Goal: Information Seeking & Learning: Compare options

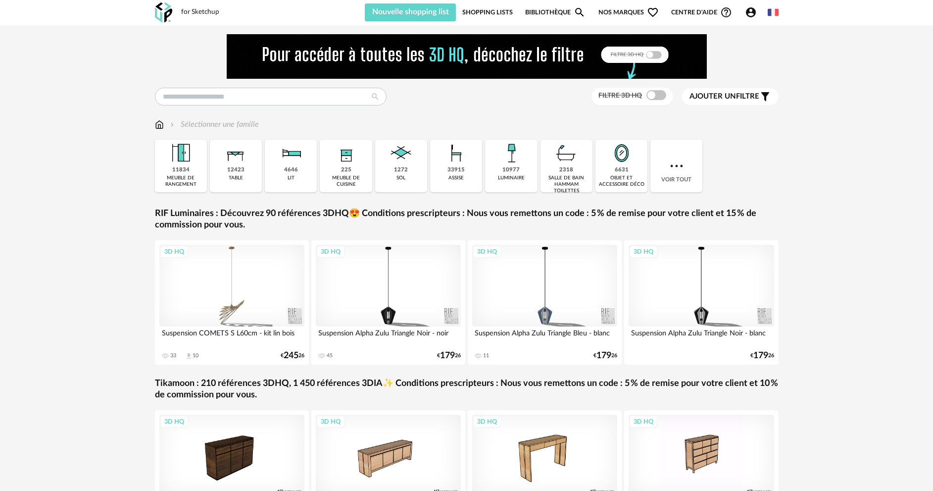
click at [222, 102] on input "text" at bounding box center [271, 97] width 232 height 18
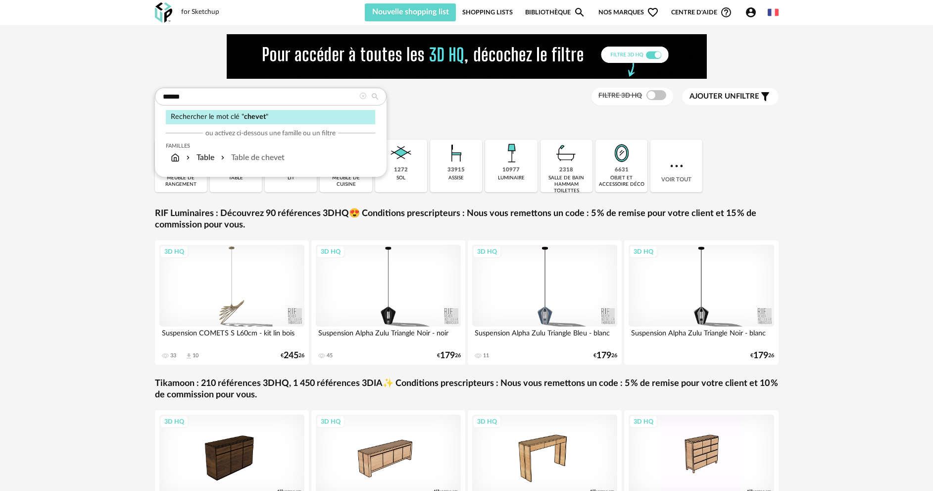
type input "******"
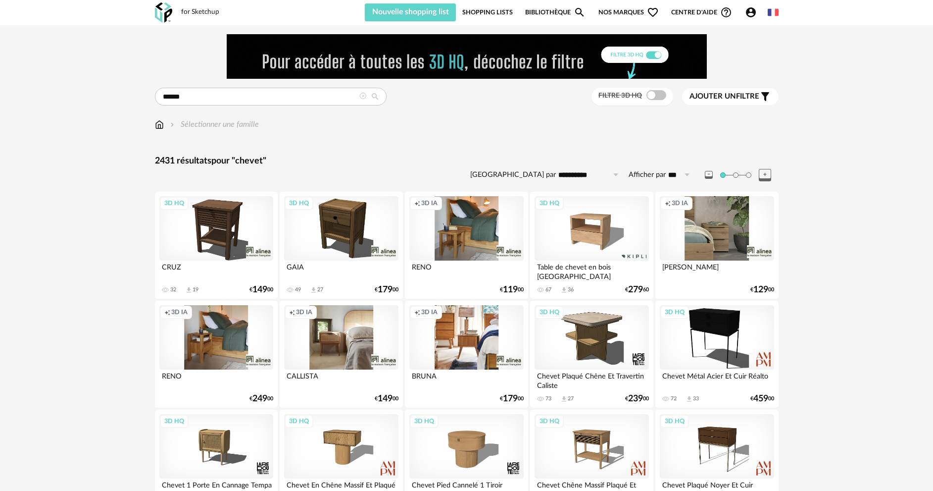
click at [704, 98] on span "Ajouter un" at bounding box center [712, 96] width 47 height 7
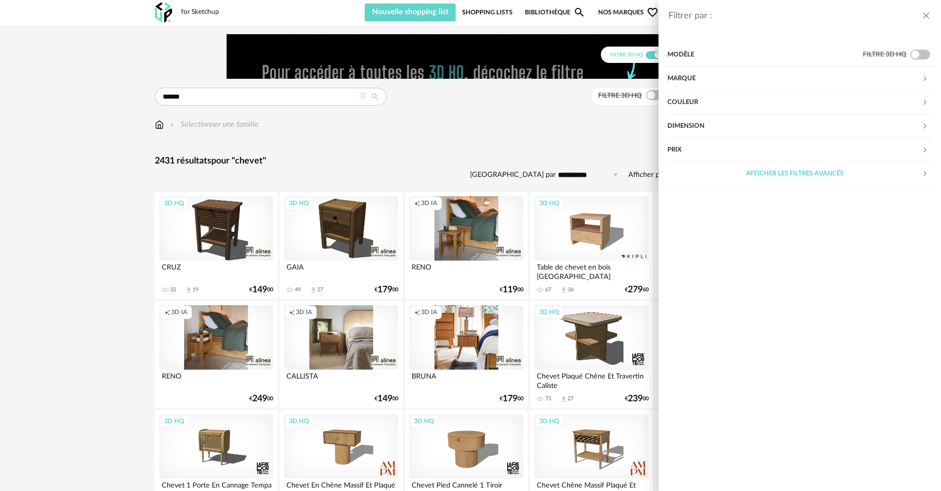
click at [696, 100] on div "Couleur" at bounding box center [795, 103] width 254 height 24
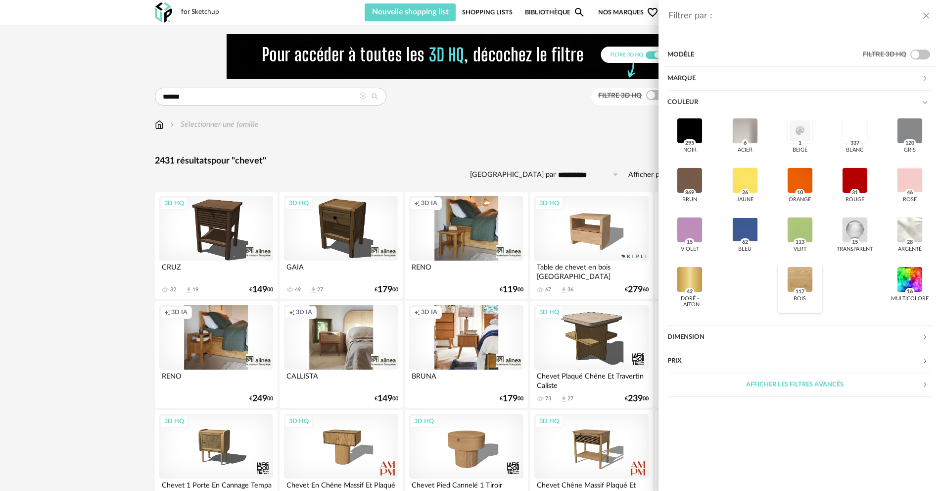
click at [798, 283] on div at bounding box center [800, 279] width 26 height 26
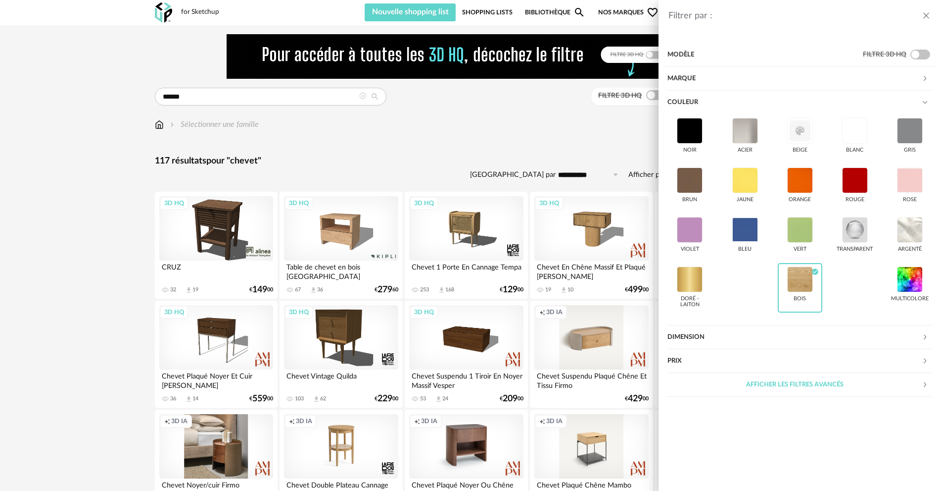
click at [541, 134] on div "Filtrer par : Modèle Filtre 3D HQ Marque &tradition 0 101 Copenhagen 0 366 Conc…" at bounding box center [470, 245] width 941 height 491
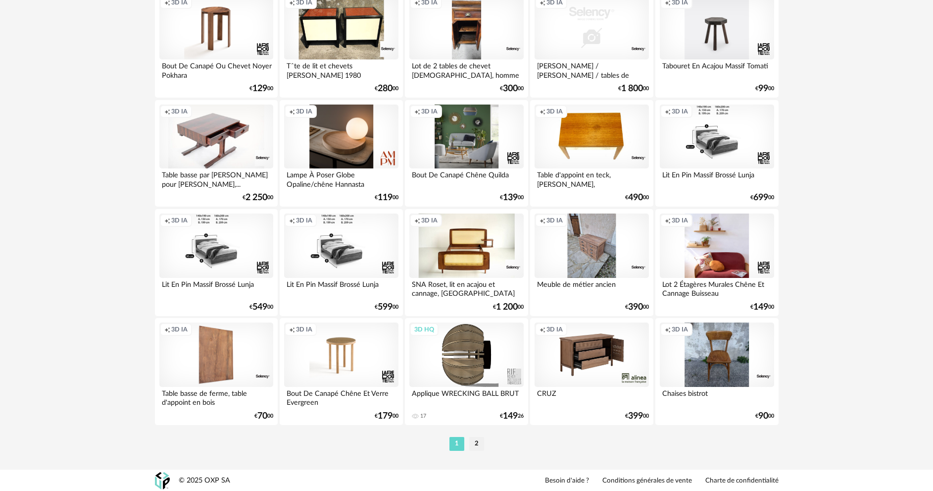
scroll to position [1945, 0]
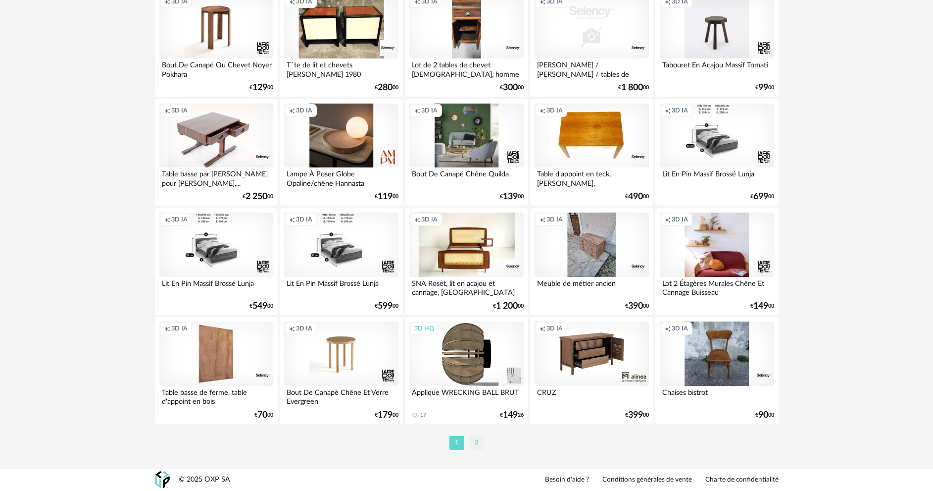
click at [477, 443] on li "2" at bounding box center [476, 443] width 15 height 14
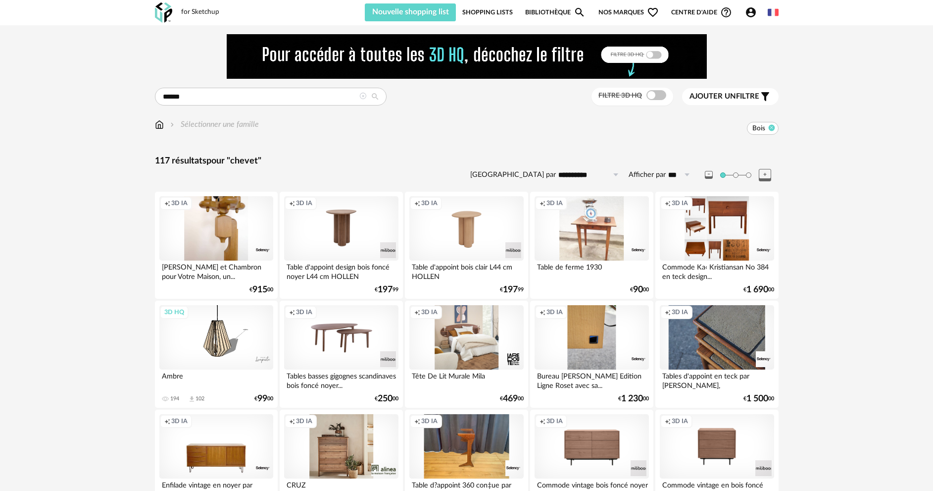
click at [770, 130] on icon at bounding box center [771, 127] width 6 height 6
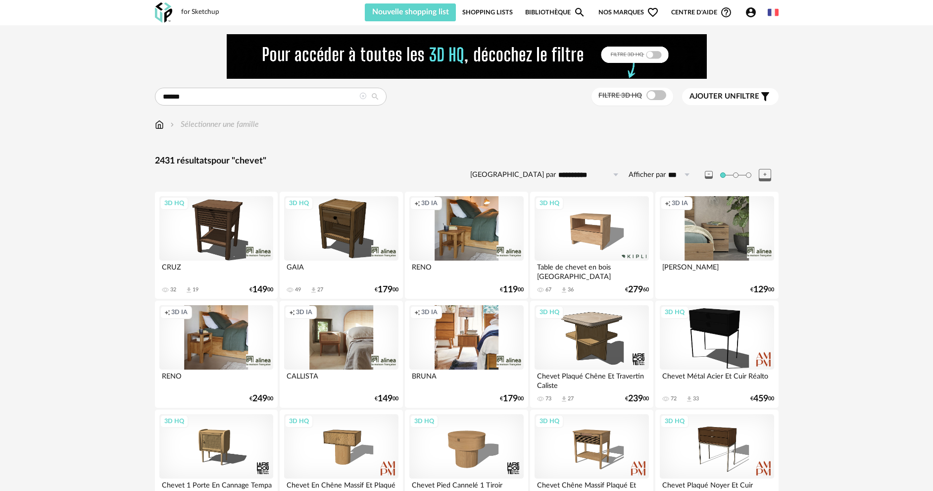
click at [732, 97] on span "Ajouter un" at bounding box center [712, 96] width 47 height 7
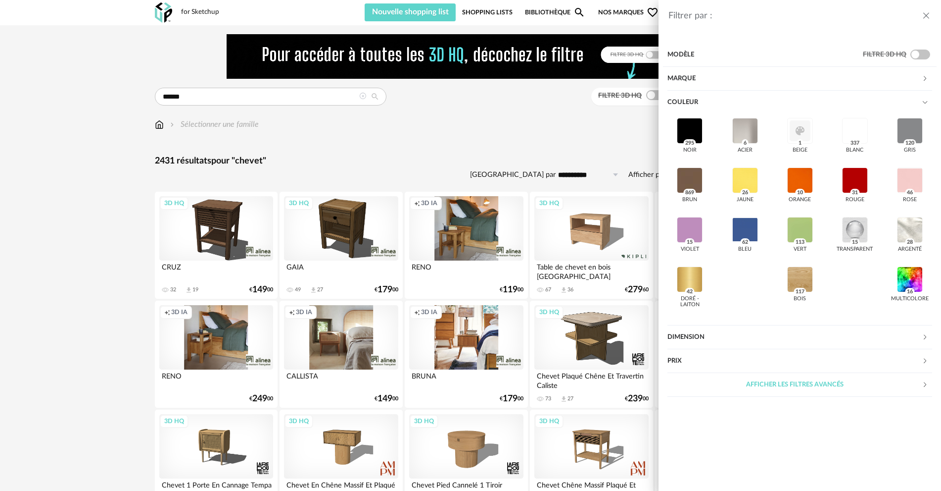
click at [720, 79] on div "Marque" at bounding box center [795, 79] width 254 height 24
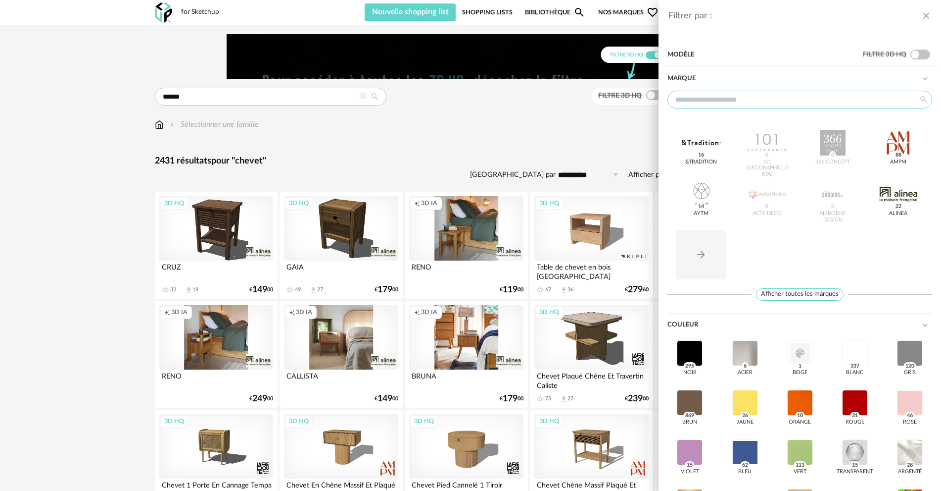
click at [722, 97] on input "text" at bounding box center [800, 100] width 265 height 18
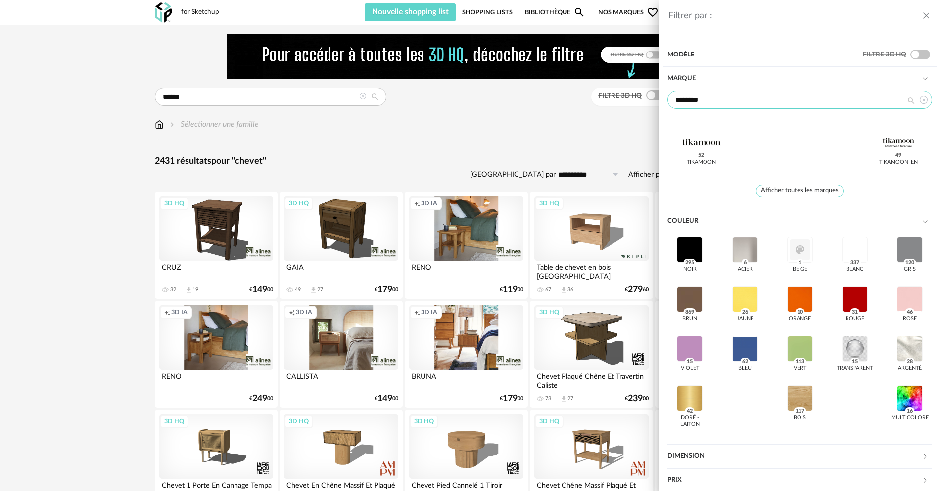
type input "********"
click at [700, 146] on div at bounding box center [701, 143] width 39 height 26
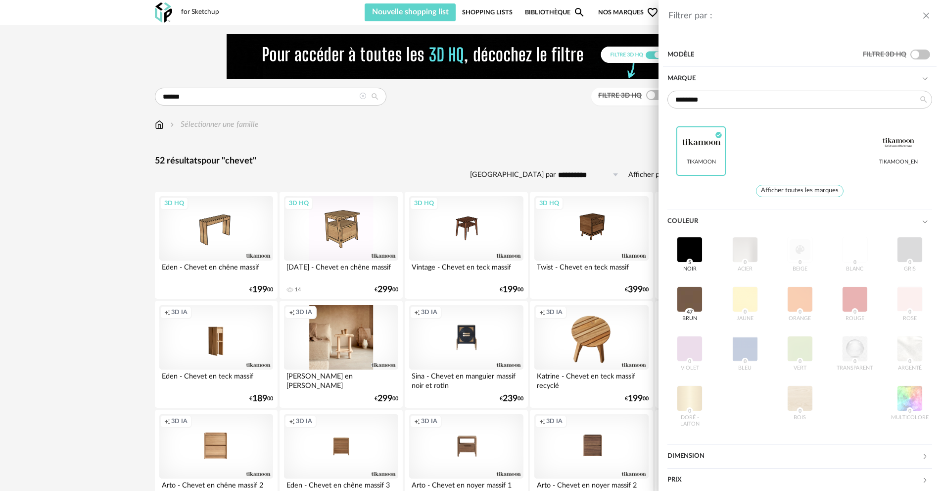
click at [380, 158] on div "Filtrer par : Modèle Filtre 3D HQ Marque ******** Tikamoon Check Circle icon Ti…" at bounding box center [470, 245] width 941 height 491
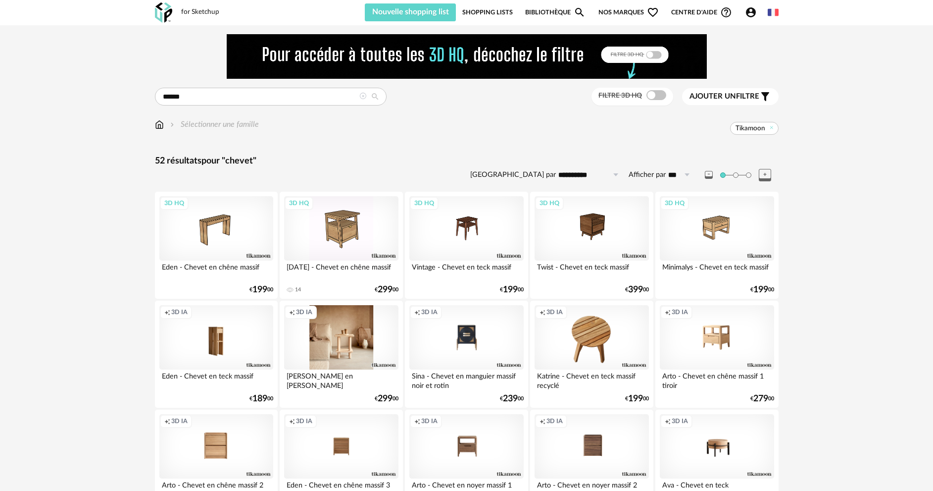
click at [741, 94] on span "Ajouter un filtre" at bounding box center [724, 97] width 70 height 10
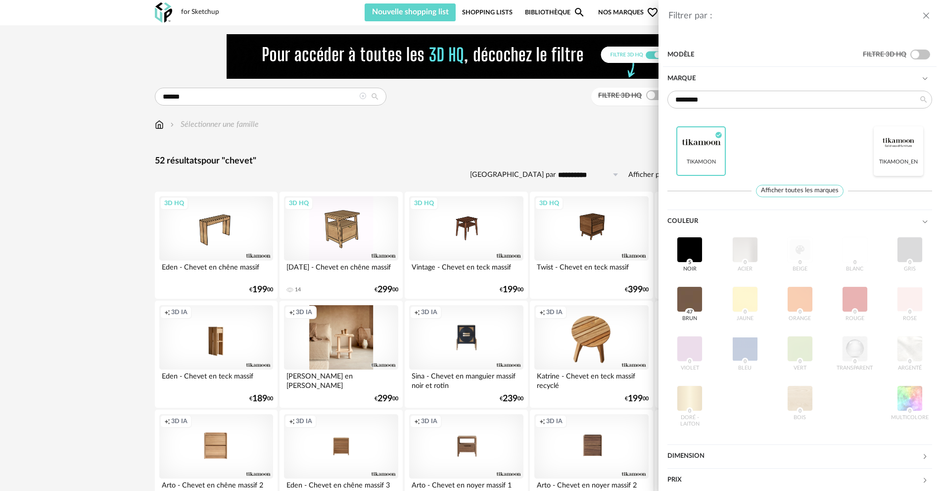
click at [893, 142] on div at bounding box center [899, 143] width 39 height 26
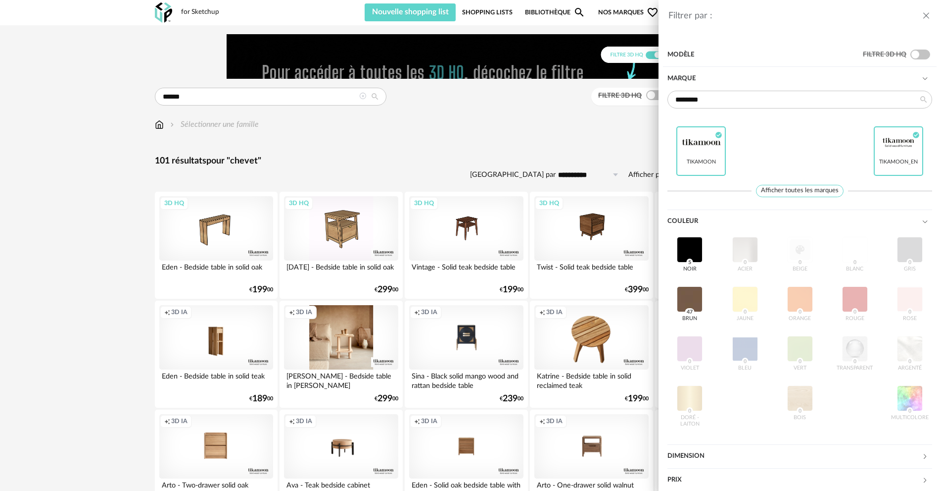
click at [541, 136] on div "Filtrer par : Modèle Filtre 3D HQ Marque ******** Tikamoon Check Circle icon Ti…" at bounding box center [470, 245] width 941 height 491
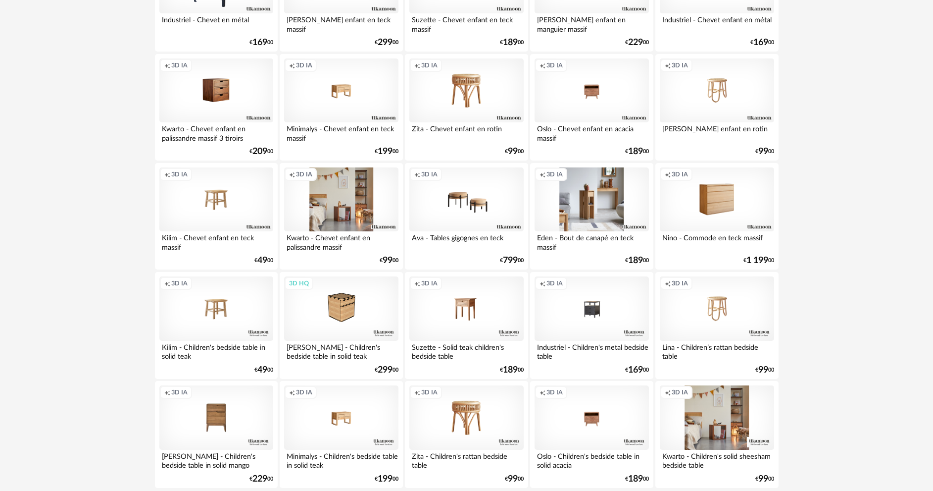
scroll to position [1945, 0]
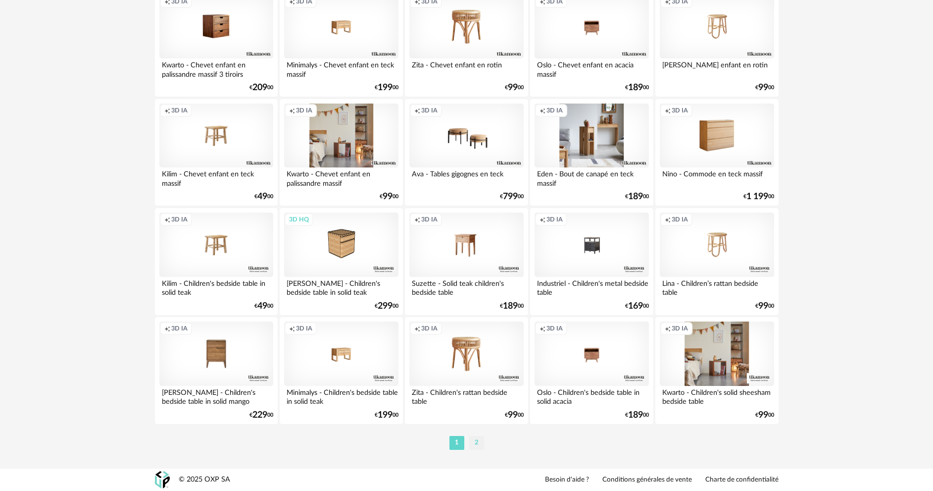
click at [478, 444] on li "2" at bounding box center [476, 443] width 15 height 14
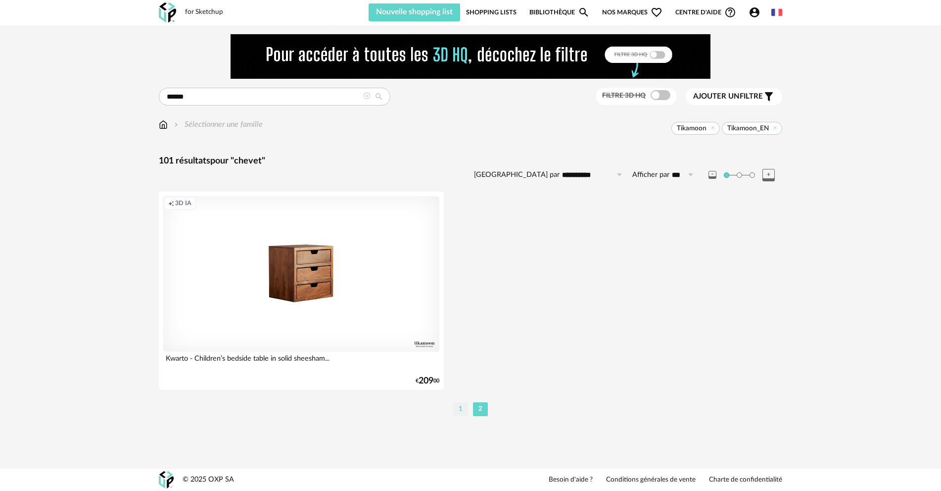
click at [463, 405] on li "1" at bounding box center [460, 409] width 15 height 14
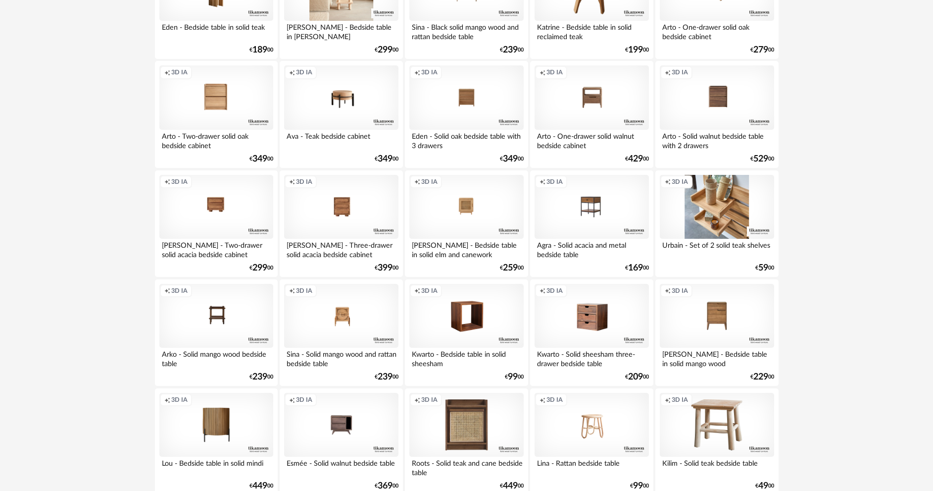
scroll to position [346, 0]
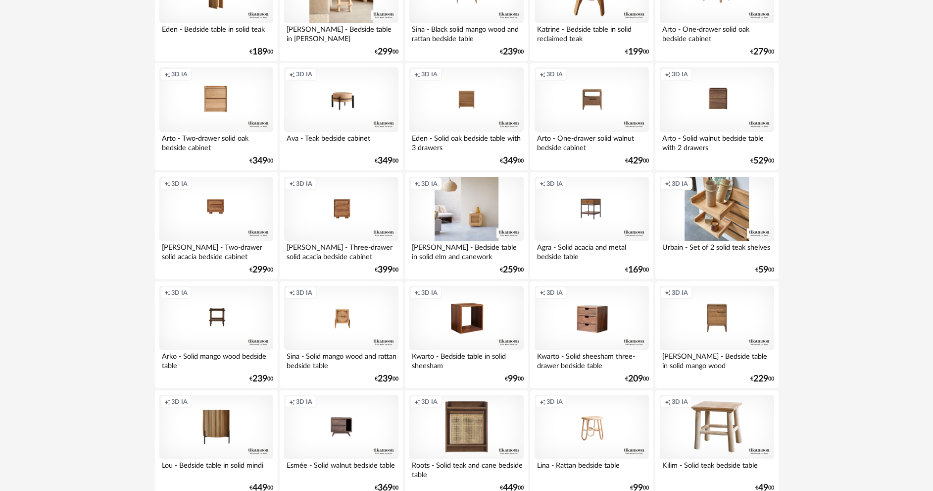
click at [466, 217] on div "Creation icon 3D IA" at bounding box center [466, 209] width 114 height 64
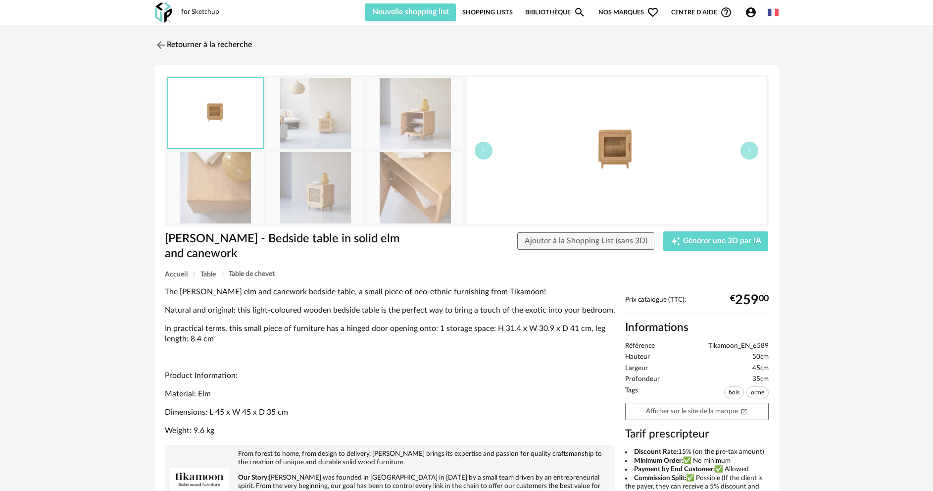
click at [609, 162] on img at bounding box center [616, 150] width 299 height 147
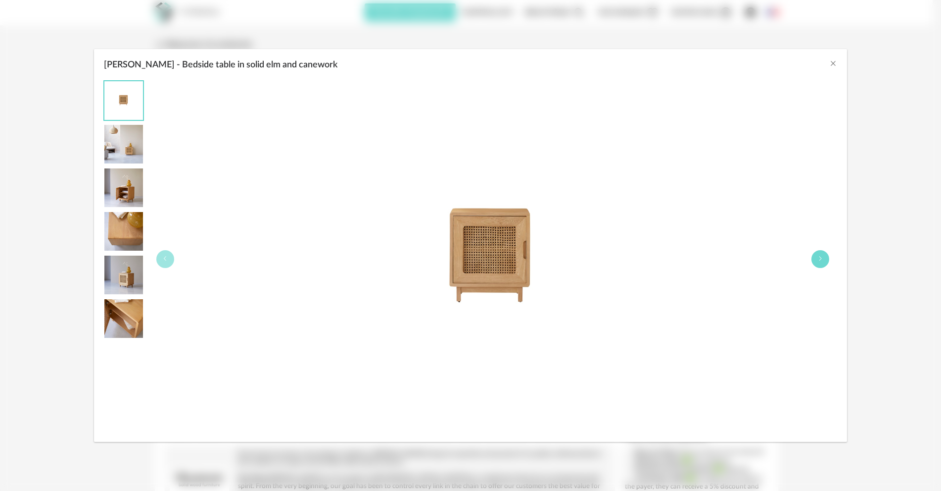
click at [815, 256] on button "Luis - Bedside table in solid elm and canework" at bounding box center [821, 259] width 18 height 18
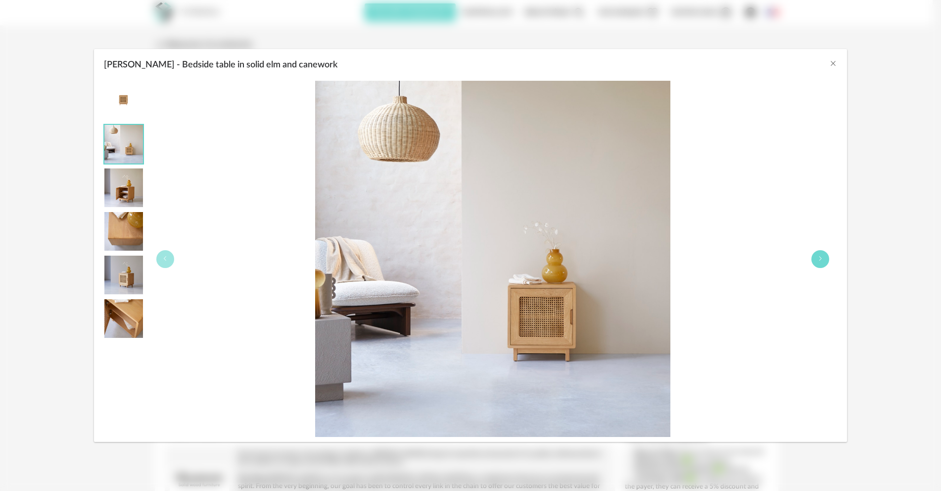
click at [815, 256] on button "Luis - Bedside table in solid elm and canework" at bounding box center [821, 259] width 18 height 18
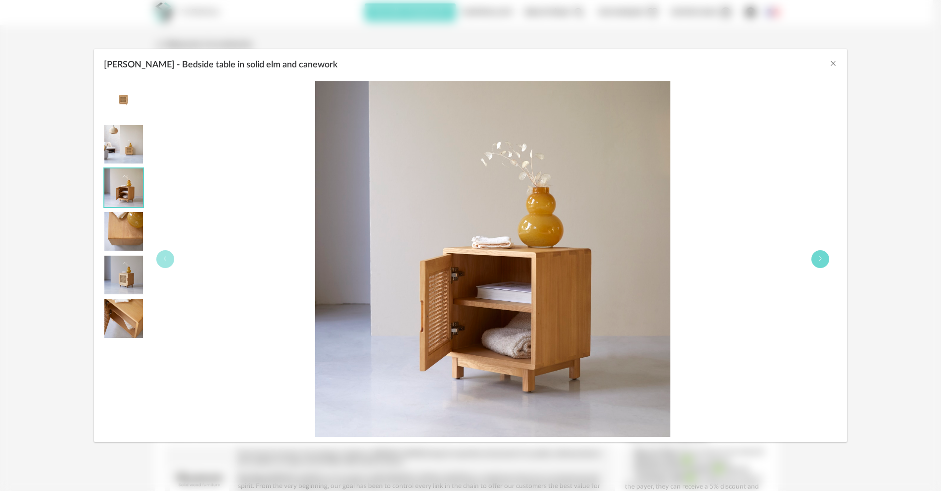
click at [815, 256] on button "Luis - Bedside table in solid elm and canework" at bounding box center [821, 259] width 18 height 18
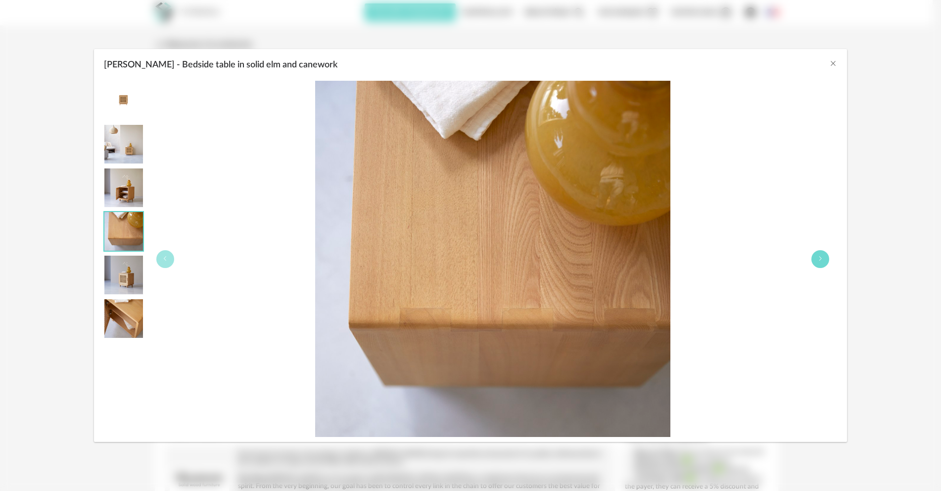
click at [815, 256] on button "Luis - Bedside table in solid elm and canework" at bounding box center [821, 259] width 18 height 18
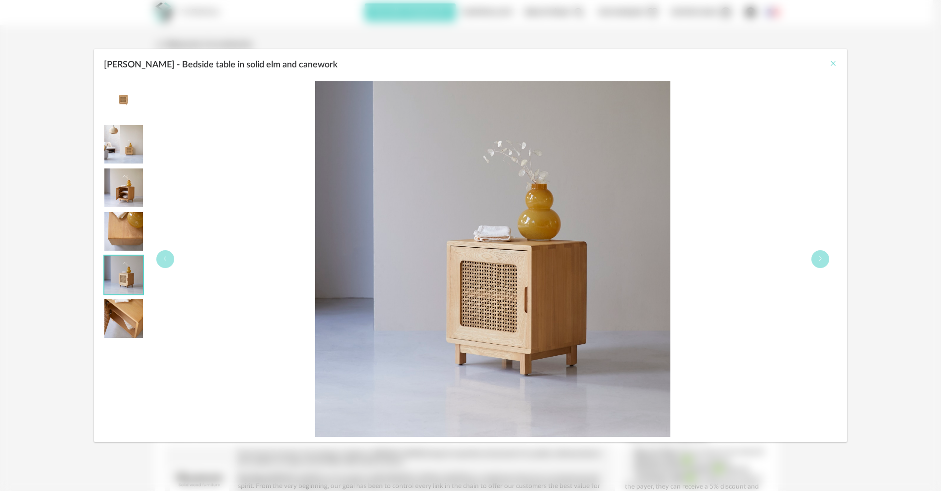
click at [836, 64] on icon "Close" at bounding box center [834, 63] width 8 height 8
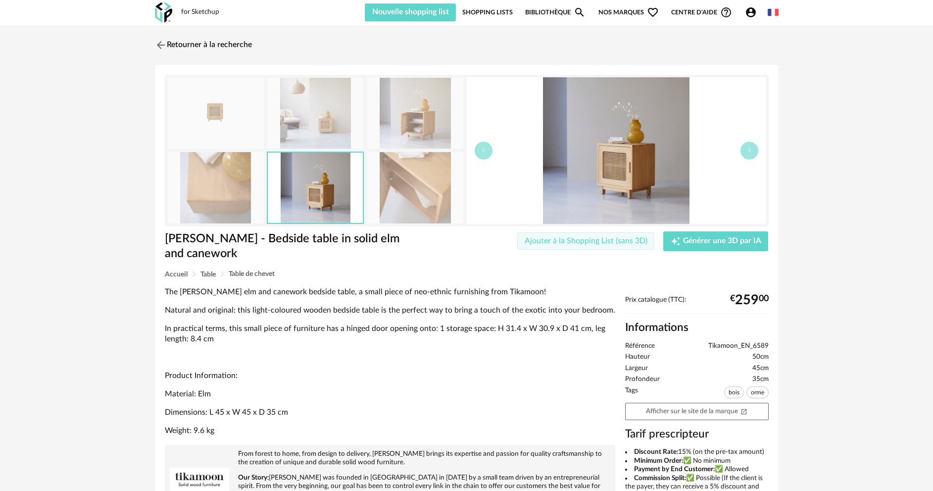
click at [598, 243] on span "Ajouter à la Shopping List (sans 3D)" at bounding box center [586, 241] width 123 height 8
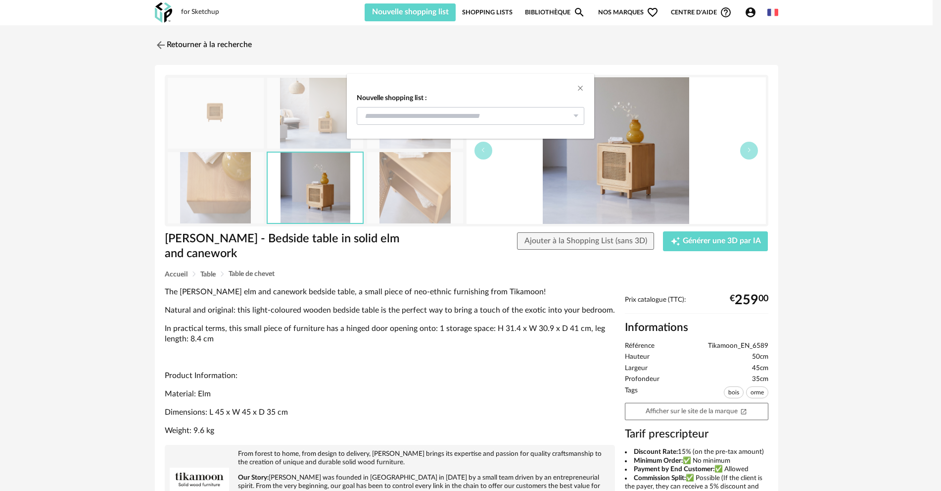
click at [578, 115] on icon "dialog" at bounding box center [576, 116] width 12 height 18
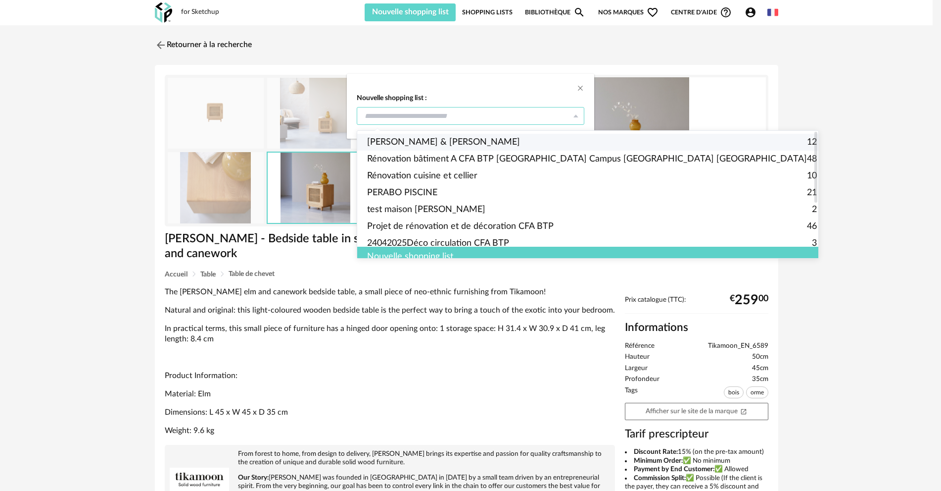
click at [422, 140] on span "PAUL & [PERSON_NAME]" at bounding box center [443, 142] width 153 height 17
type input "**********"
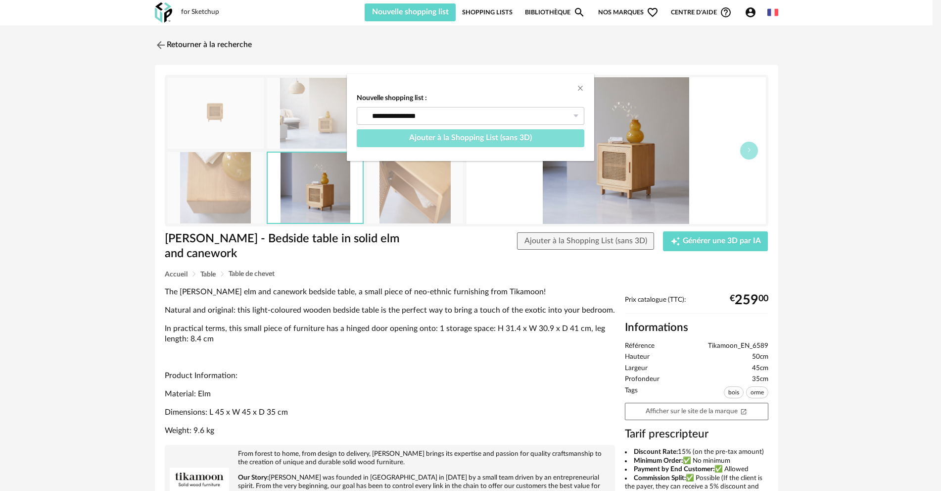
click at [500, 141] on span "Ajouter à la Shopping List (sans 3D)" at bounding box center [470, 138] width 123 height 8
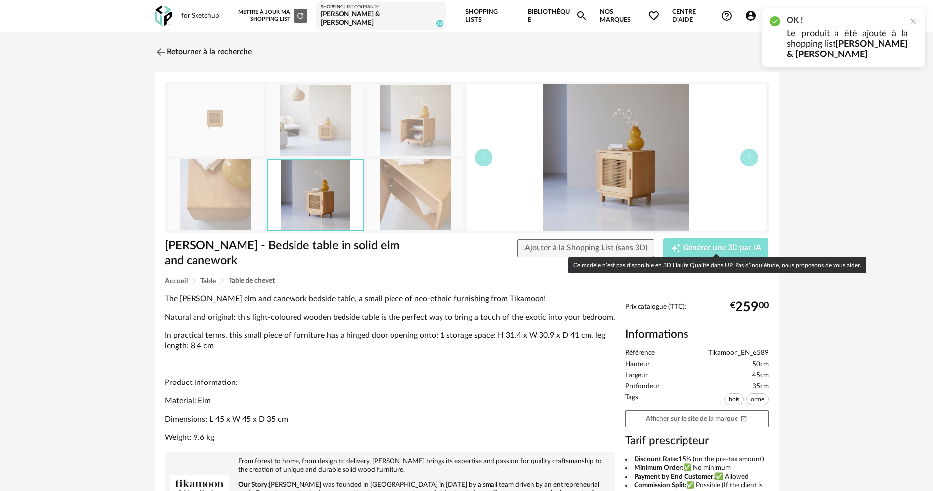
click at [689, 244] on span "Générer une 3D par IA" at bounding box center [722, 248] width 78 height 8
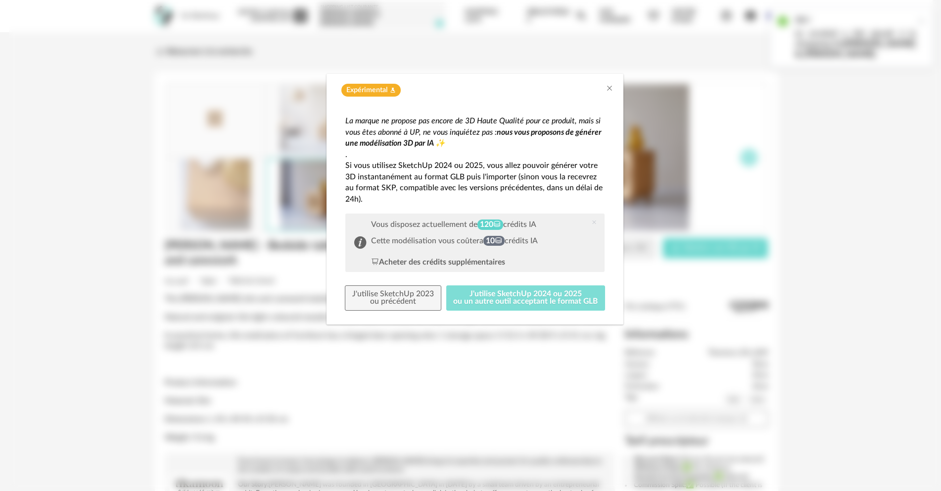
click at [501, 299] on button "J'utilise SketchUp 2024 ou 2025 ou un autre outil acceptant le format GLB" at bounding box center [525, 298] width 159 height 26
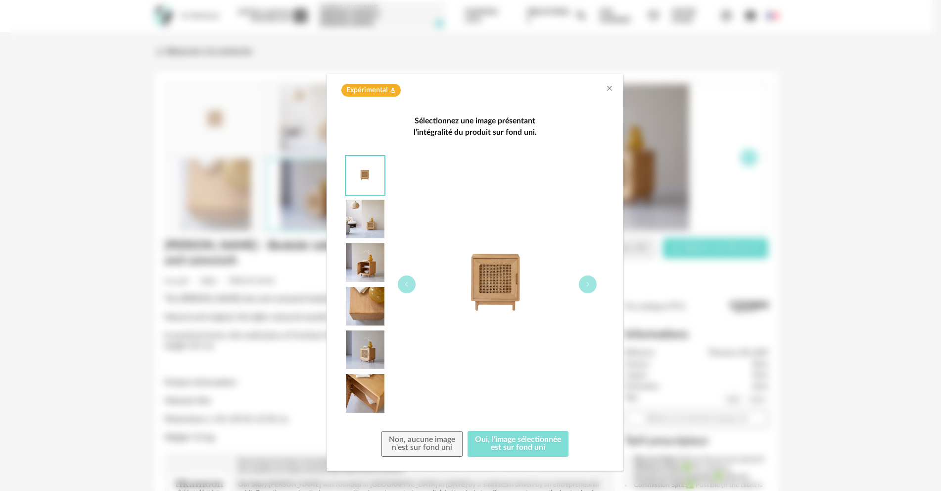
click at [501, 443] on button "Oui, l'image sélectionnée est sur fond uni" at bounding box center [518, 444] width 101 height 26
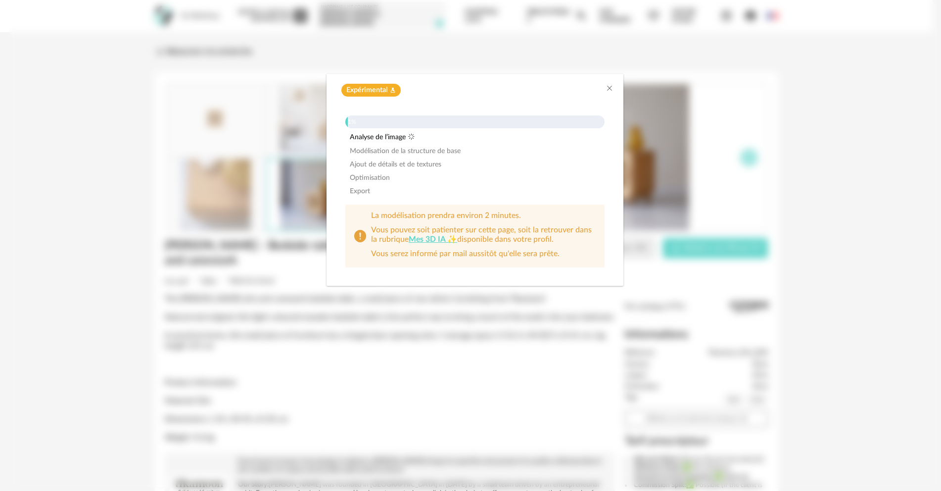
click at [424, 242] on link "Mes 3D IA ✨" at bounding box center [433, 239] width 49 height 8
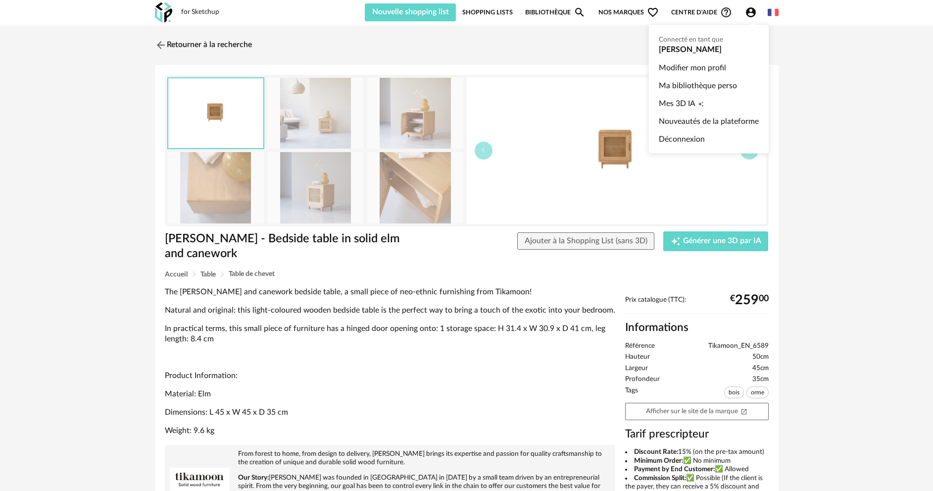
click at [748, 9] on icon "Account Circle icon" at bounding box center [751, 12] width 10 height 10
click at [674, 105] on span "Mes 3D IA" at bounding box center [677, 104] width 37 height 18
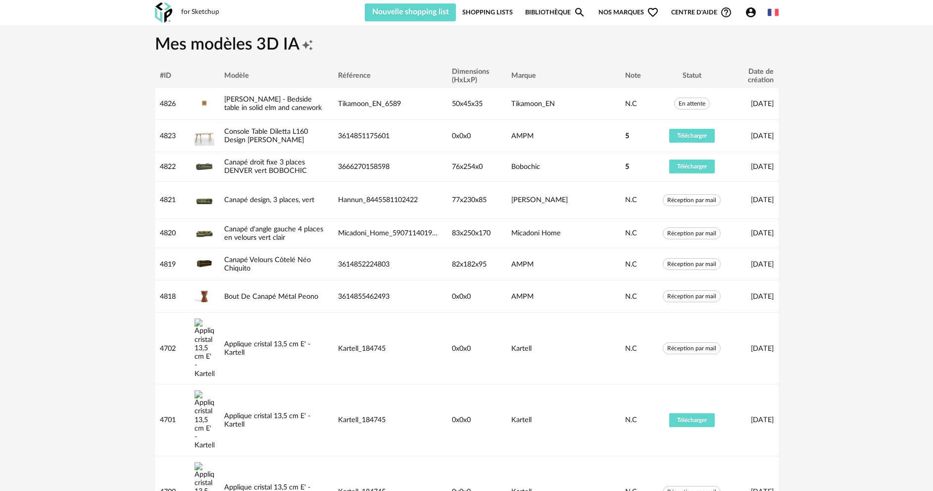
click at [553, 13] on link "Bibliothèque Magnify icon" at bounding box center [555, 12] width 60 height 18
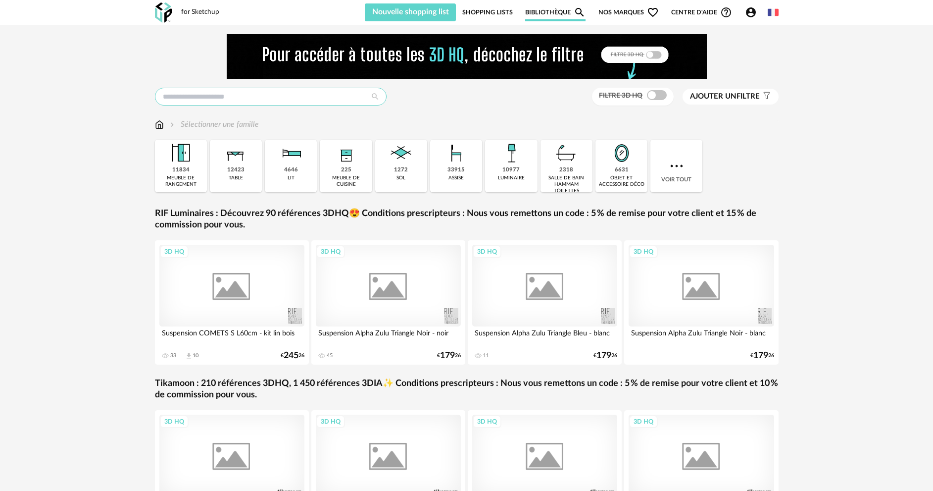
click at [300, 68] on div "Filtre 3D HQ Ajouter un filtre s Filter icon Filtrer par : Sélectionner une fam…" at bounding box center [466, 299] width 641 height 531
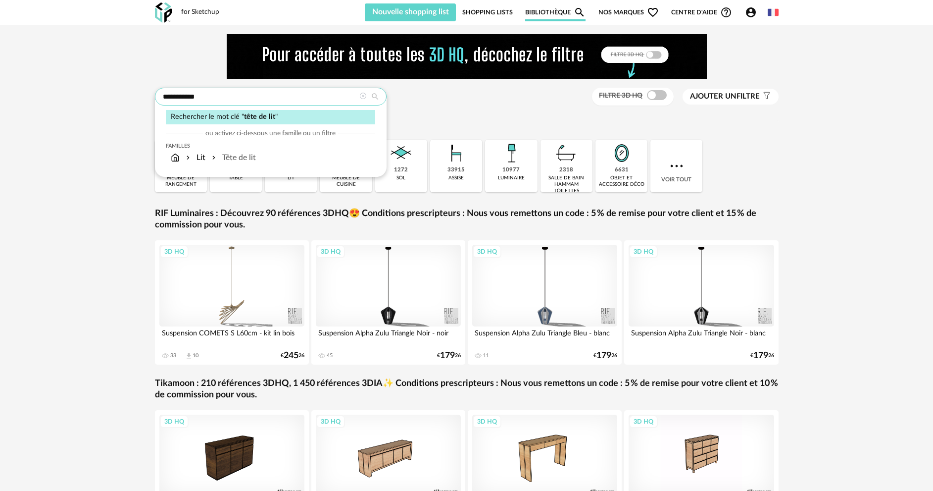
type input "**********"
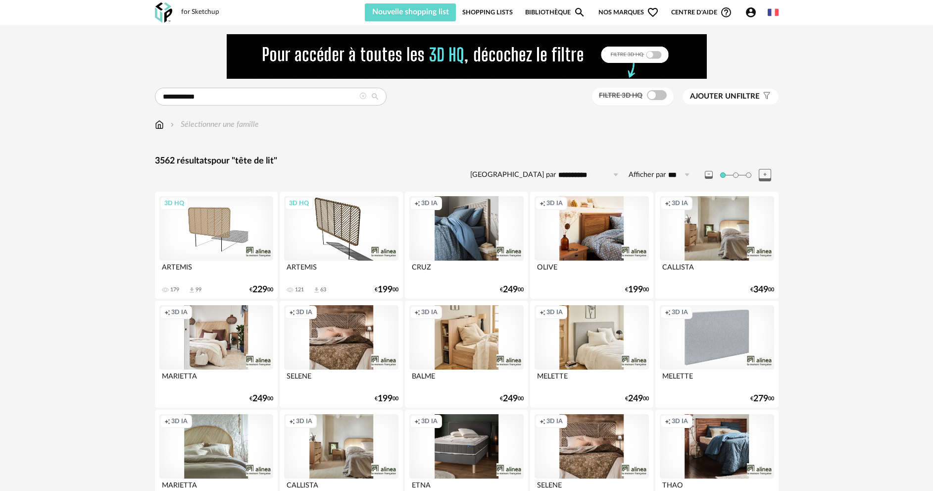
click at [739, 93] on span "Ajouter un filtre" at bounding box center [725, 97] width 70 height 10
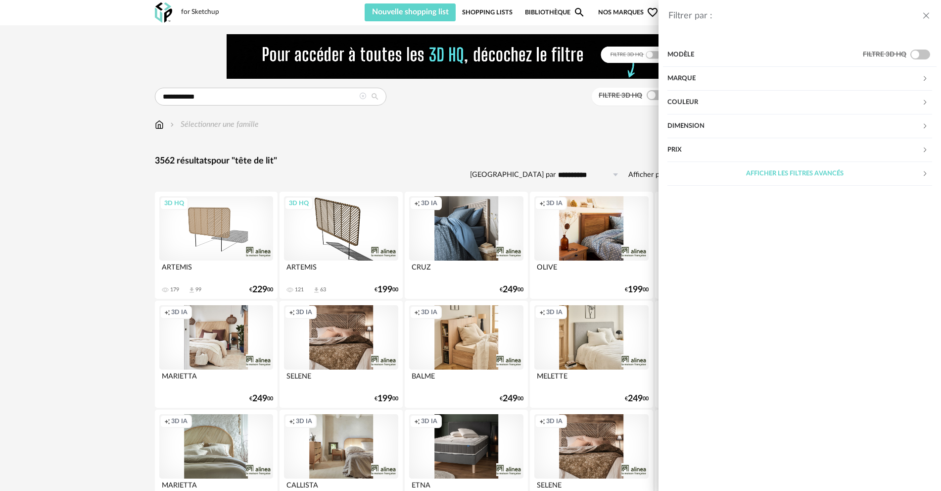
click at [706, 77] on div "Marque" at bounding box center [795, 79] width 254 height 24
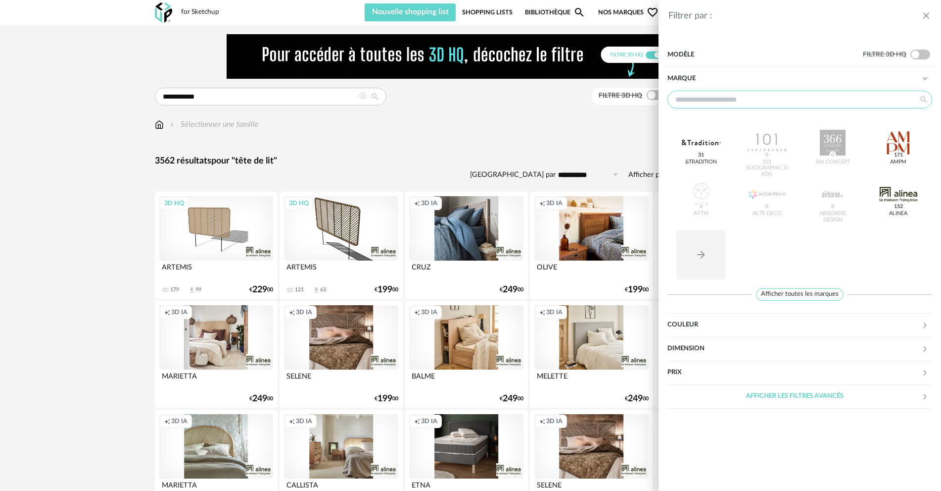
click at [706, 94] on input "text" at bounding box center [800, 100] width 265 height 18
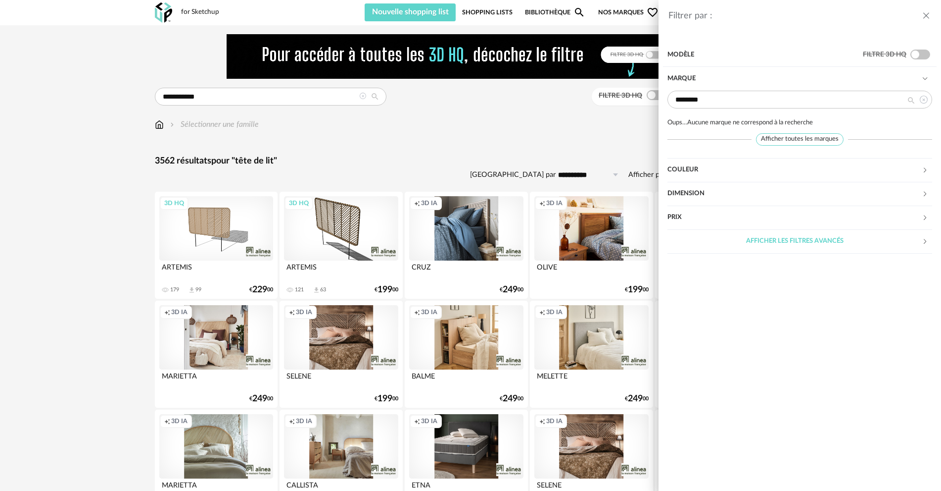
click at [914, 100] on icon at bounding box center [911, 101] width 12 height 18
click at [711, 102] on input "********" at bounding box center [800, 100] width 265 height 18
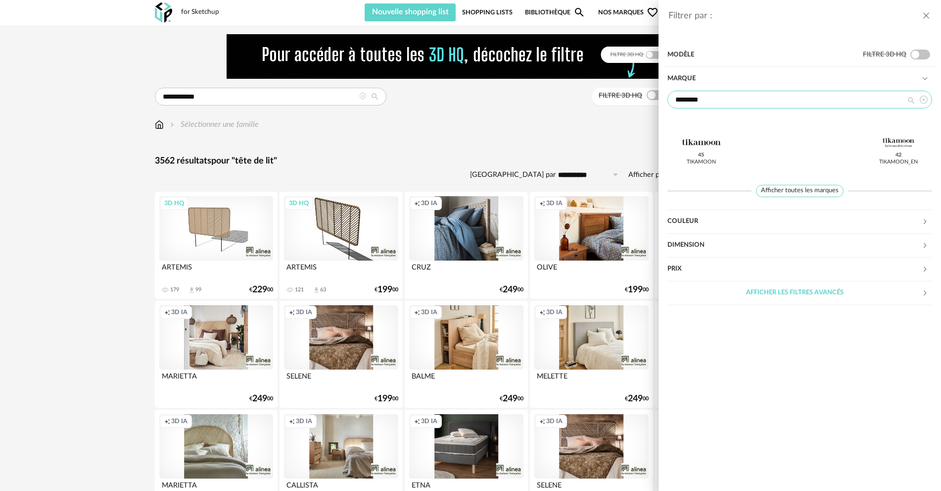
type input "********"
click at [921, 17] on div "Filtrer par :" at bounding box center [795, 15] width 253 height 11
click at [524, 130] on div "Filtrer par : Modèle Filtre 3D HQ Marque ******** Tikamoon 45 Tikamoon_EN 42 Af…" at bounding box center [470, 245] width 941 height 491
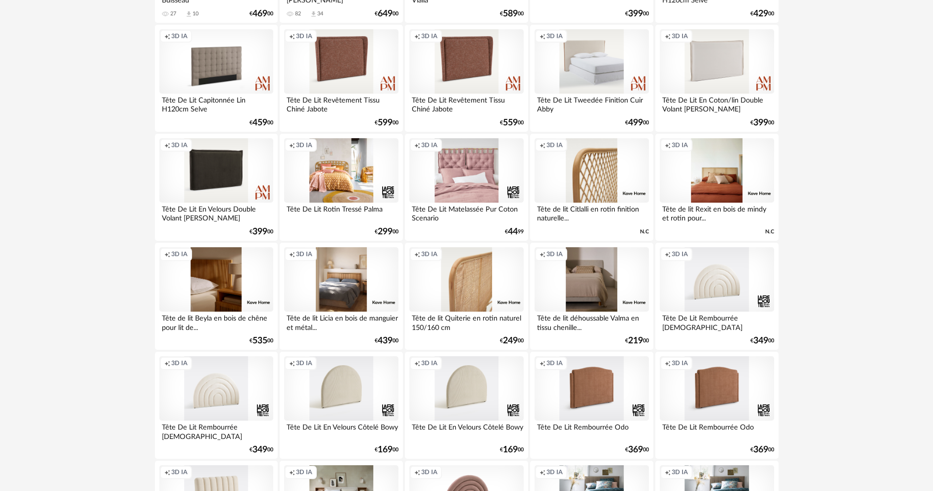
scroll to position [1039, 0]
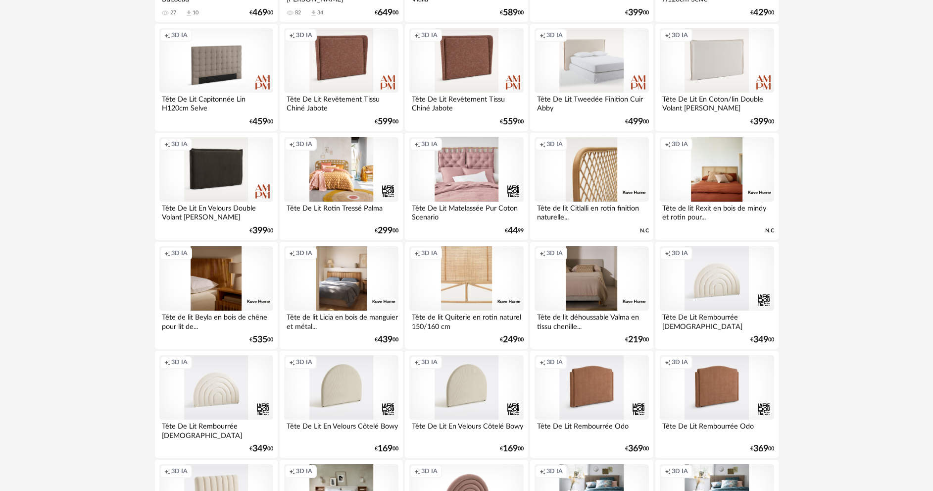
click at [457, 297] on div "Creation icon 3D IA" at bounding box center [466, 278] width 114 height 64
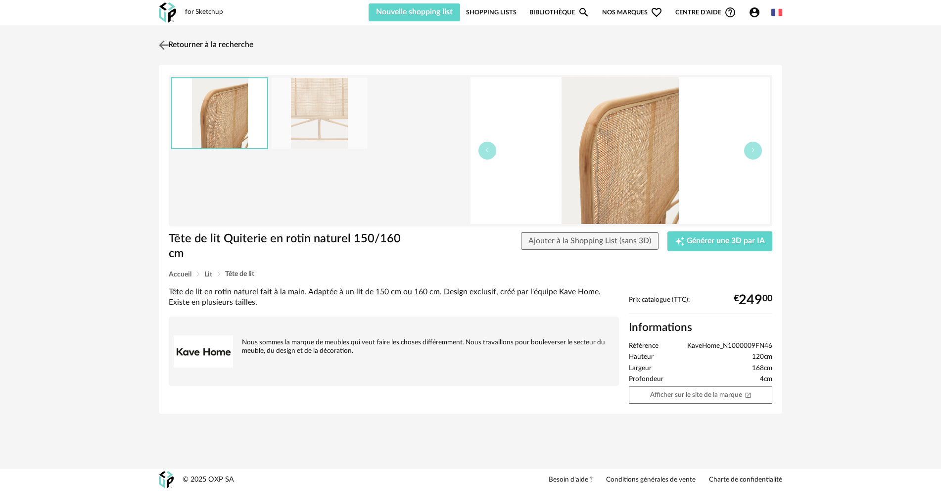
click at [196, 48] on link "Retourner à la recherche" at bounding box center [204, 45] width 97 height 22
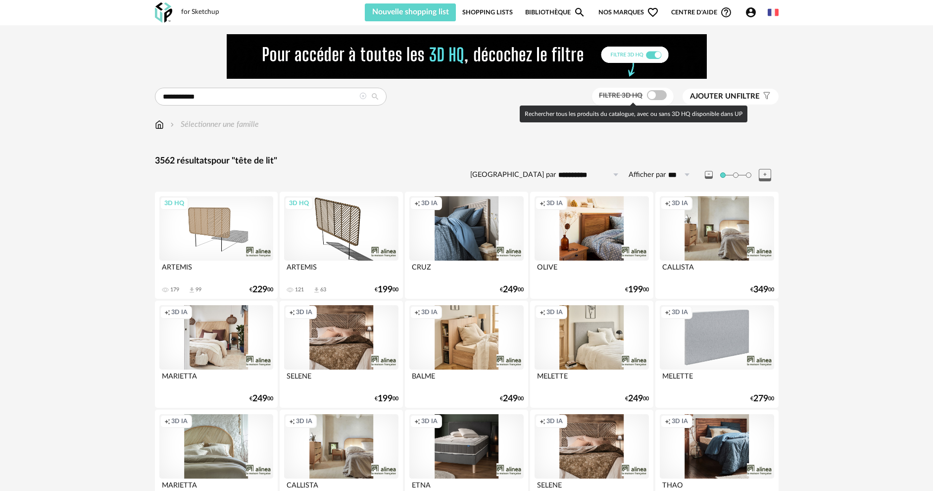
click at [659, 95] on span at bounding box center [657, 95] width 20 height 10
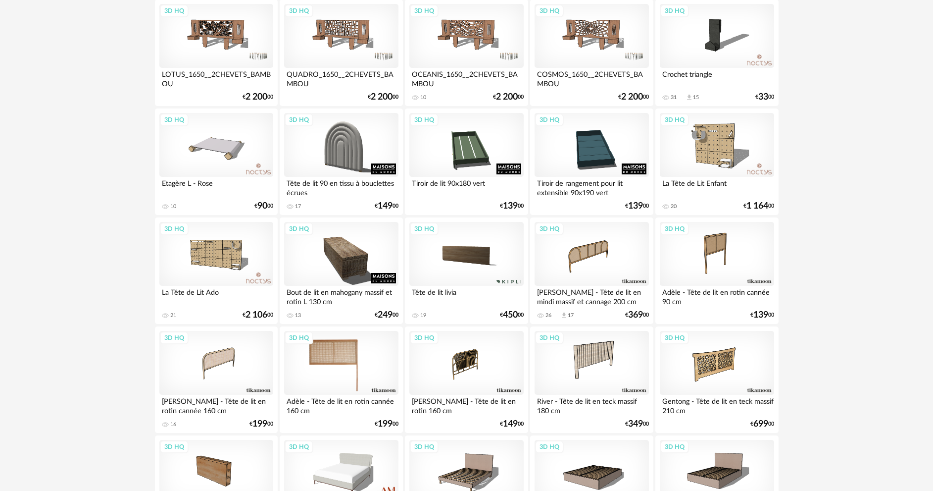
scroll to position [1782, 0]
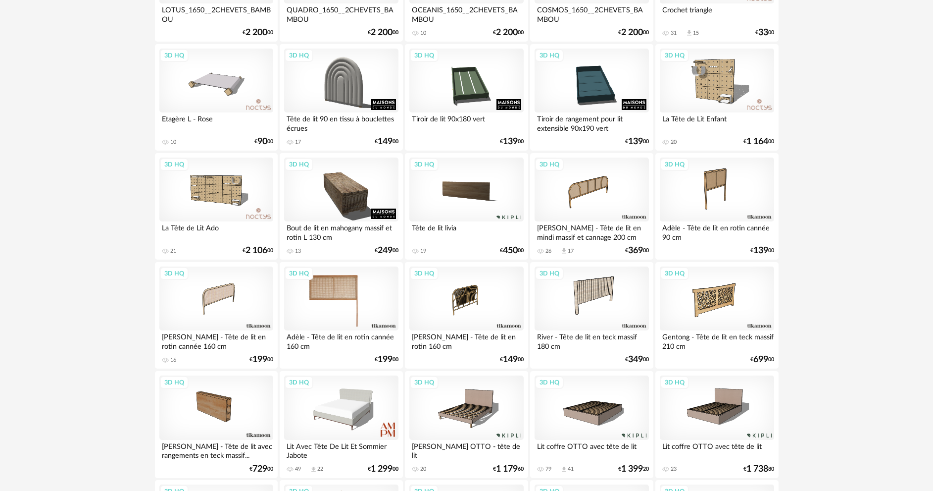
click at [341, 318] on div "3D HQ" at bounding box center [341, 298] width 114 height 64
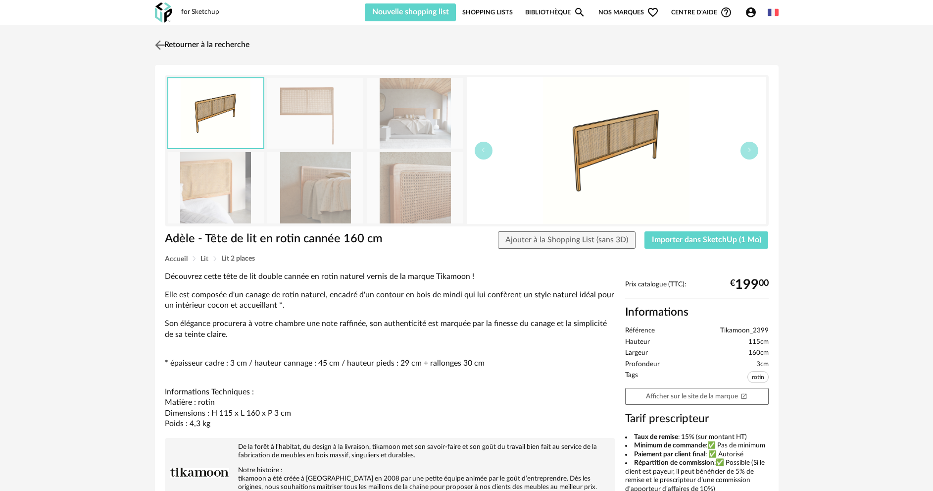
click at [206, 43] on link "Retourner à la recherche" at bounding box center [200, 45] width 97 height 22
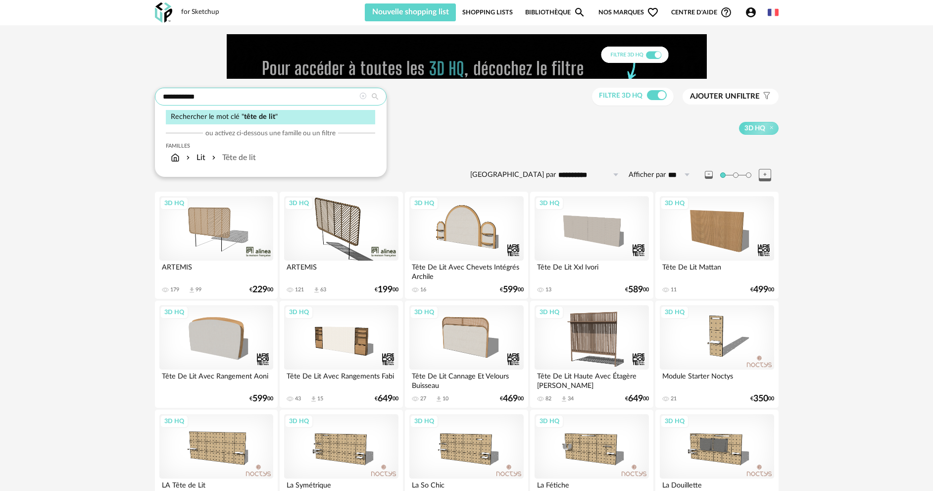
drag, startPoint x: 184, startPoint y: 94, endPoint x: 150, endPoint y: 94, distance: 33.7
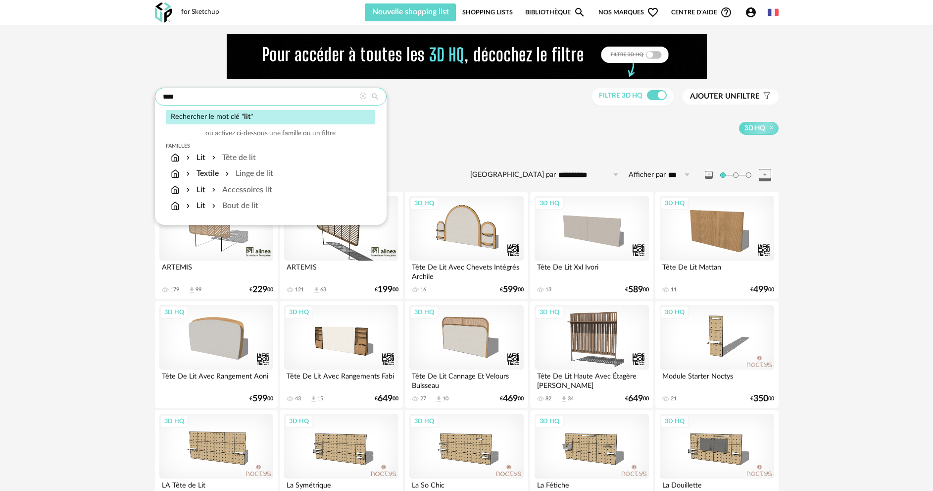
type input "***"
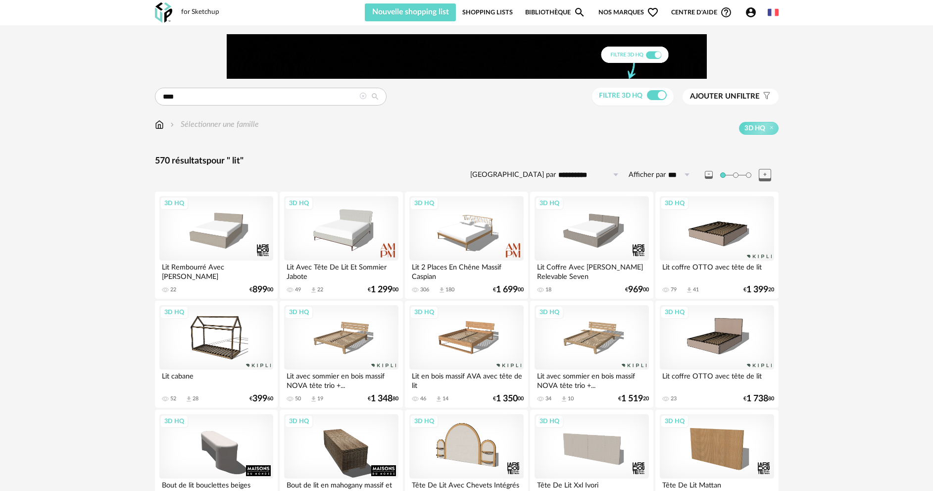
click at [708, 235] on div "3D HQ" at bounding box center [717, 228] width 114 height 64
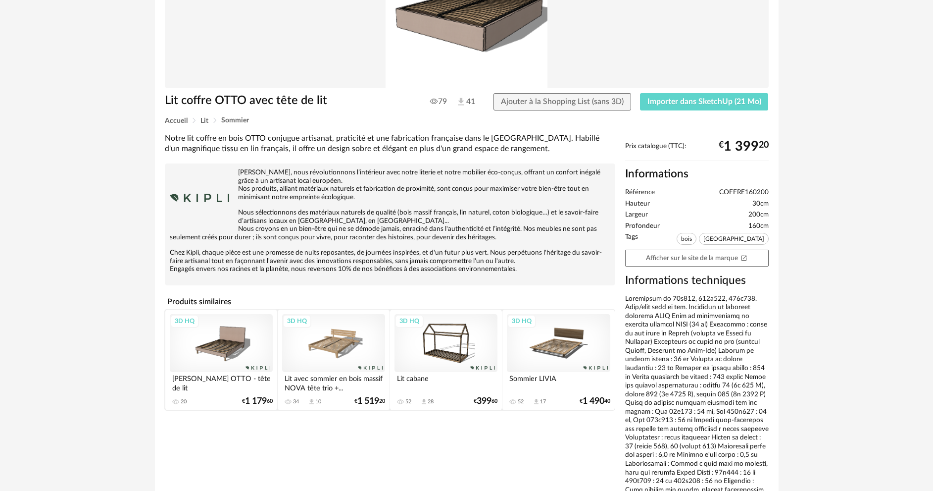
scroll to position [99, 0]
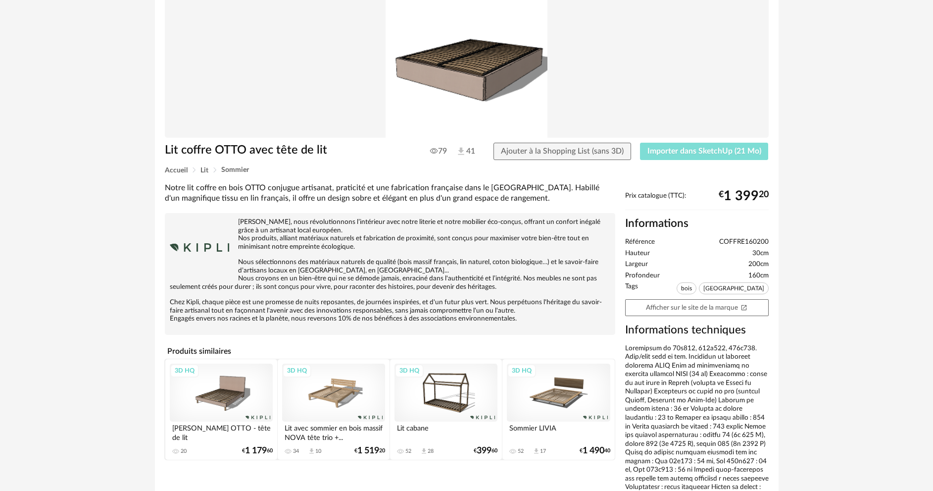
click at [656, 153] on span "Importer dans SketchUp (21 Mo)" at bounding box center [704, 151] width 114 height 8
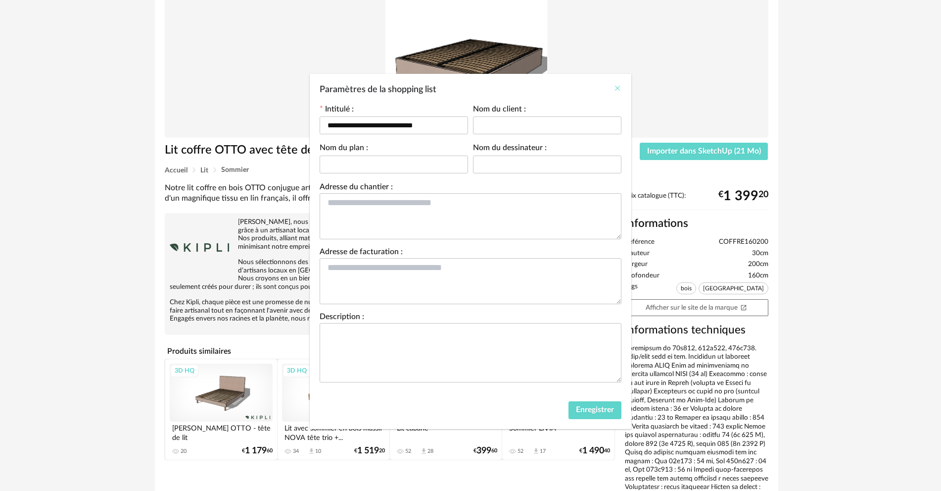
click at [620, 86] on icon "Close" at bounding box center [618, 88] width 8 height 8
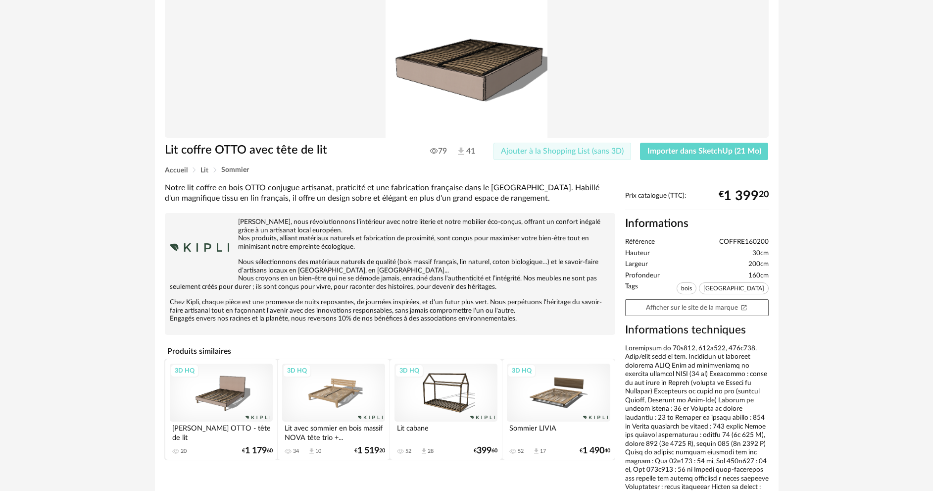
click at [575, 151] on span "Ajouter à la Shopping List (sans 3D)" at bounding box center [562, 151] width 123 height 8
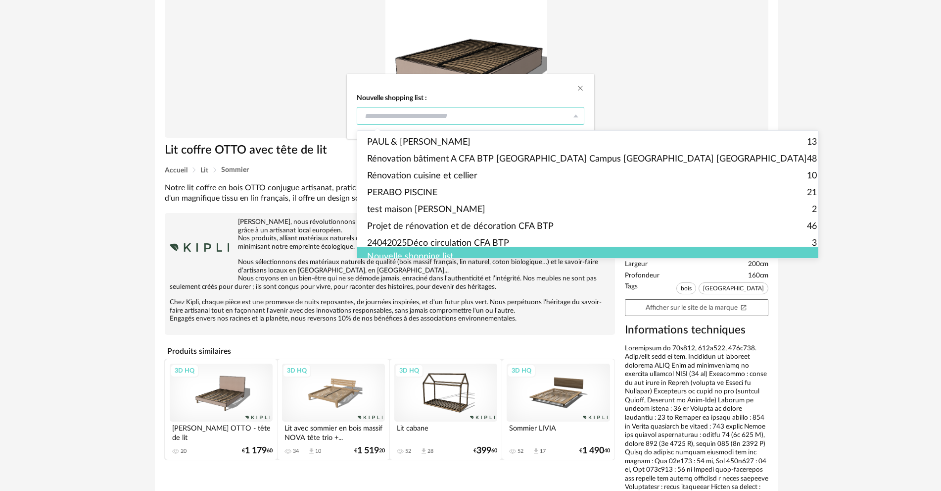
click at [455, 115] on input "dialog" at bounding box center [471, 116] width 228 height 18
click at [413, 140] on span "PAUL & MELISSA" at bounding box center [418, 142] width 103 height 17
type input "**********"
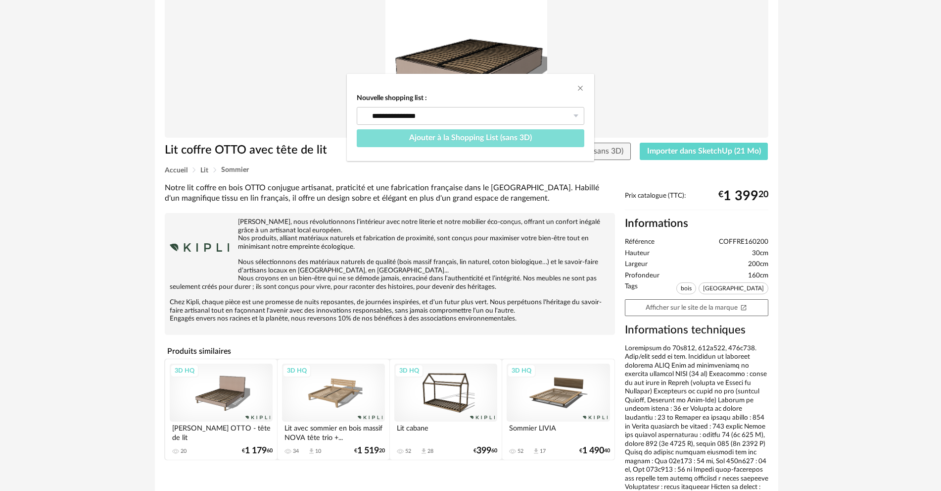
click at [520, 134] on span "Ajouter à la Shopping List (sans 3D)" at bounding box center [470, 138] width 123 height 8
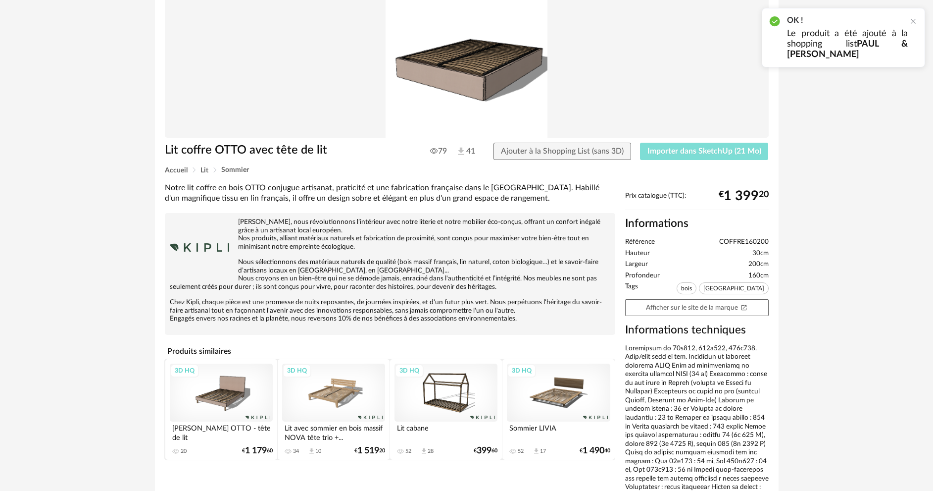
click at [656, 152] on span "Importer dans SketchUp (21 Mo)" at bounding box center [704, 151] width 114 height 8
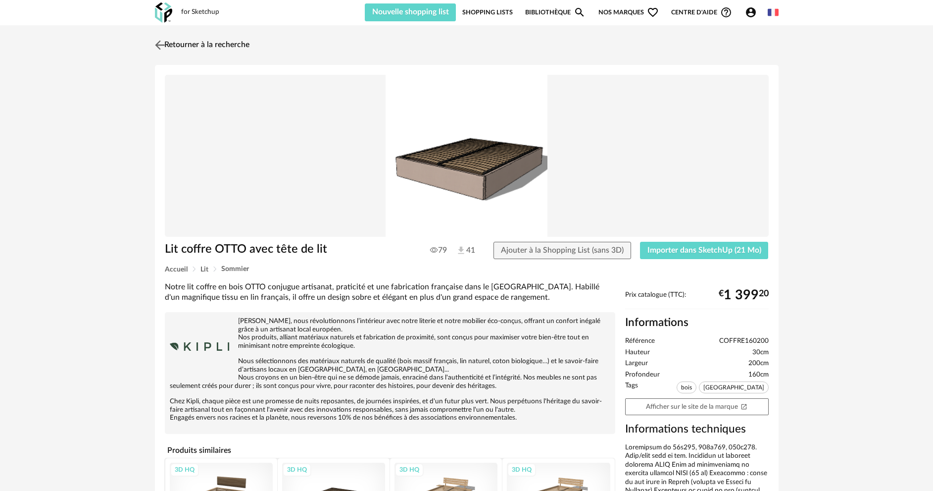
click at [203, 41] on link "Retourner à la recherche" at bounding box center [200, 45] width 97 height 22
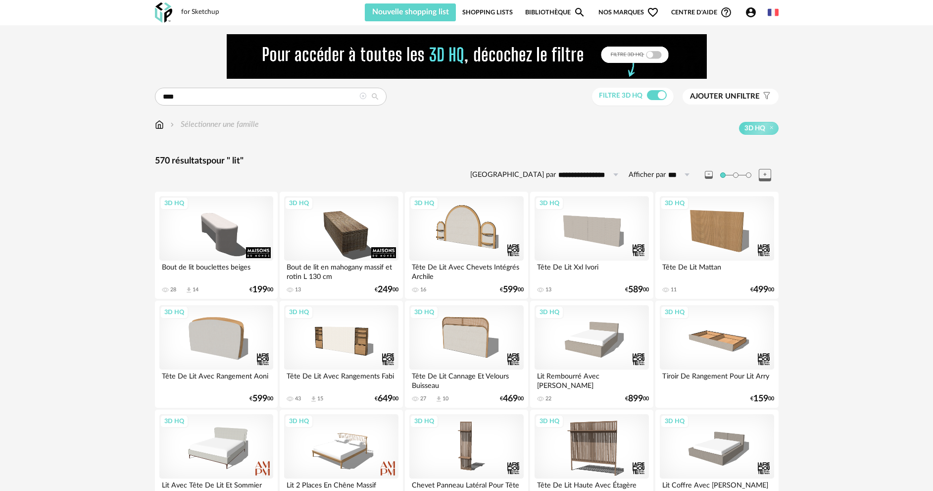
click at [374, 95] on icon at bounding box center [375, 96] width 18 height 9
type input "**********"
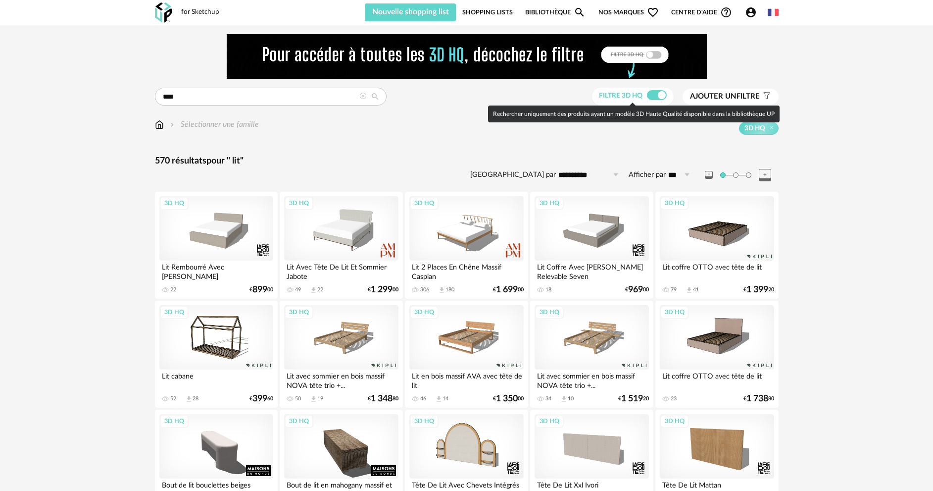
click at [650, 94] on span at bounding box center [657, 95] width 20 height 10
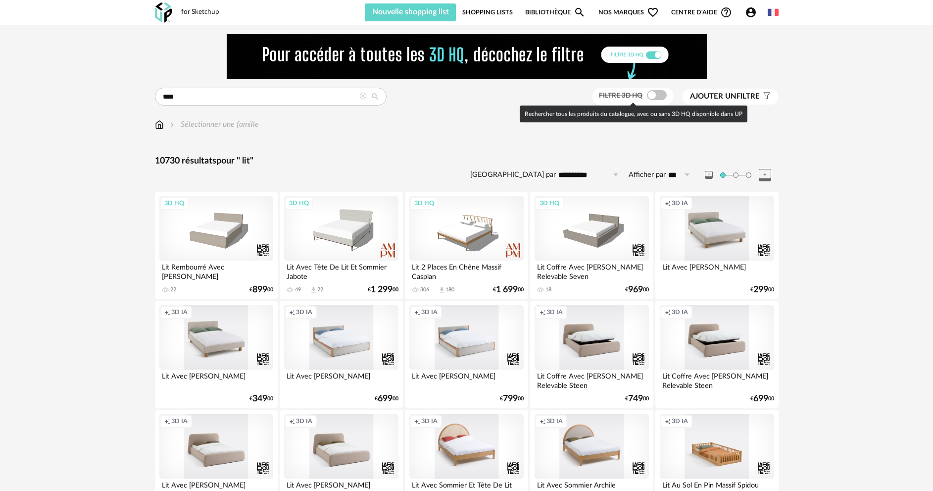
click at [662, 95] on span at bounding box center [657, 95] width 20 height 10
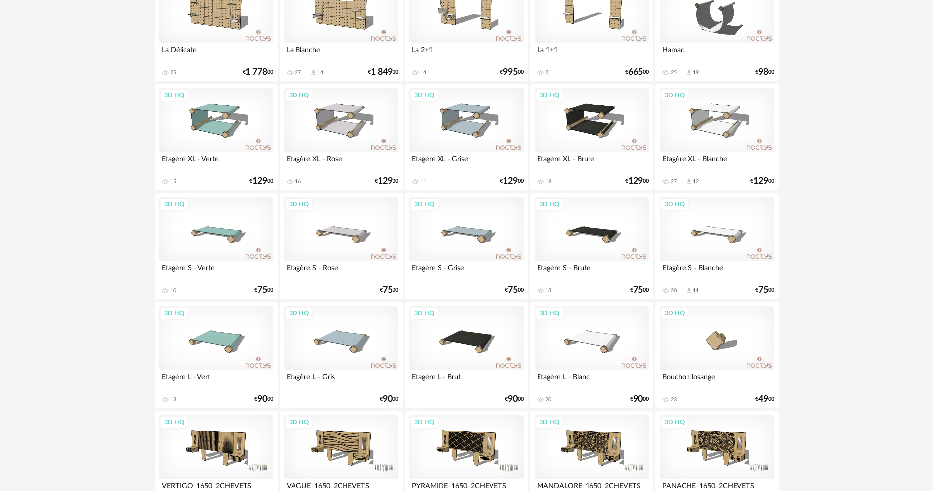
scroll to position [1930, 0]
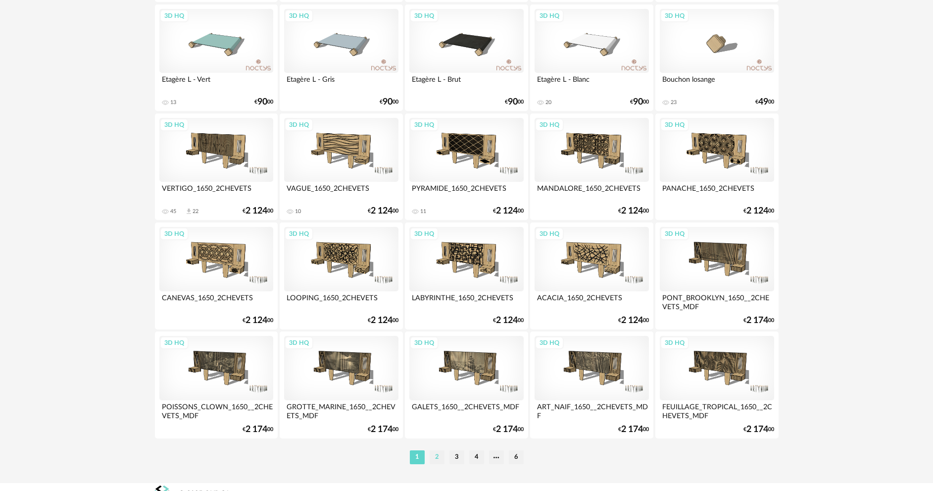
click at [439, 455] on li "2" at bounding box center [437, 457] width 15 height 14
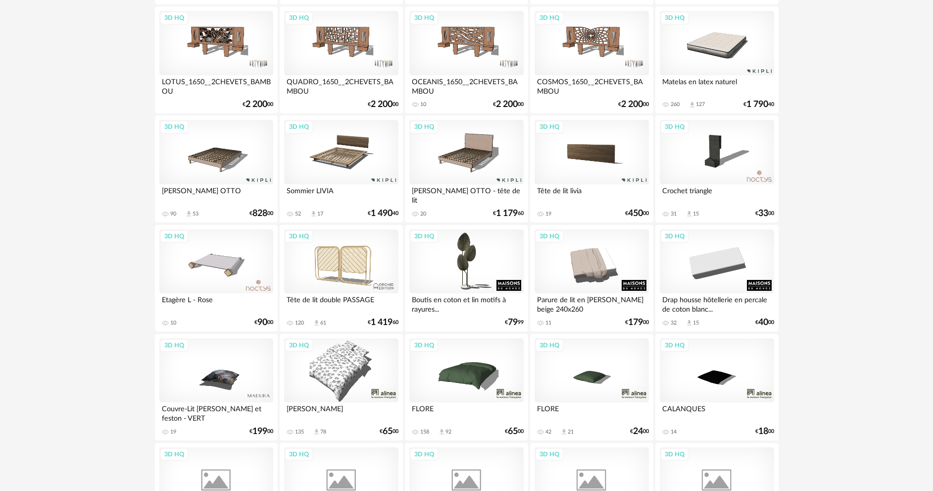
scroll to position [297, 0]
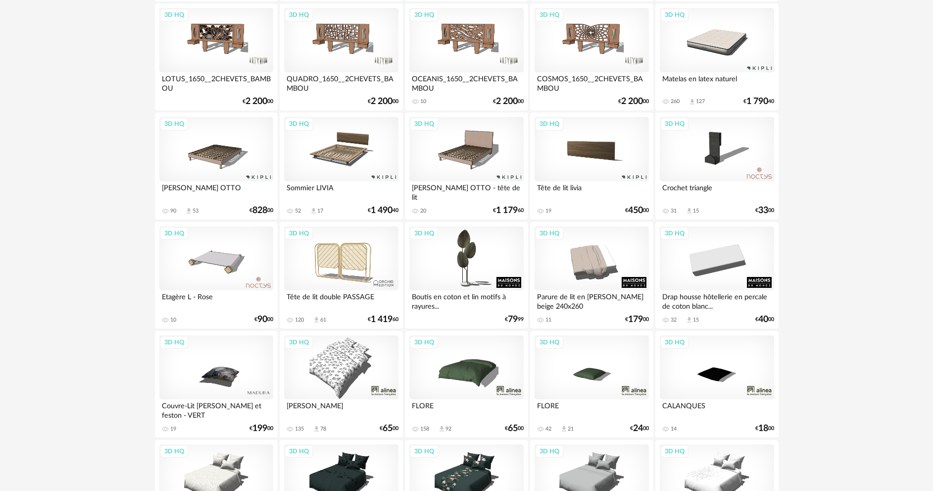
click at [730, 46] on div "3D HQ" at bounding box center [717, 40] width 114 height 64
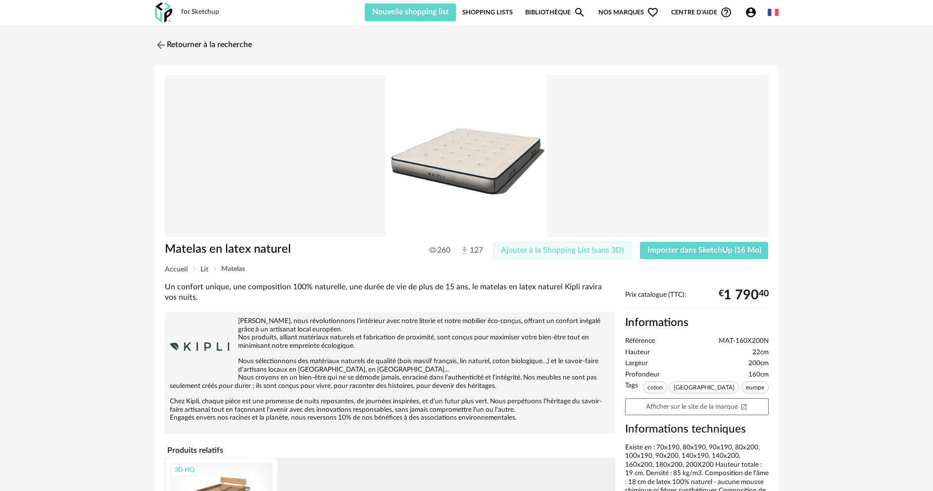
click at [556, 249] on span "Ajouter à la Shopping List (sans 3D)" at bounding box center [562, 250] width 123 height 8
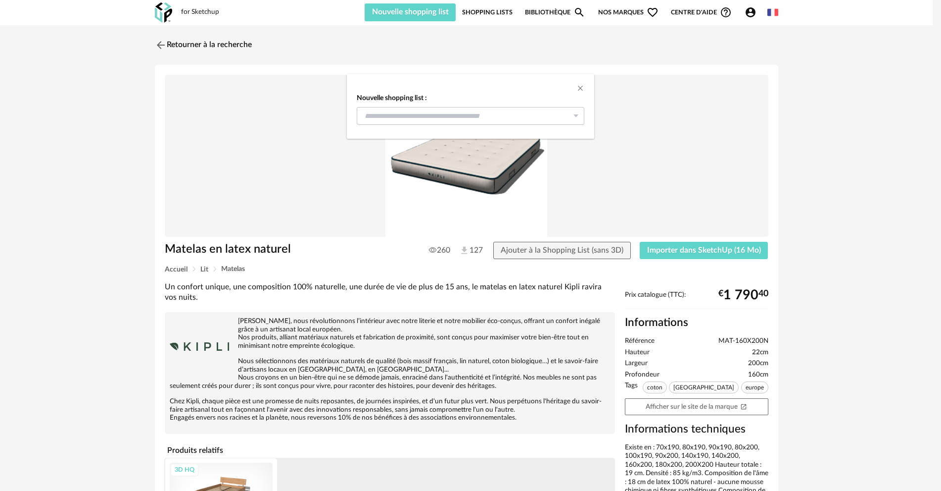
click at [666, 248] on div "Nouvelle shopping list : PAUL & MELISSA 14 Rénovation bâtiment A CFA BTP OCCITA…" at bounding box center [470, 245] width 941 height 491
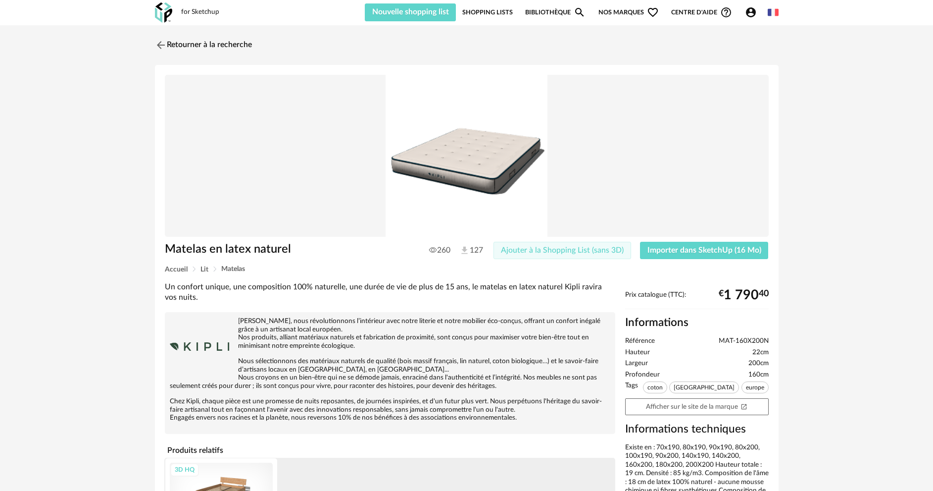
click at [599, 251] on span "Ajouter à la Shopping List (sans 3D)" at bounding box center [562, 250] width 123 height 8
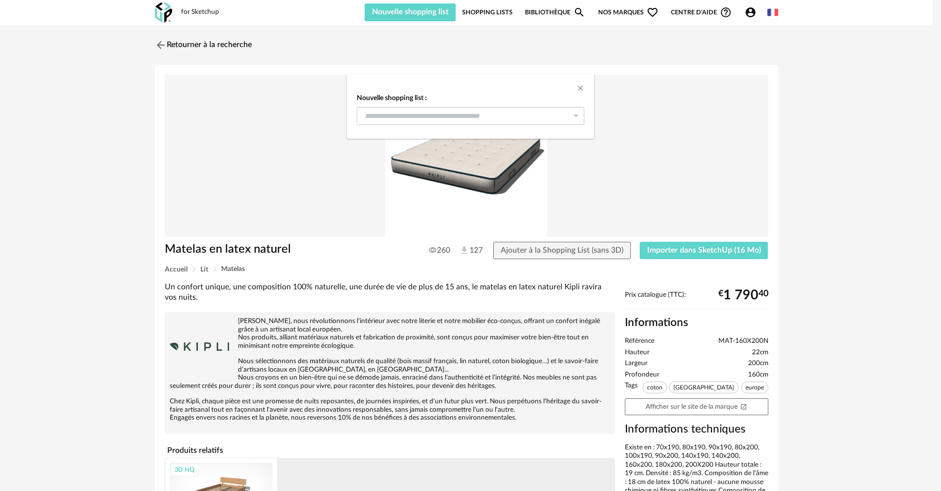
click at [574, 112] on icon "dialog" at bounding box center [576, 116] width 12 height 18
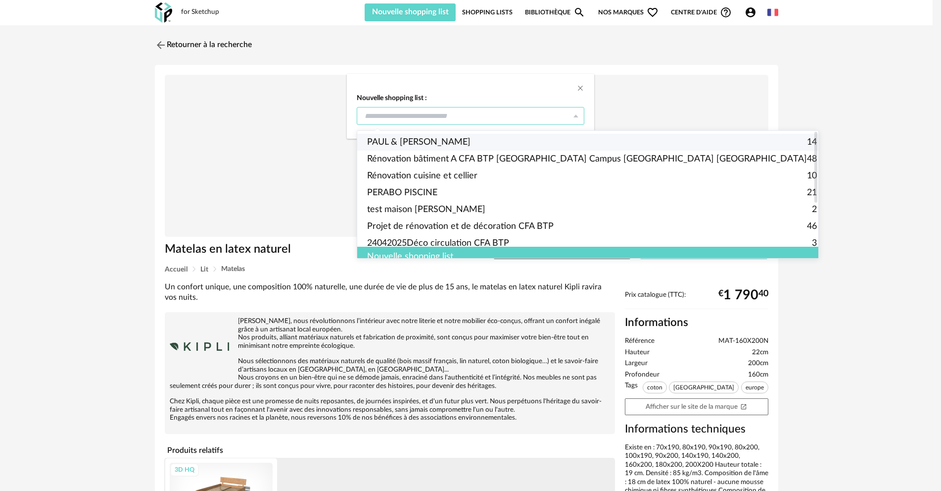
click at [421, 138] on span "PAUL & MELISSA" at bounding box center [418, 142] width 103 height 17
type input "**********"
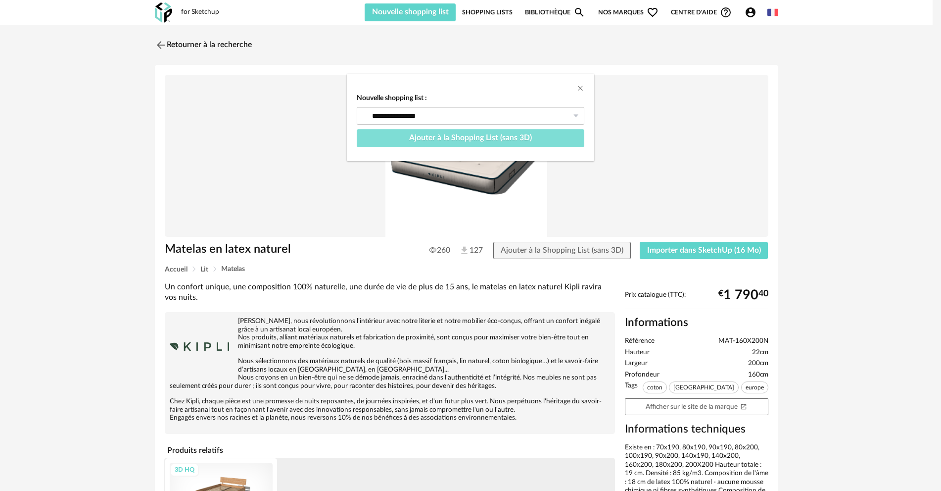
click at [513, 142] on button "Ajouter à la Shopping List (sans 3D)" at bounding box center [471, 138] width 228 height 18
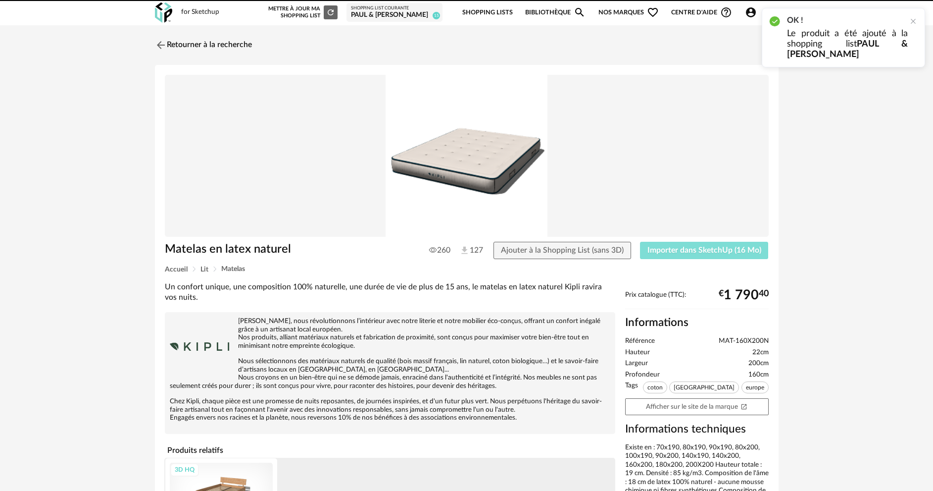
click at [675, 249] on span "Importer dans SketchUp (16 Mo)" at bounding box center [704, 250] width 114 height 8
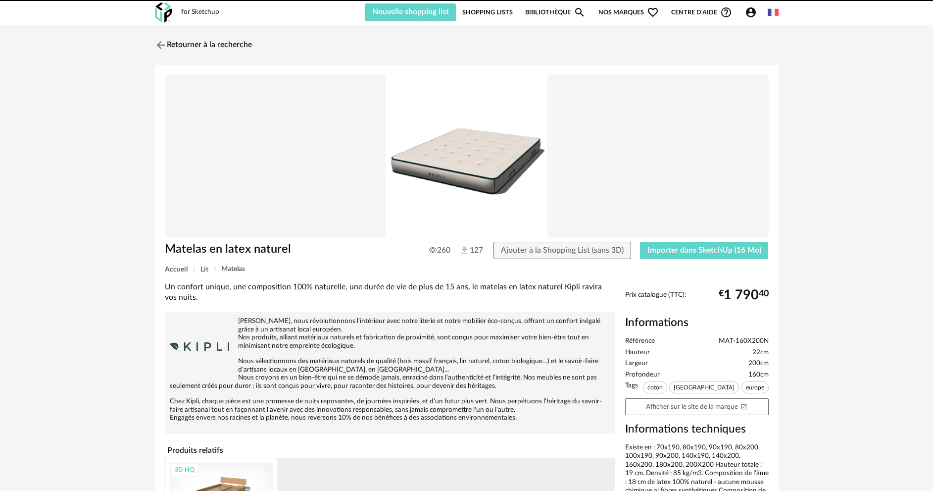
click at [250, 47] on link "Retourner à la recherche" at bounding box center [203, 45] width 97 height 22
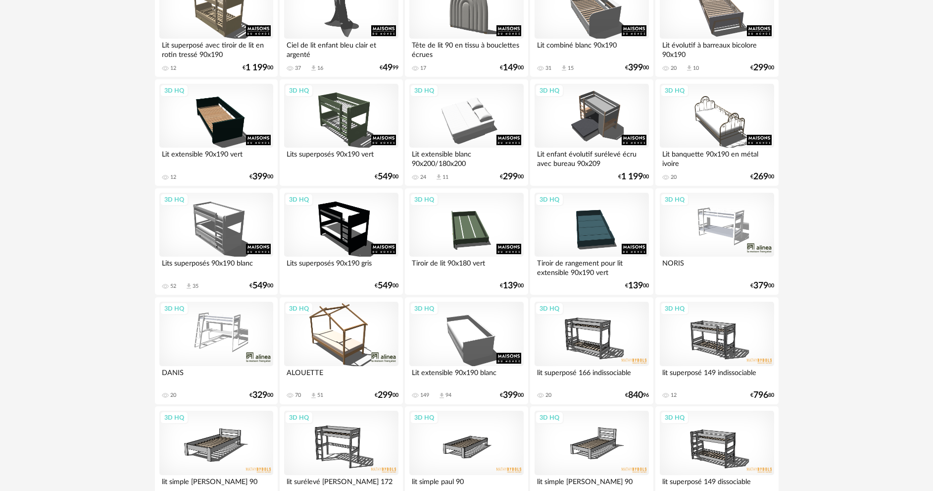
scroll to position [1945, 0]
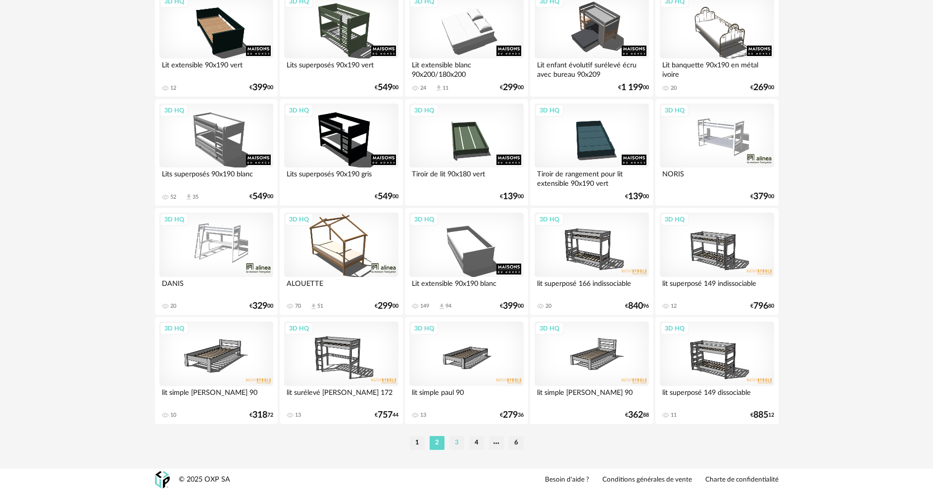
click at [456, 444] on li "3" at bounding box center [456, 443] width 15 height 14
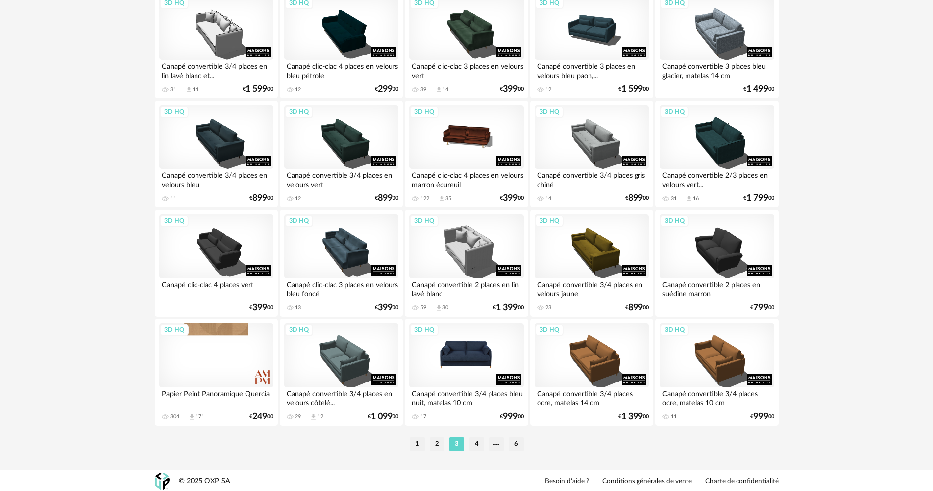
scroll to position [1945, 0]
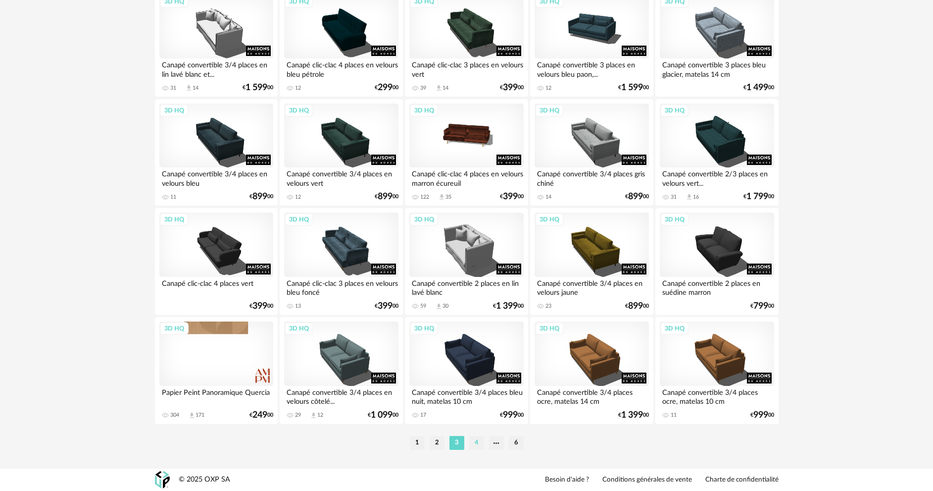
click at [477, 441] on li "4" at bounding box center [476, 443] width 15 height 14
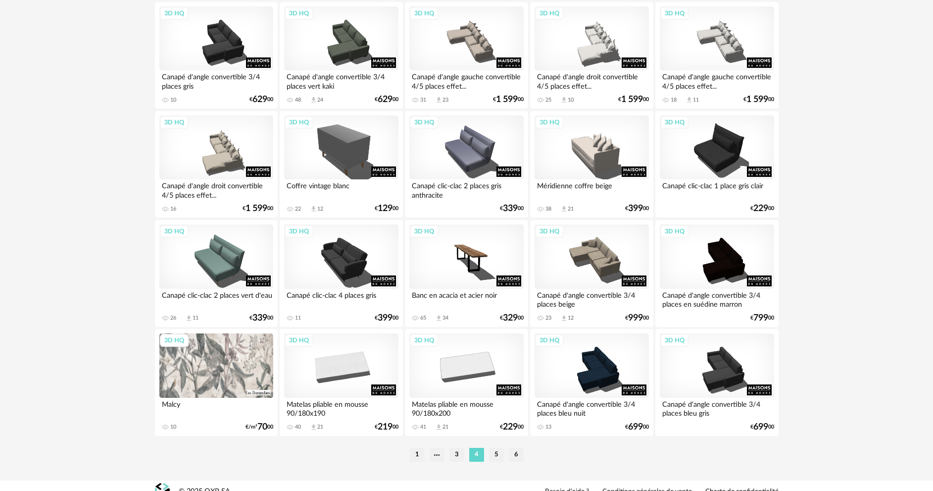
scroll to position [1945, 0]
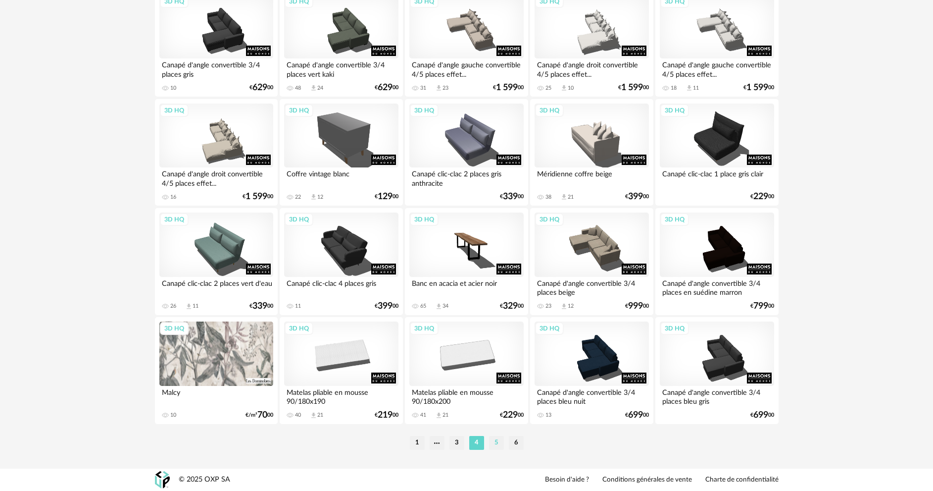
click at [492, 442] on li "5" at bounding box center [496, 443] width 15 height 14
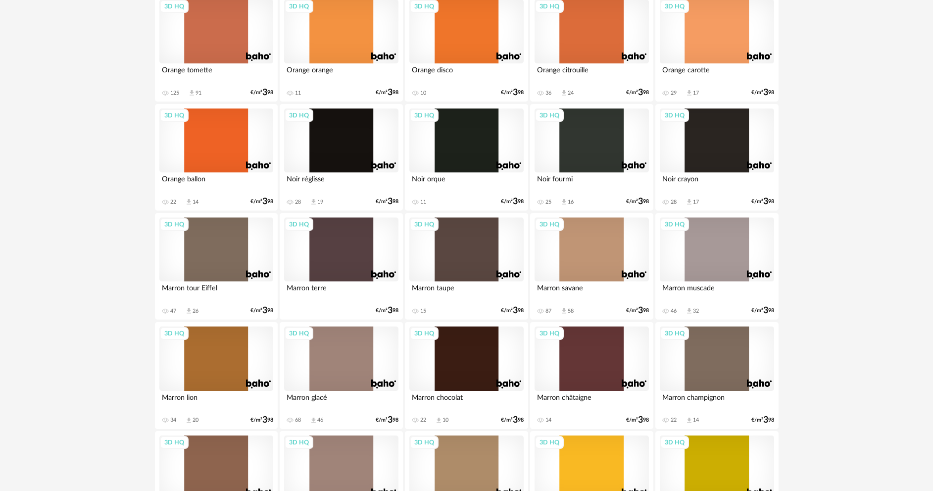
scroll to position [1945, 0]
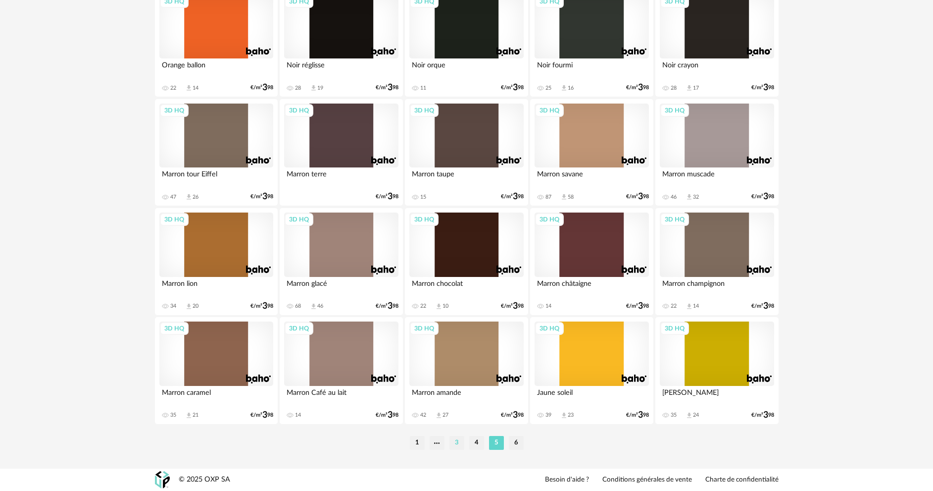
click at [453, 440] on li "3" at bounding box center [456, 443] width 15 height 14
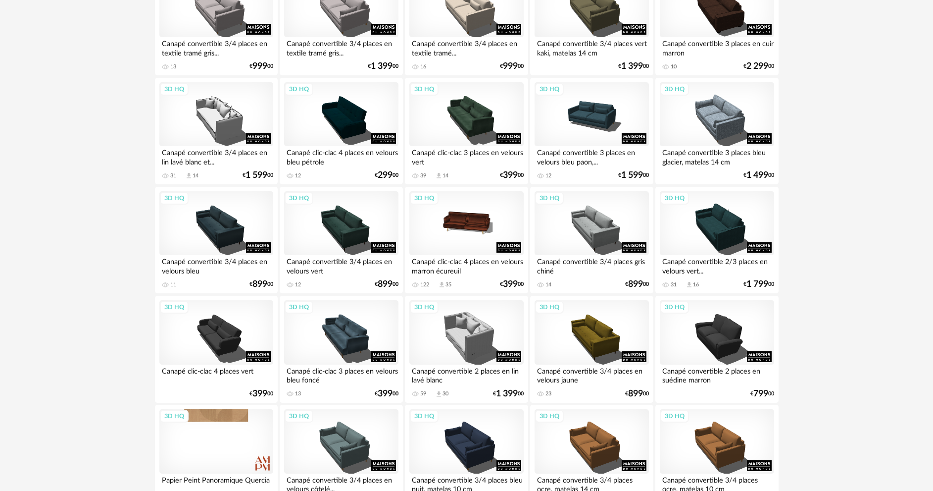
scroll to position [1945, 0]
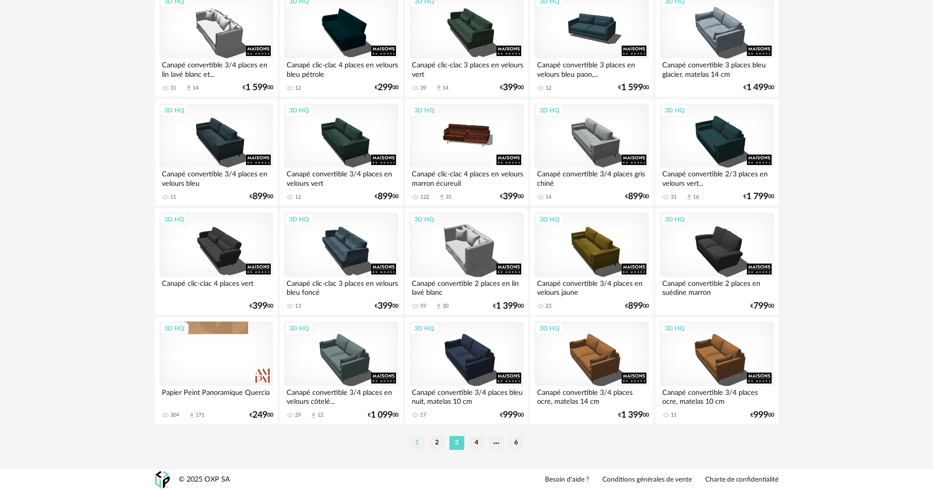
click at [414, 440] on li "1" at bounding box center [417, 443] width 15 height 14
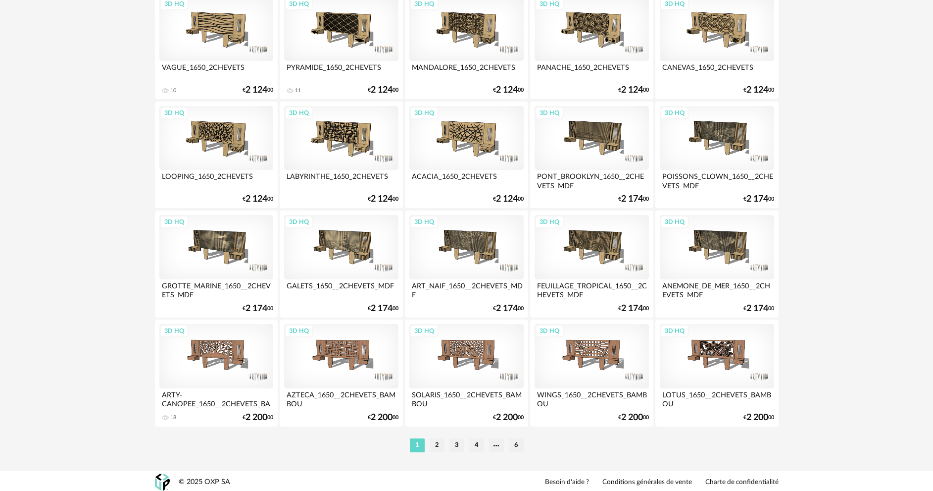
scroll to position [1945, 0]
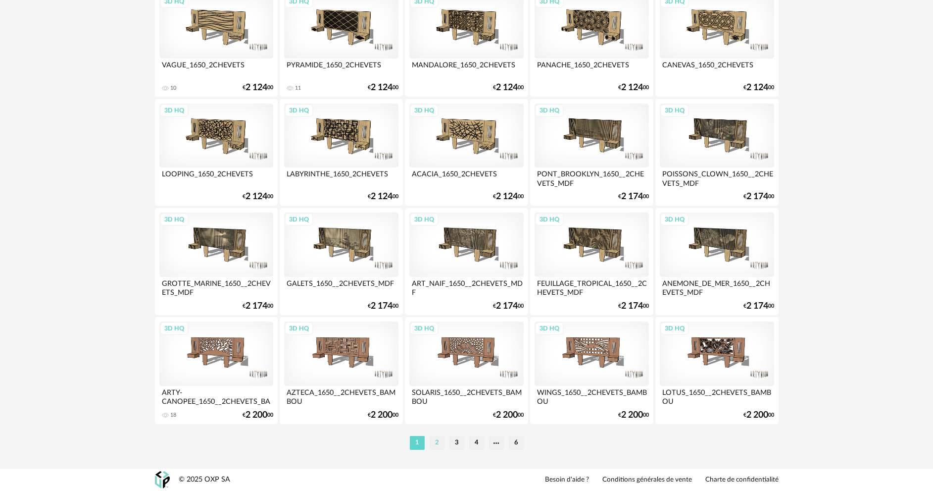
click at [435, 440] on li "2" at bounding box center [437, 443] width 15 height 14
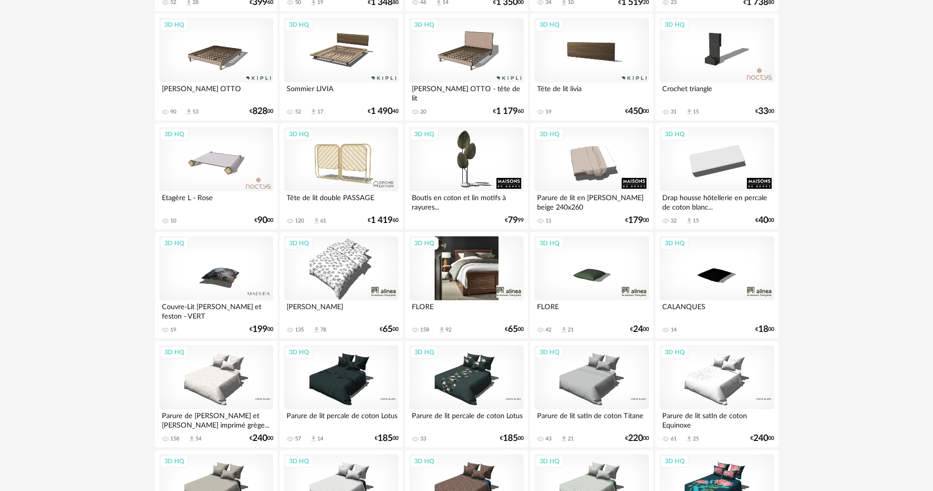
scroll to position [445, 0]
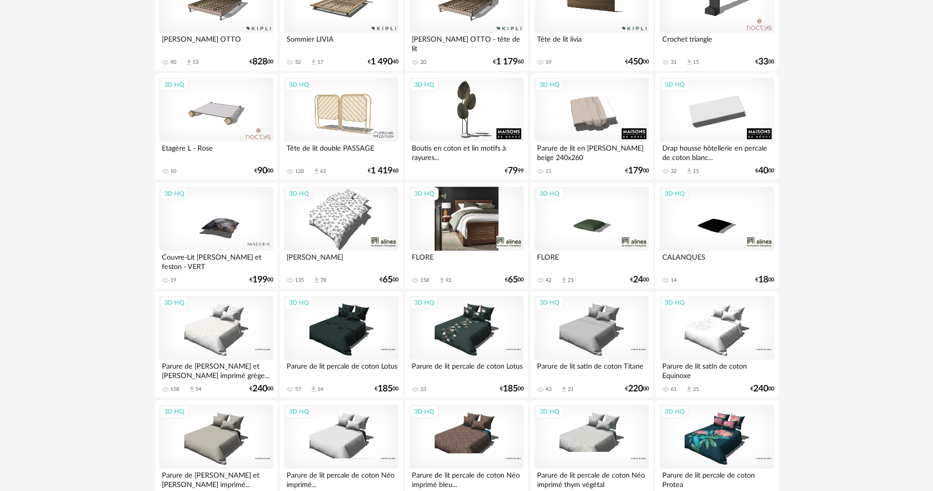
click at [463, 236] on div "3D HQ" at bounding box center [466, 219] width 114 height 64
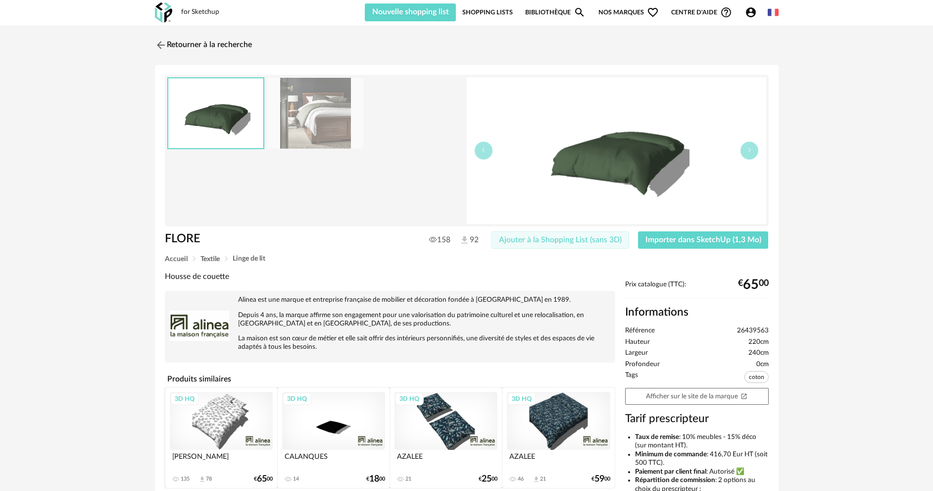
click at [576, 242] on span "Ajouter à la Shopping List (sans 3D)" at bounding box center [560, 240] width 123 height 8
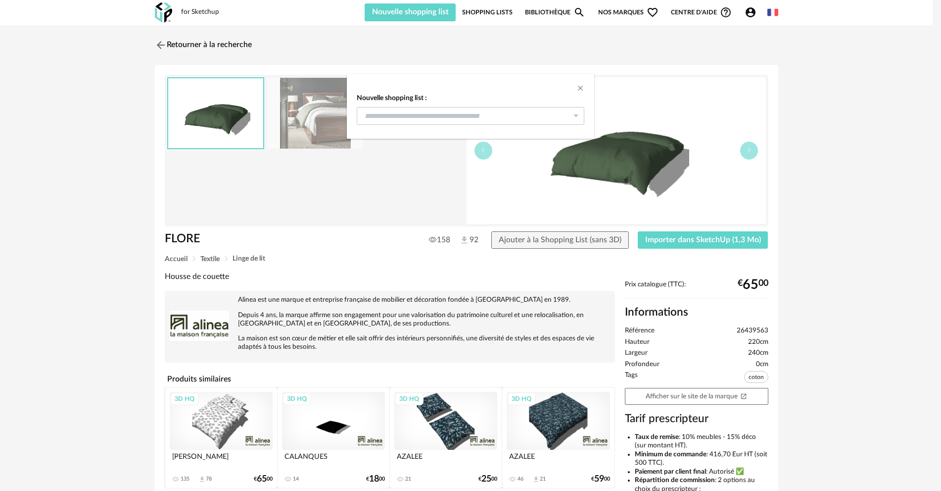
click at [575, 119] on icon "dialog" at bounding box center [576, 116] width 12 height 18
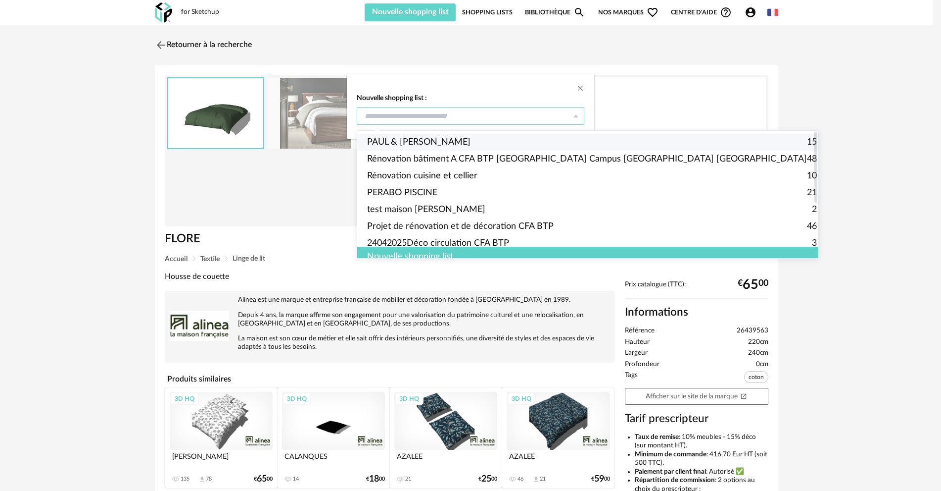
click at [398, 142] on span "PAUL & [PERSON_NAME]" at bounding box center [418, 142] width 103 height 17
type input "**********"
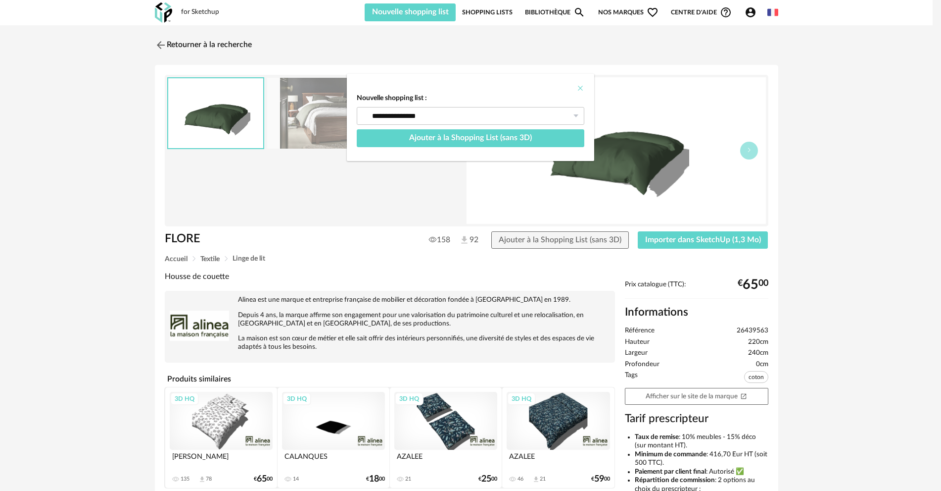
click at [582, 89] on icon "Close" at bounding box center [581, 88] width 8 height 8
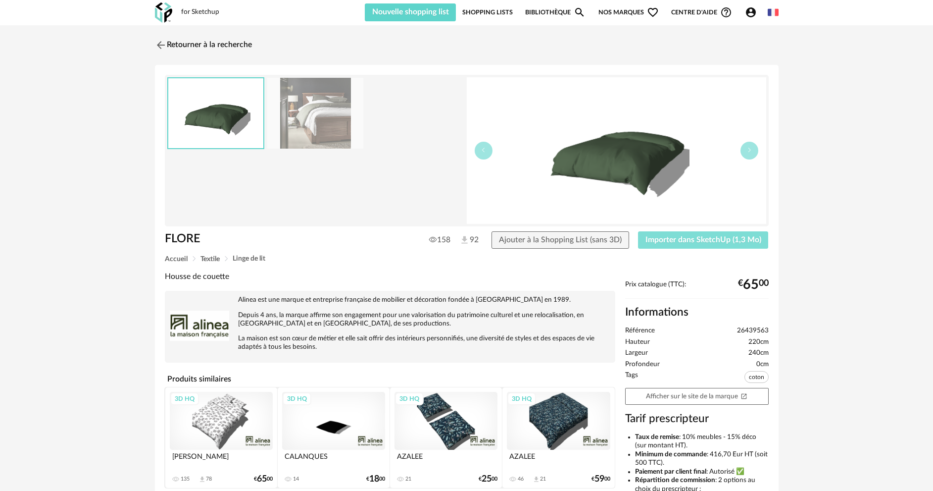
click at [674, 240] on span "Importer dans SketchUp (1,3 Mo)" at bounding box center [703, 240] width 116 height 8
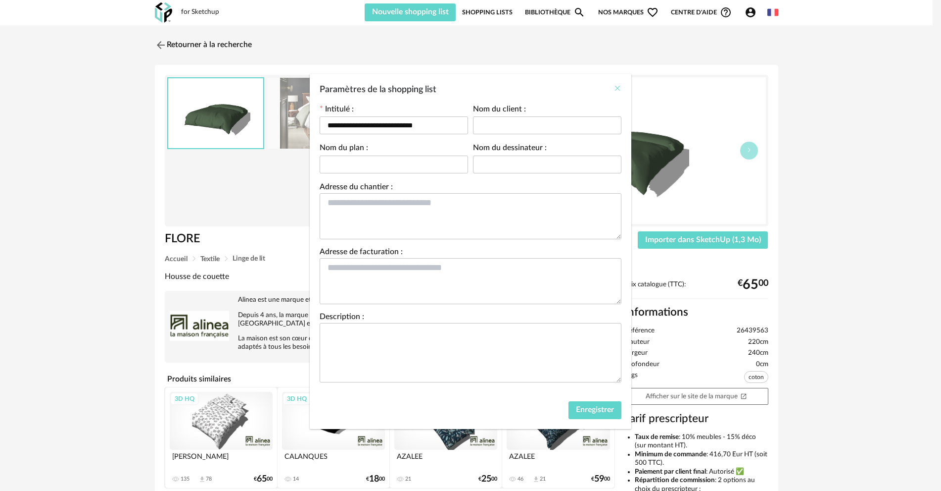
click at [617, 88] on icon "Close" at bounding box center [618, 88] width 8 height 8
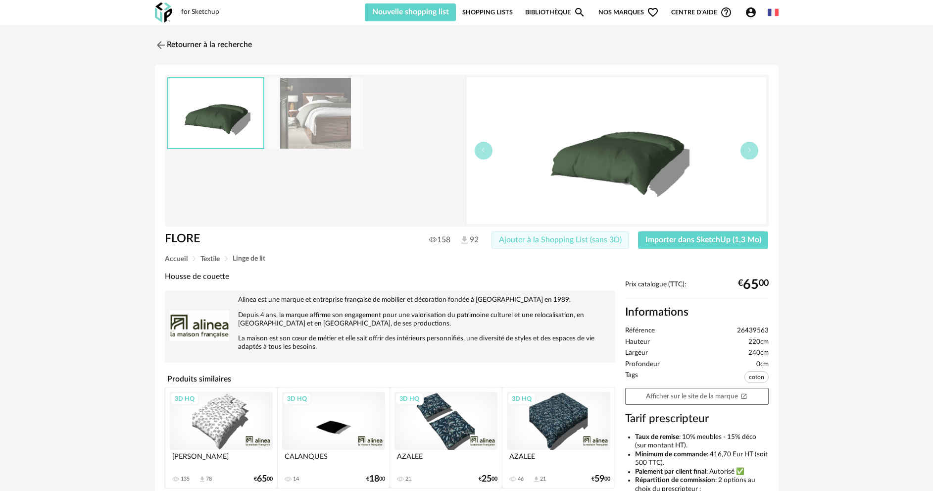
click at [562, 241] on span "Ajouter à la Shopping List (sans 3D)" at bounding box center [560, 240] width 123 height 8
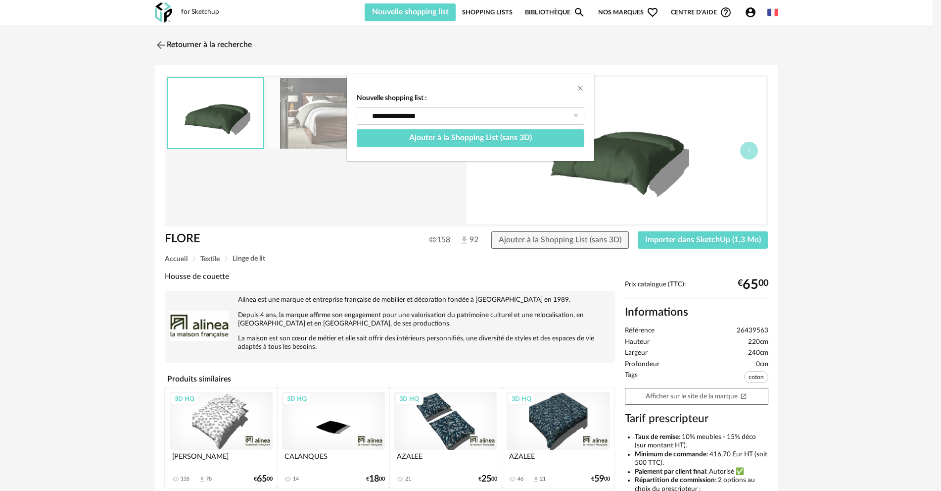
click at [577, 118] on icon "dialog" at bounding box center [576, 116] width 12 height 18
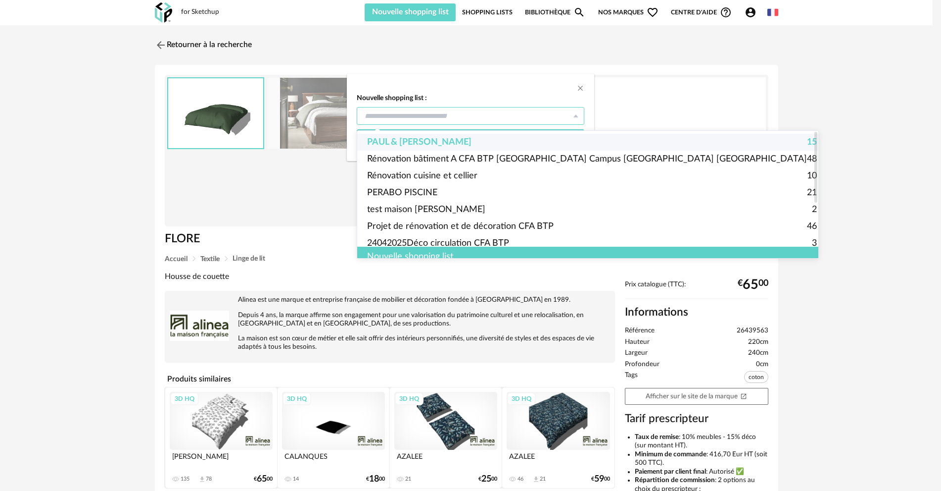
click at [446, 142] on li "PAUL & MELISSA 15" at bounding box center [592, 142] width 470 height 17
type input "**********"
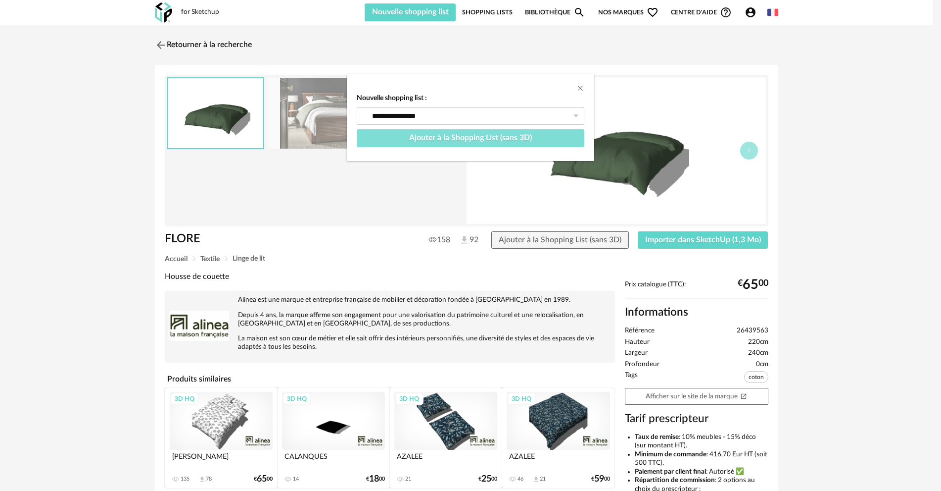
click at [450, 141] on span "Ajouter à la Shopping List (sans 3D)" at bounding box center [470, 138] width 123 height 8
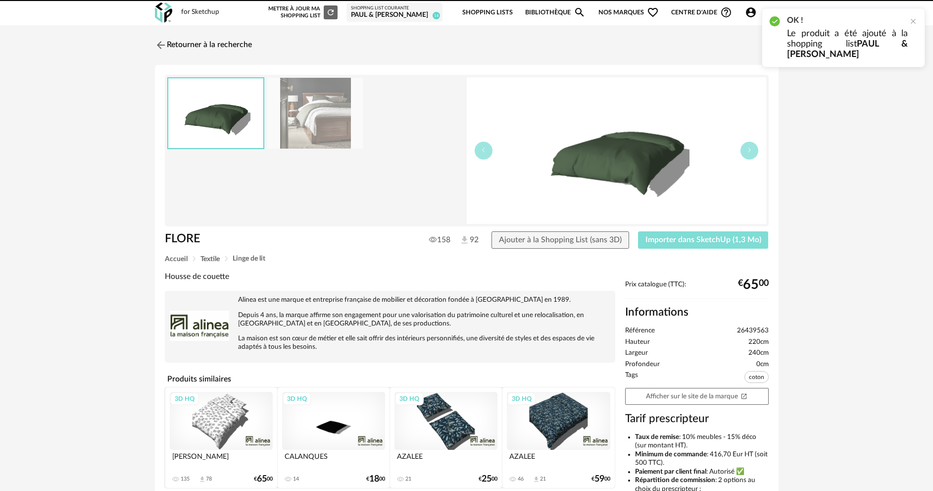
click at [661, 240] on span "Importer dans SketchUp (1,3 Mo)" at bounding box center [703, 240] width 116 height 8
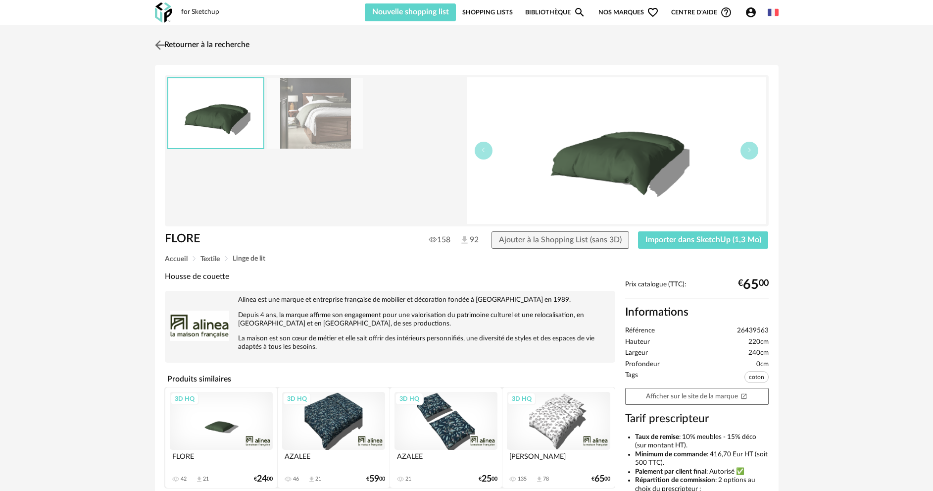
click at [171, 44] on link "Retourner à la recherche" at bounding box center [200, 45] width 97 height 22
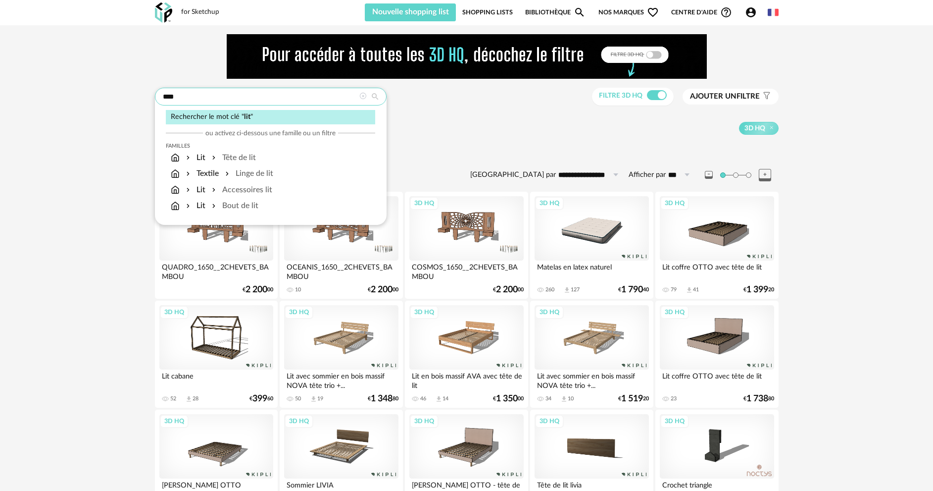
drag, startPoint x: 180, startPoint y: 95, endPoint x: 153, endPoint y: 93, distance: 26.3
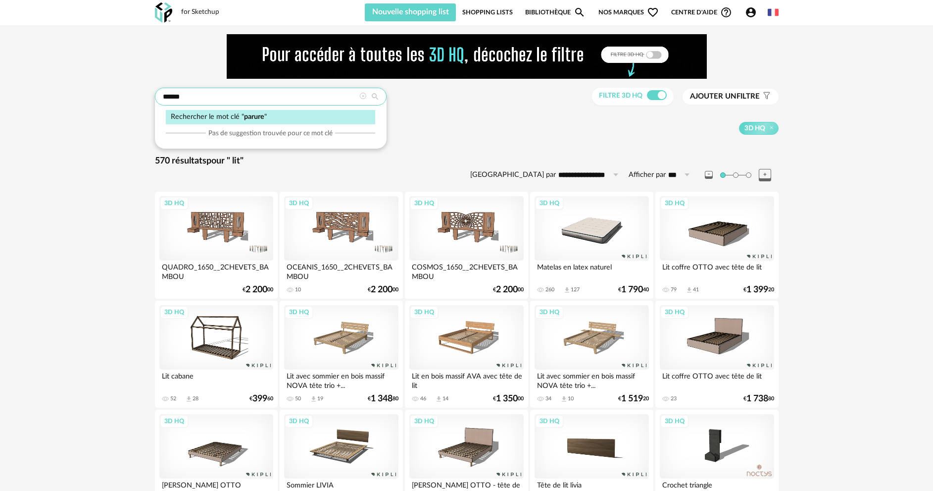
type input "******"
type input "**********"
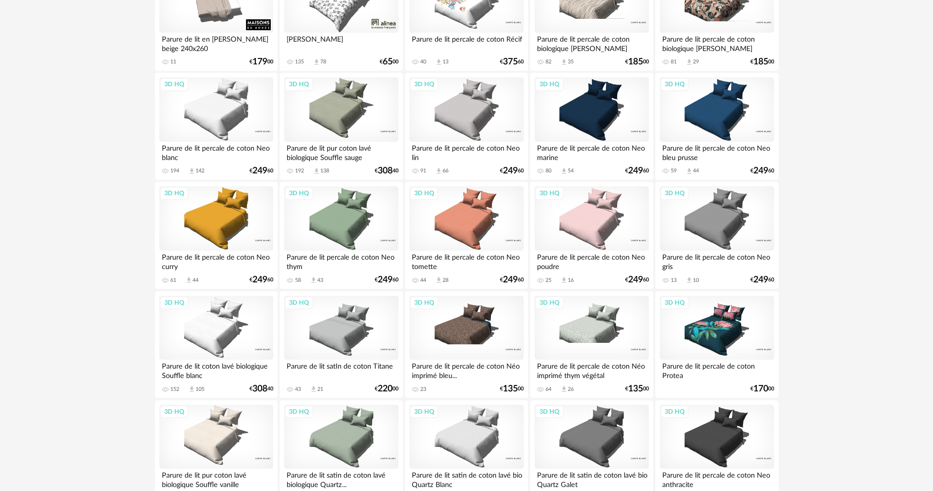
scroll to position [215, 0]
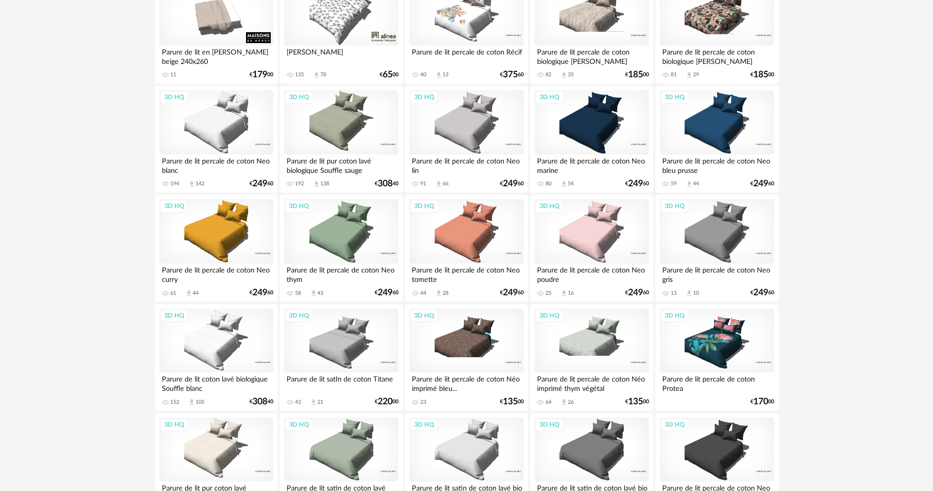
click at [335, 130] on div "3D HQ" at bounding box center [341, 122] width 114 height 64
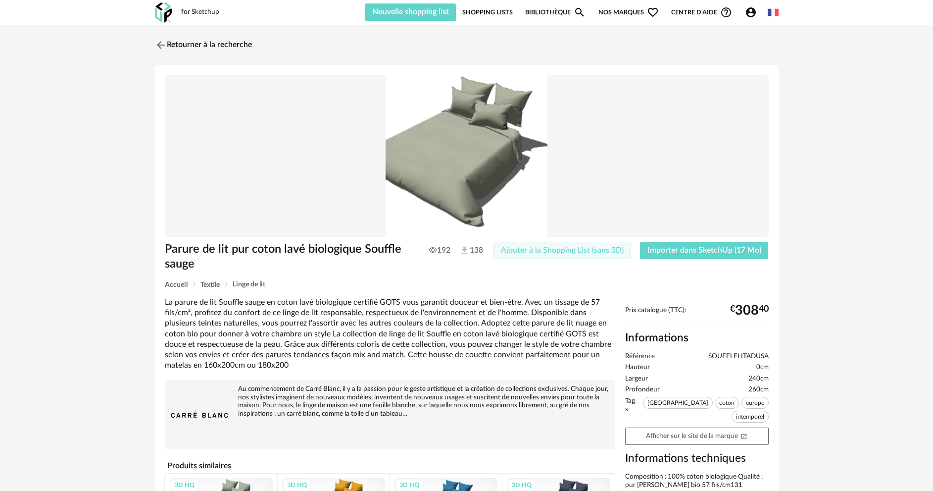
click at [584, 251] on span "Ajouter à la Shopping List (sans 3D)" at bounding box center [562, 250] width 123 height 8
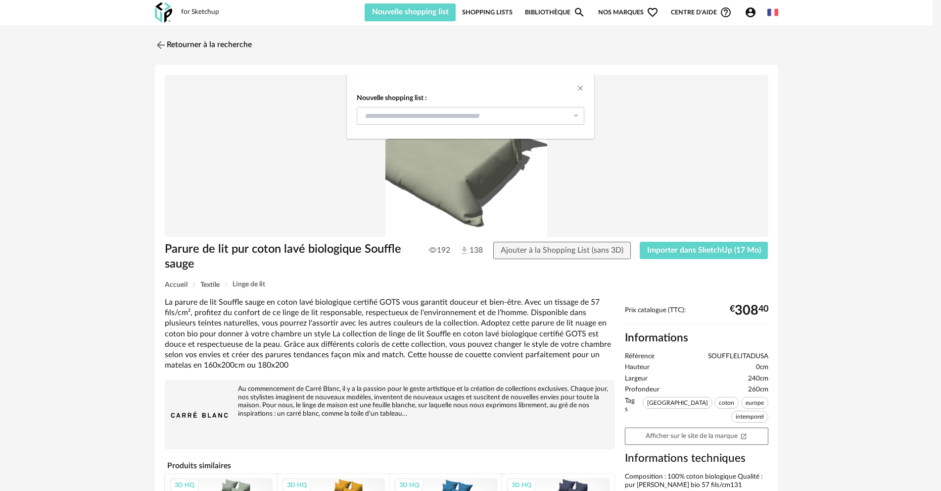
click at [668, 251] on div "Nouvelle shopping list : PAUL & [PERSON_NAME] 16 Rénovation bâtiment A CFA BTP …" at bounding box center [470, 245] width 941 height 491
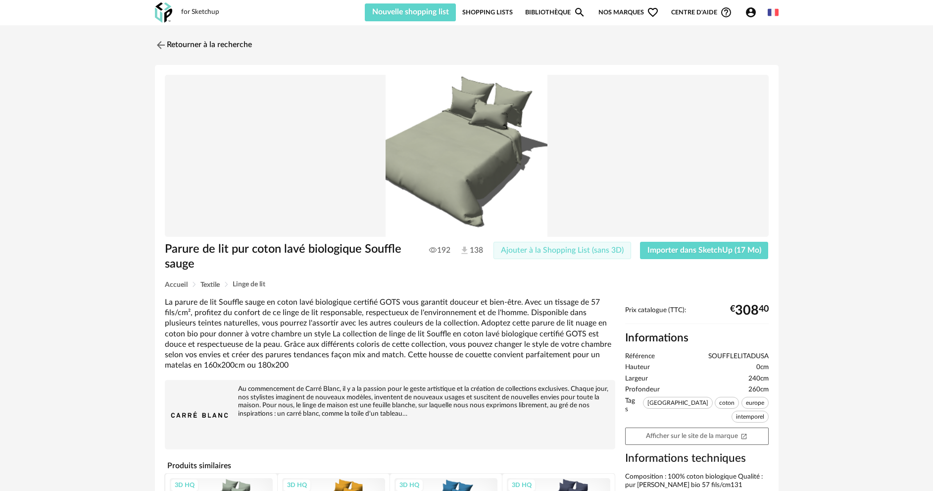
click at [557, 250] on span "Ajouter à la Shopping List (sans 3D)" at bounding box center [562, 250] width 123 height 8
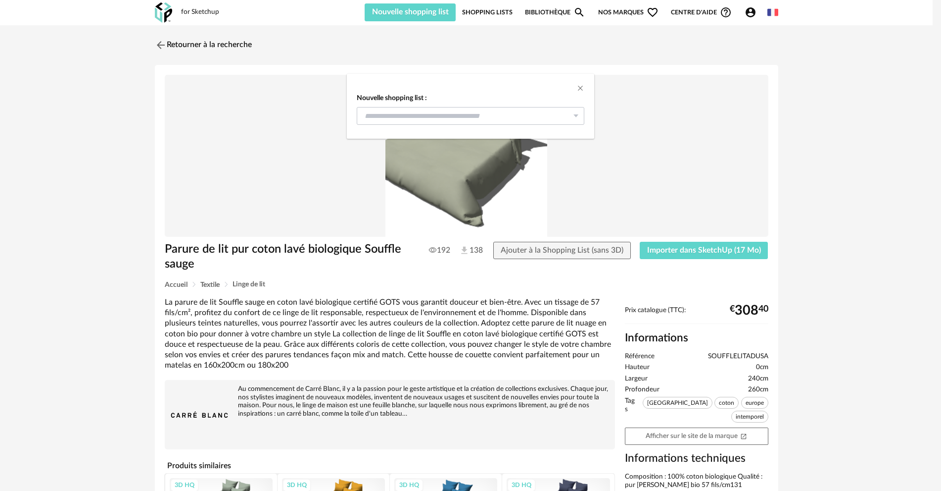
click at [577, 115] on icon "dialog" at bounding box center [576, 116] width 12 height 18
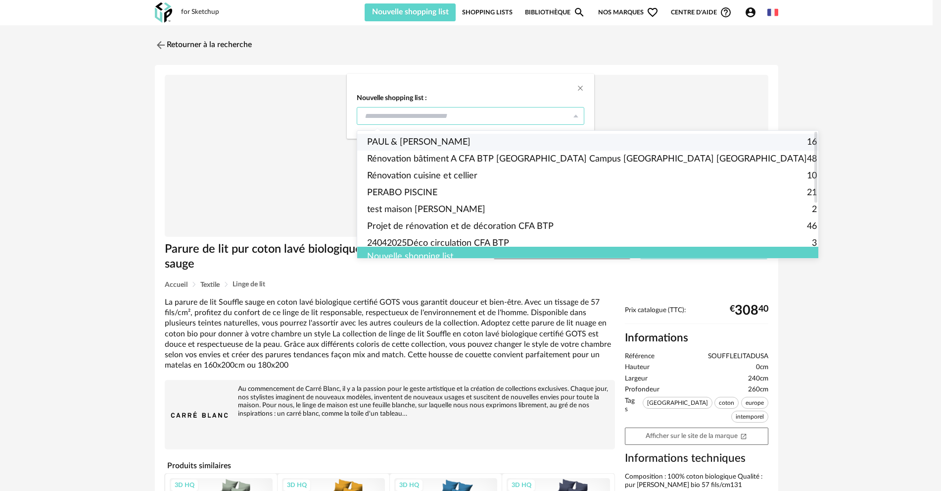
click at [437, 139] on li "PAUL & [PERSON_NAME] 16" at bounding box center [592, 142] width 470 height 17
type input "**********"
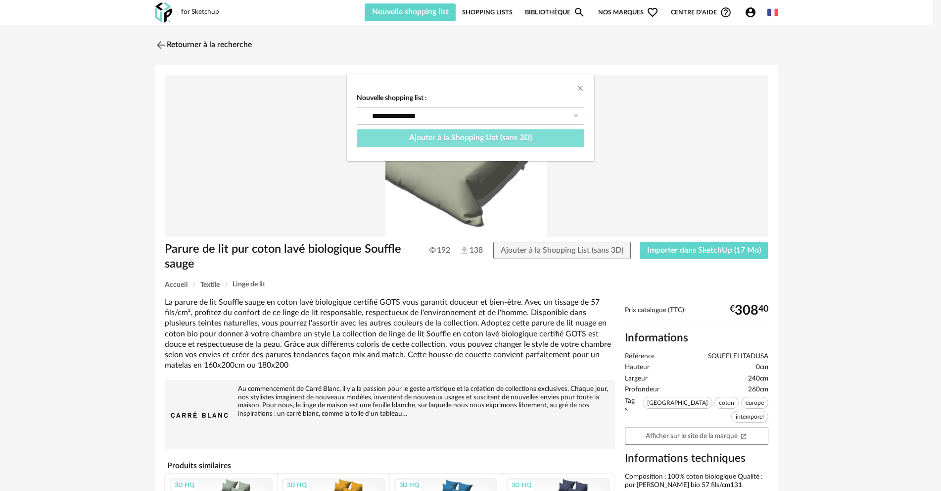
click at [522, 139] on span "Ajouter à la Shopping List (sans 3D)" at bounding box center [470, 138] width 123 height 8
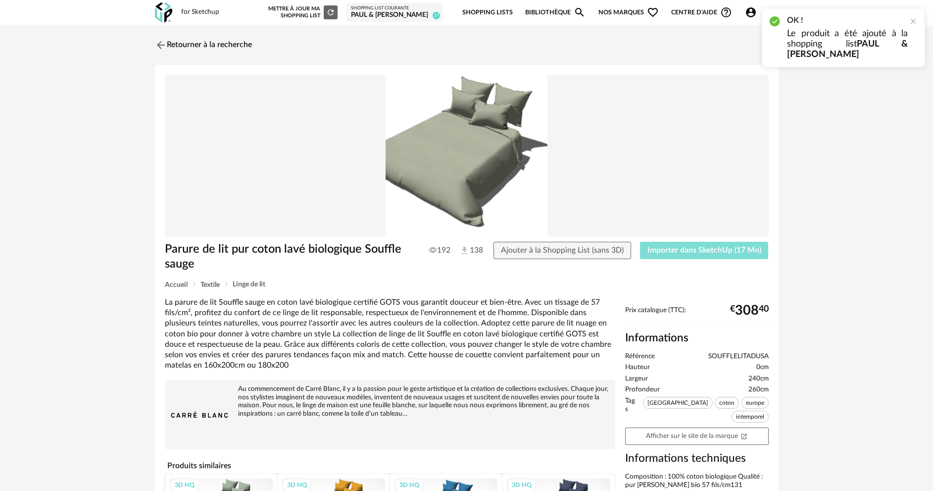
click at [680, 254] on button "Importer dans SketchUp (17 Mo)" at bounding box center [704, 251] width 129 height 18
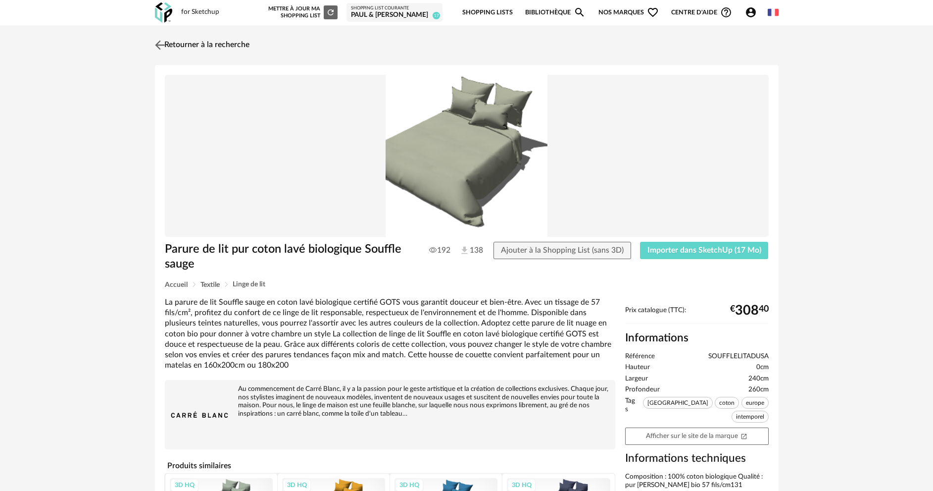
click at [205, 41] on link "Retourner à la recherche" at bounding box center [200, 45] width 97 height 22
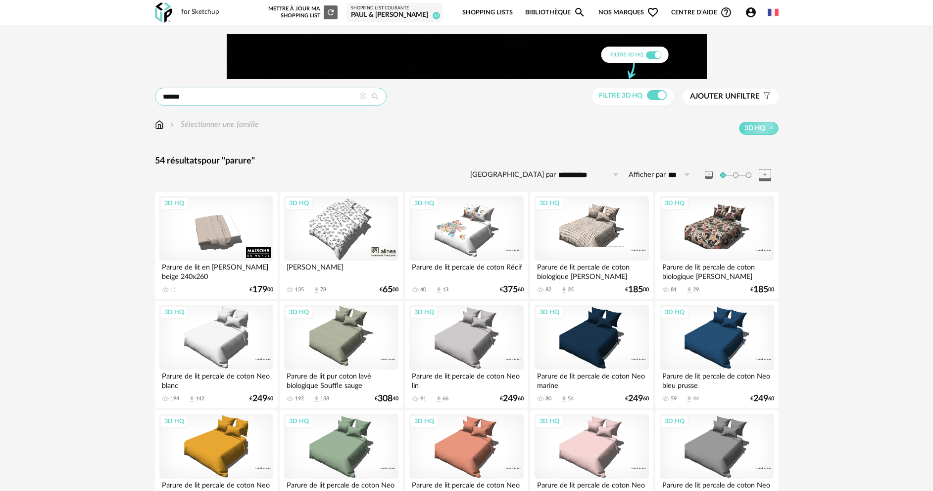
click at [299, 100] on input "******" at bounding box center [271, 97] width 232 height 18
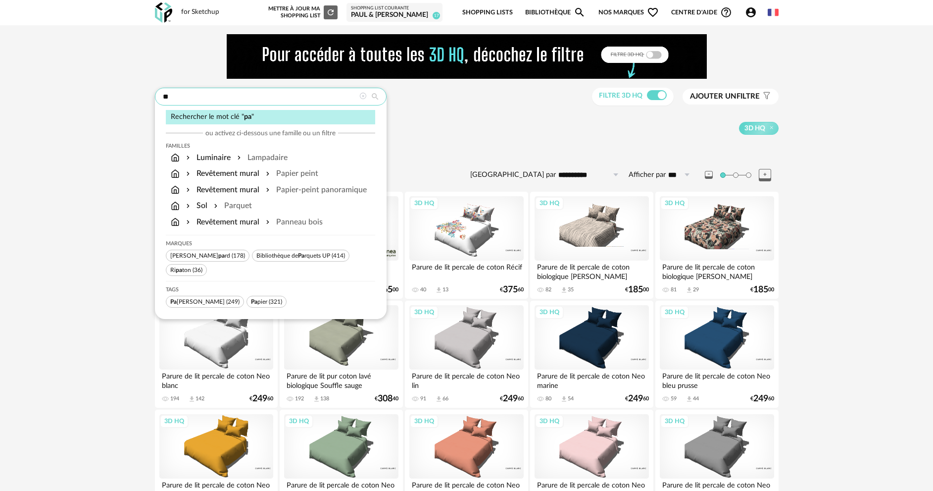
type input "*"
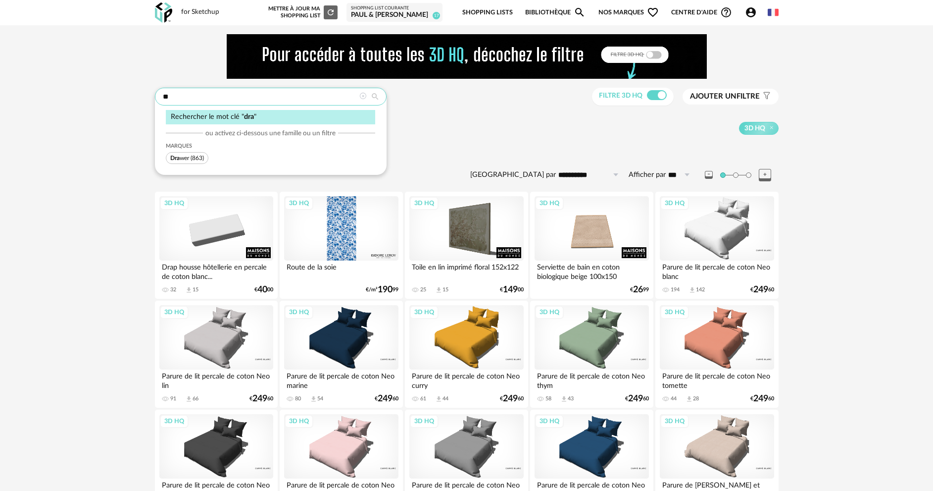
type input "*"
type input "*******"
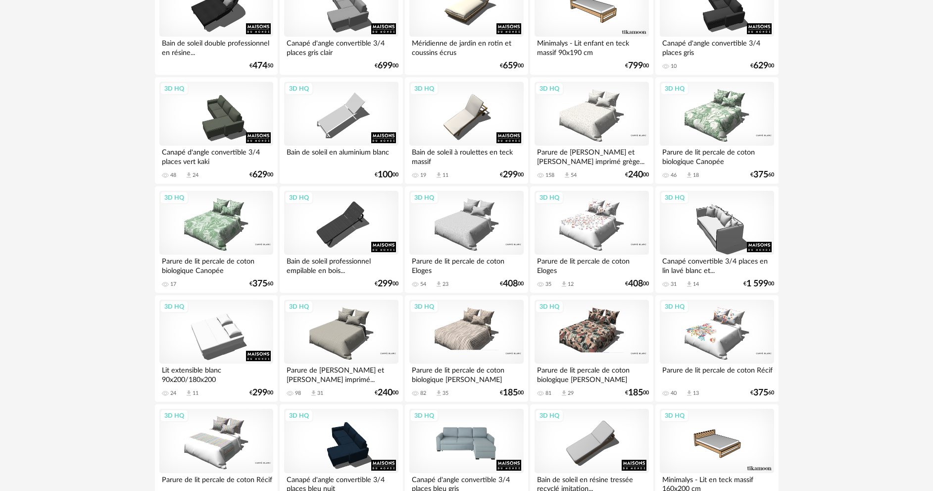
scroll to position [1831, 0]
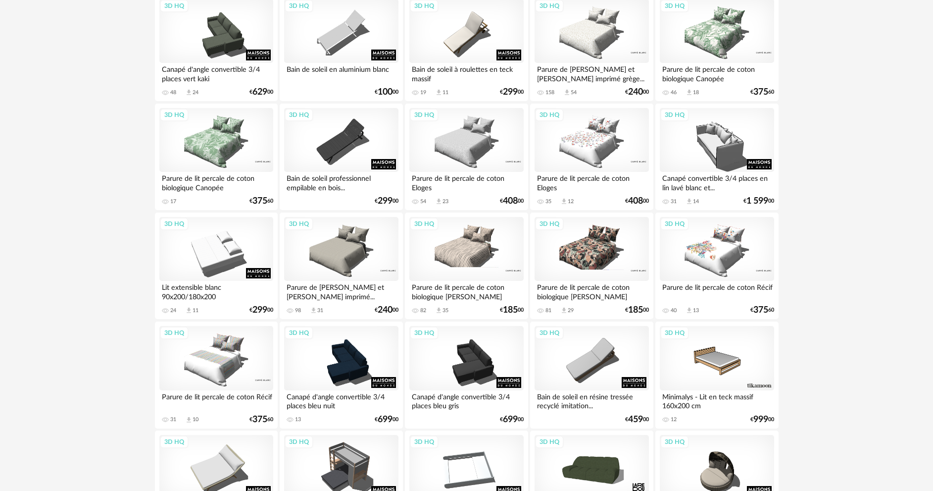
click at [343, 260] on div "3D HQ" at bounding box center [341, 249] width 114 height 64
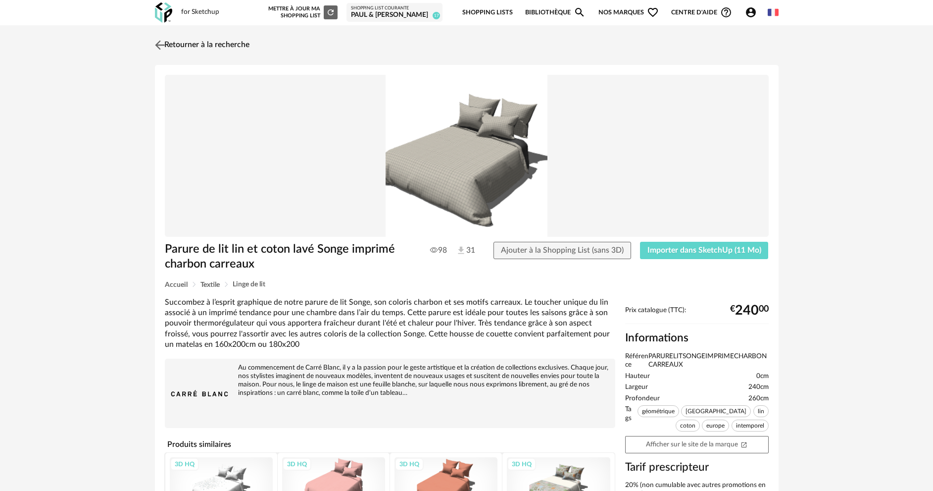
click at [180, 48] on link "Retourner à la recherche" at bounding box center [200, 45] width 97 height 22
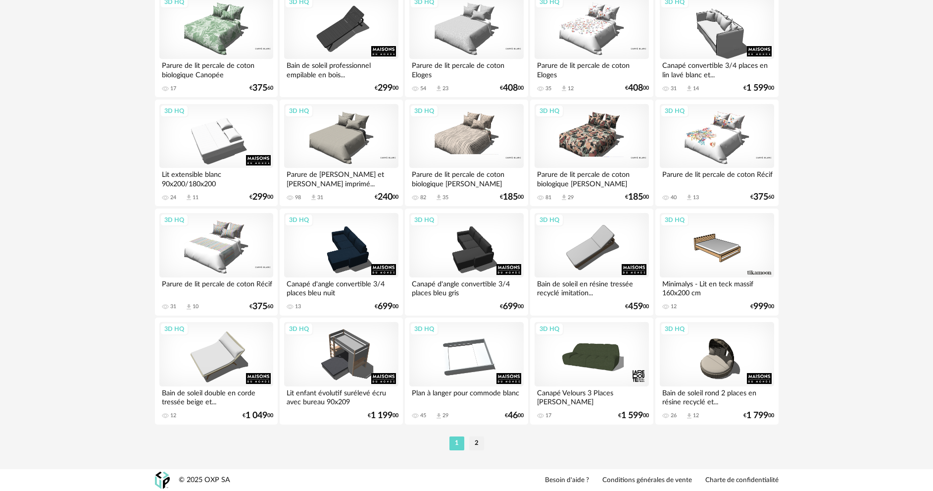
scroll to position [1945, 0]
click at [477, 443] on li "2" at bounding box center [476, 443] width 15 height 14
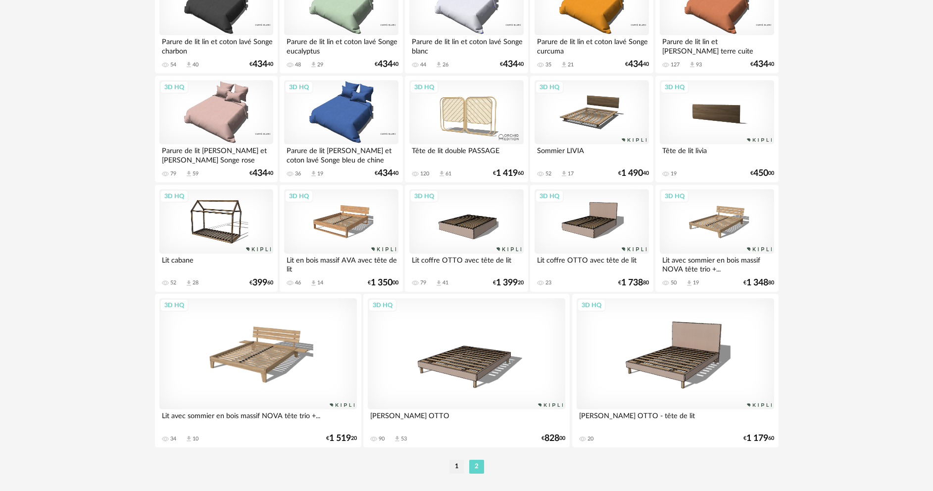
scroll to position [793, 0]
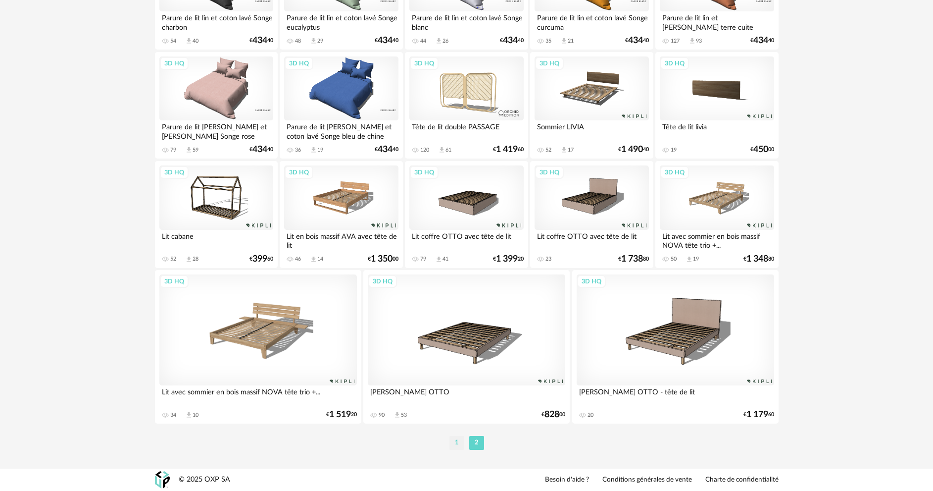
click at [456, 441] on li "1" at bounding box center [456, 443] width 15 height 14
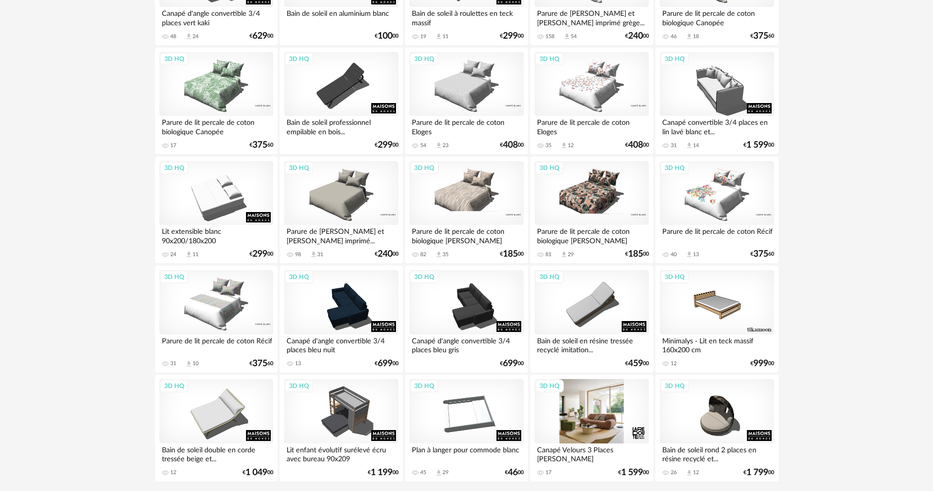
scroll to position [1945, 0]
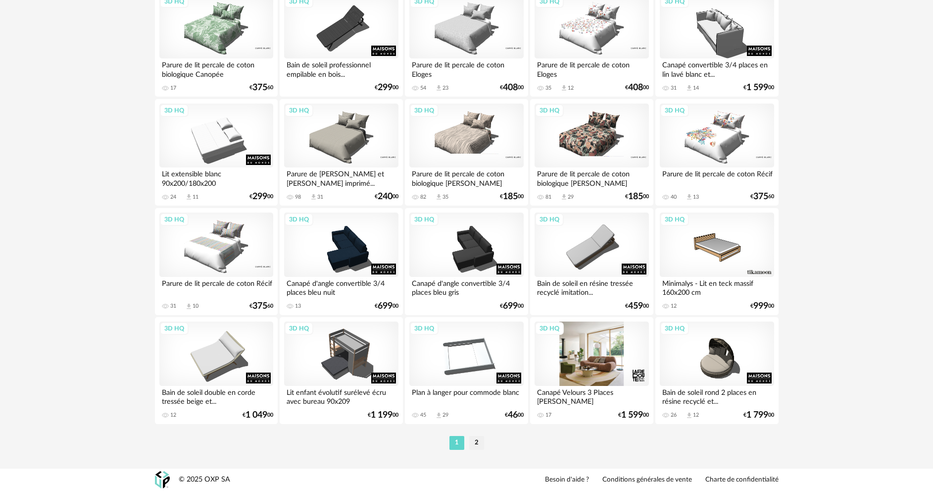
click at [591, 365] on div "3D HQ" at bounding box center [592, 353] width 114 height 64
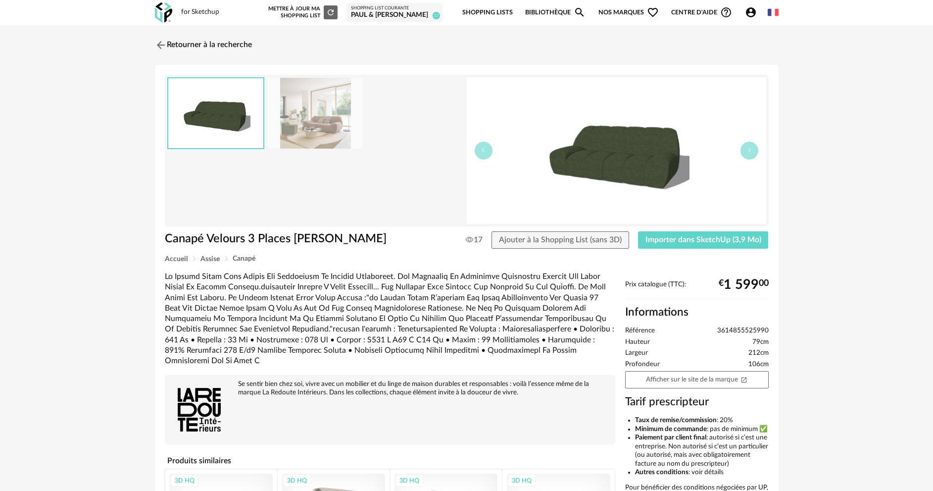
click at [672, 153] on img at bounding box center [616, 150] width 299 height 147
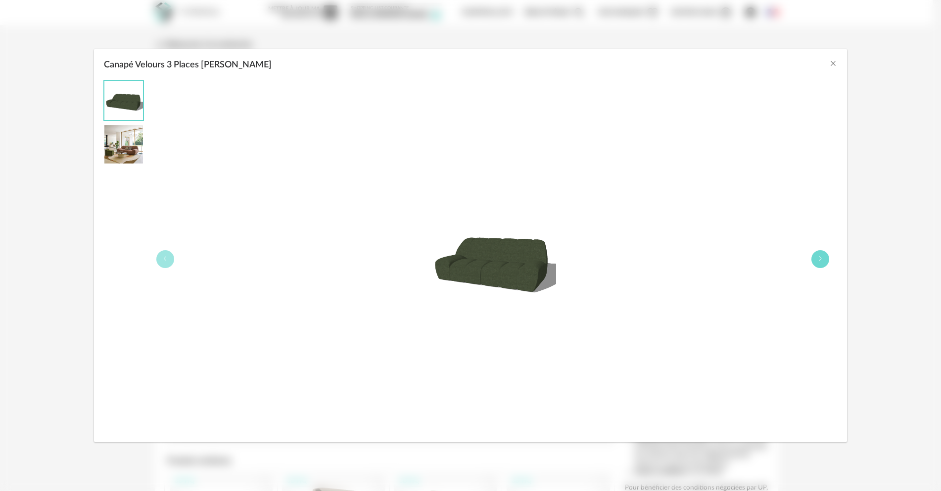
click at [818, 257] on icon "Canapé Velours 3 Places Nuria" at bounding box center [821, 258] width 6 height 6
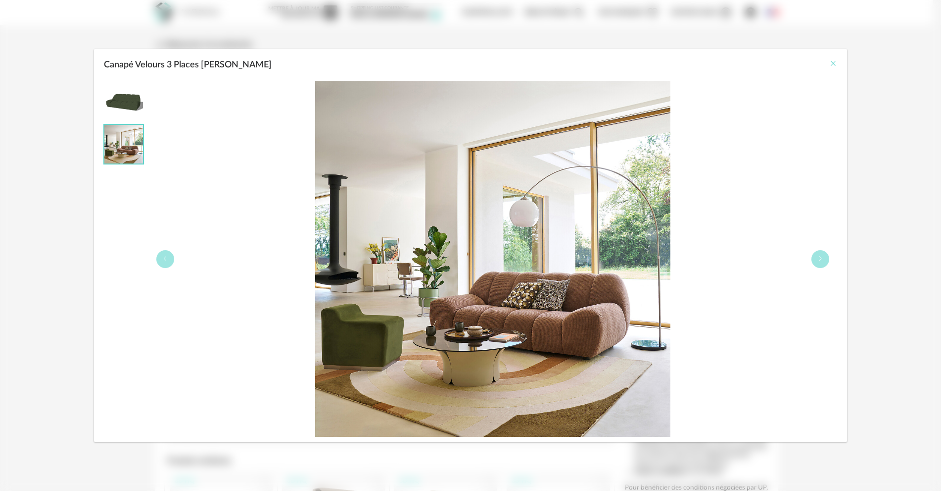
click at [832, 64] on icon "Close" at bounding box center [834, 63] width 8 height 8
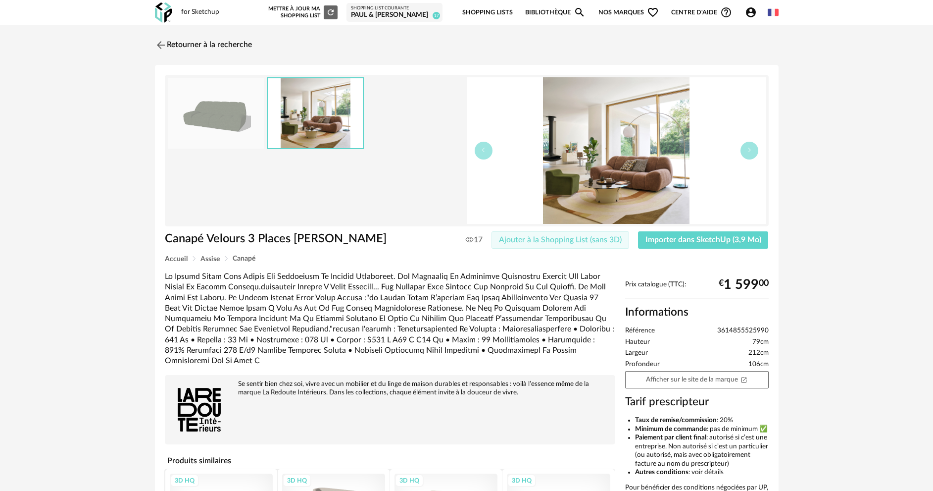
click at [563, 241] on span "Ajouter à la Shopping List (sans 3D)" at bounding box center [560, 240] width 123 height 8
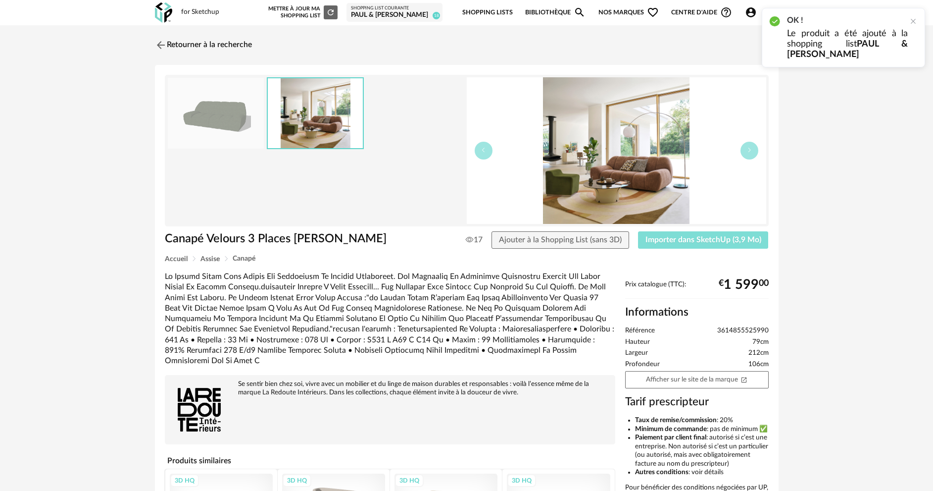
click at [709, 241] on span "Importer dans SketchUp (3,9 Mo)" at bounding box center [703, 240] width 116 height 8
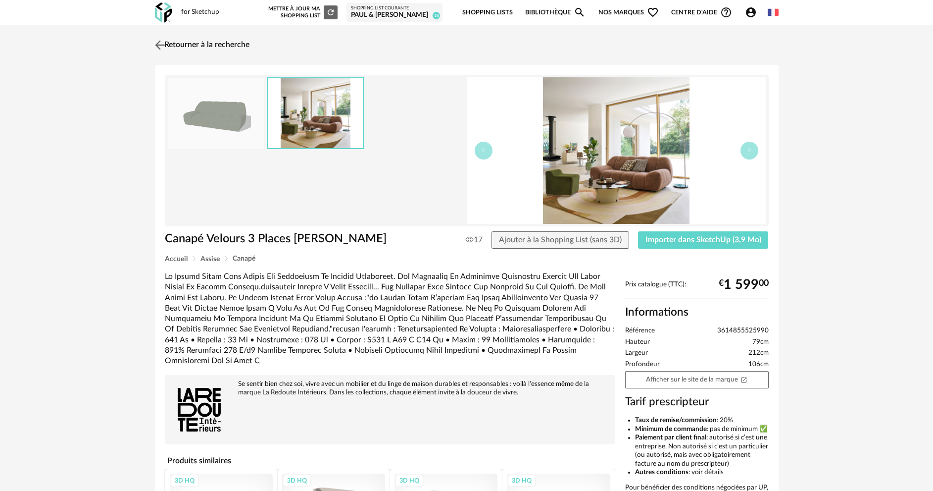
click at [172, 43] on link "Retourner à la recherche" at bounding box center [200, 45] width 97 height 22
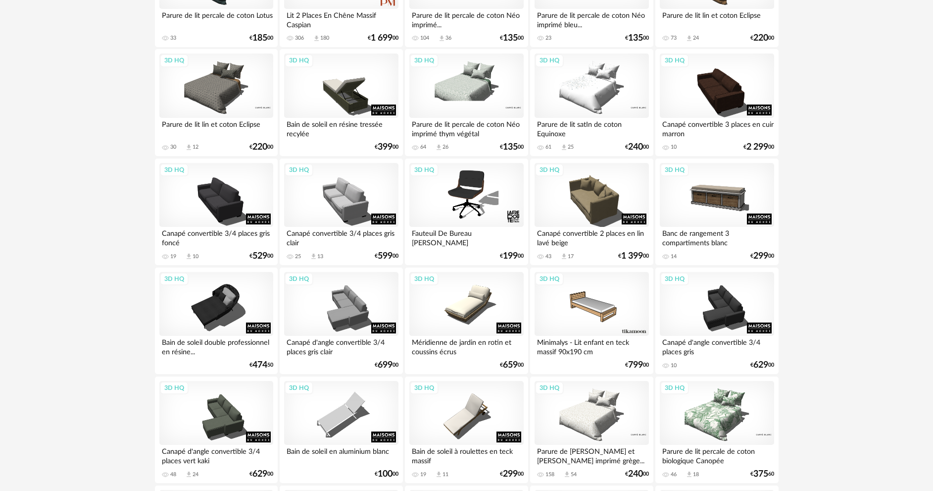
scroll to position [1202, 0]
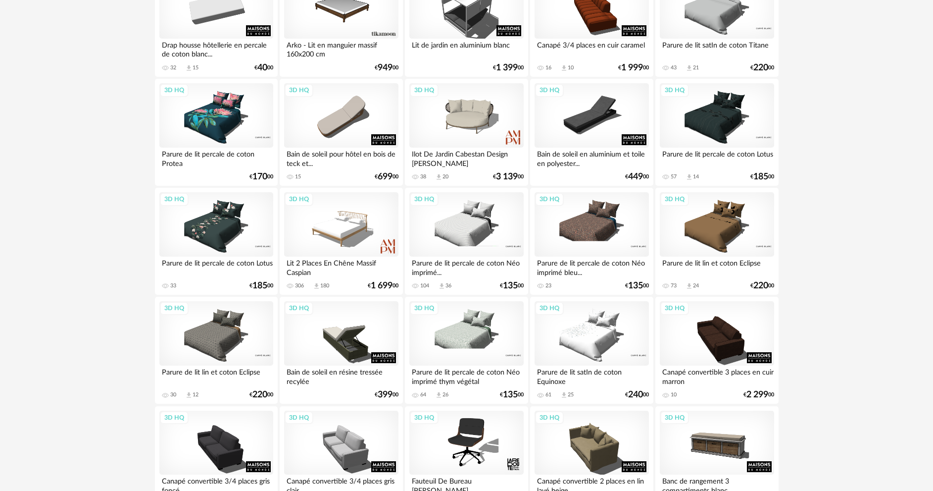
click at [598, 232] on div "3D HQ" at bounding box center [592, 224] width 114 height 64
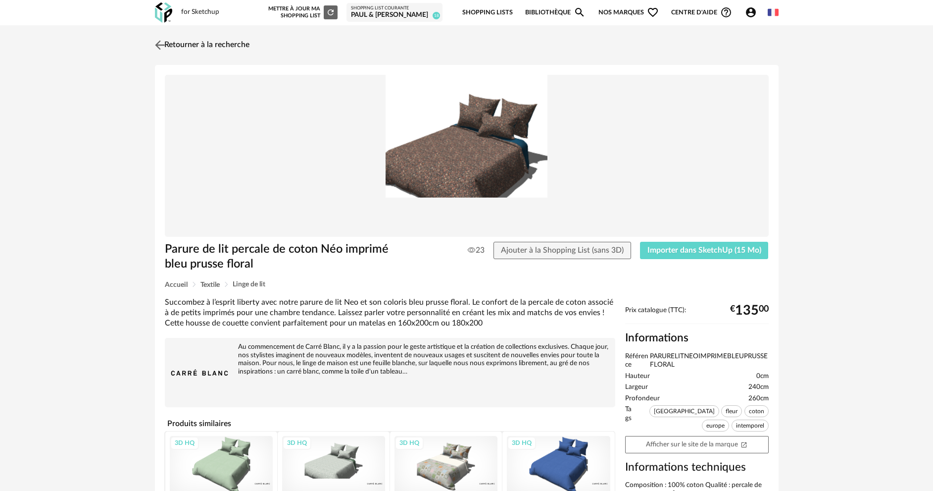
click at [211, 48] on link "Retourner à la recherche" at bounding box center [200, 45] width 97 height 22
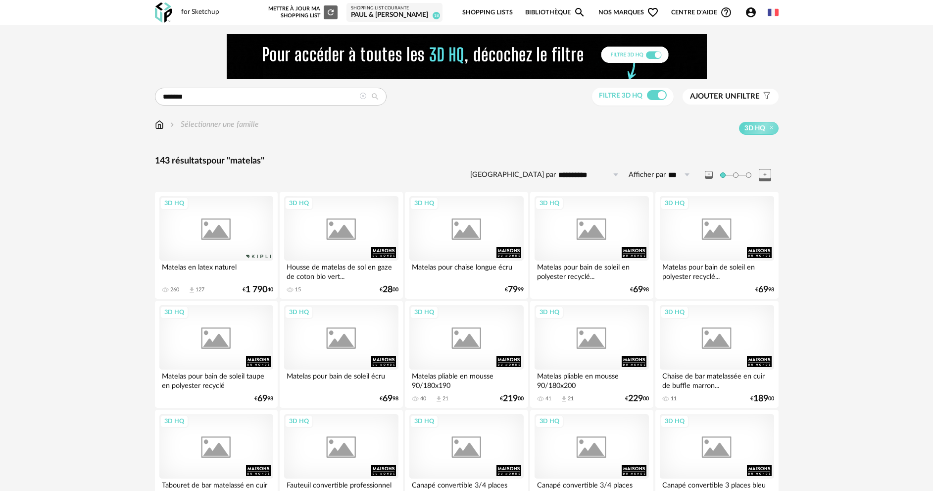
scroll to position [1202, 0]
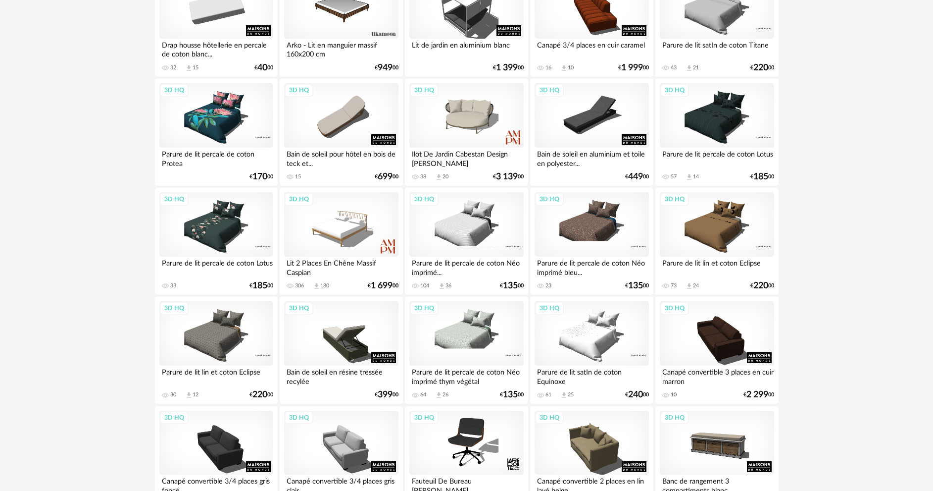
click at [214, 219] on div "3D HQ" at bounding box center [216, 224] width 114 height 64
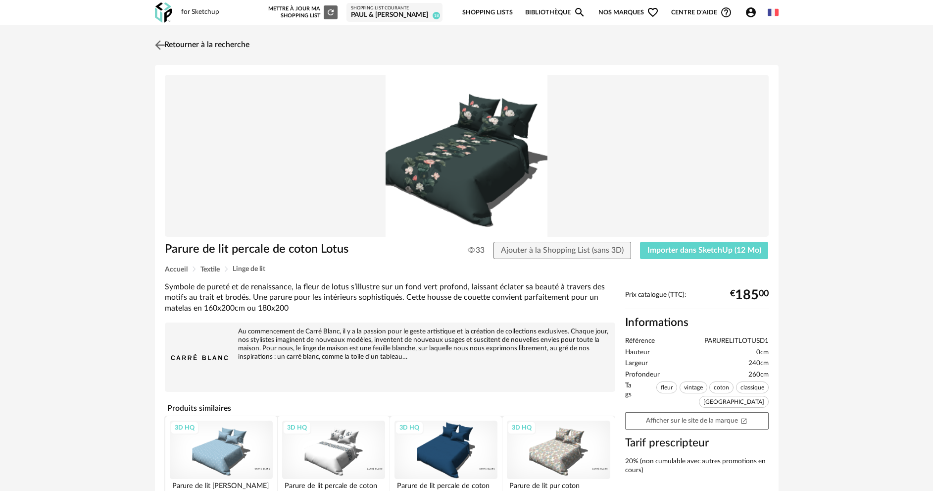
click at [192, 48] on link "Retourner à la recherche" at bounding box center [200, 45] width 97 height 22
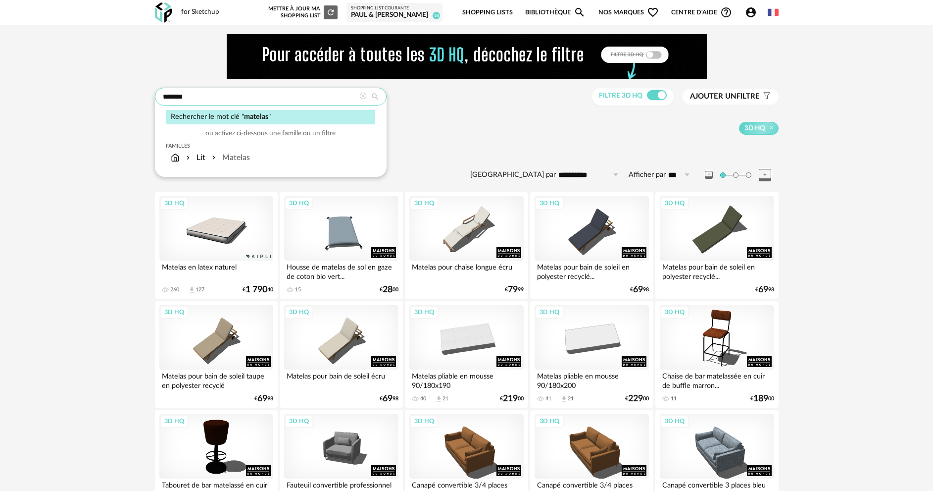
drag, startPoint x: 193, startPoint y: 95, endPoint x: 130, endPoint y: 92, distance: 63.4
type input "******"
click at [377, 97] on icon at bounding box center [375, 96] width 18 height 9
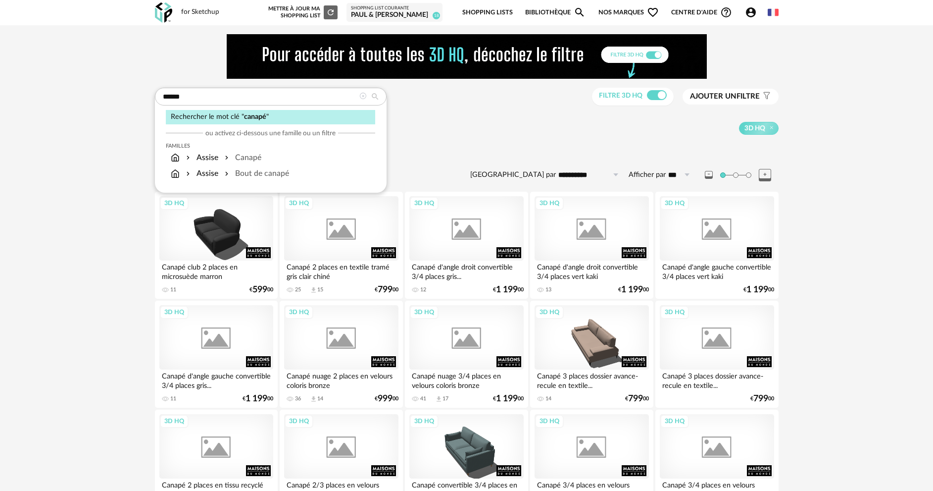
click at [701, 98] on span "Ajouter un" at bounding box center [713, 96] width 47 height 7
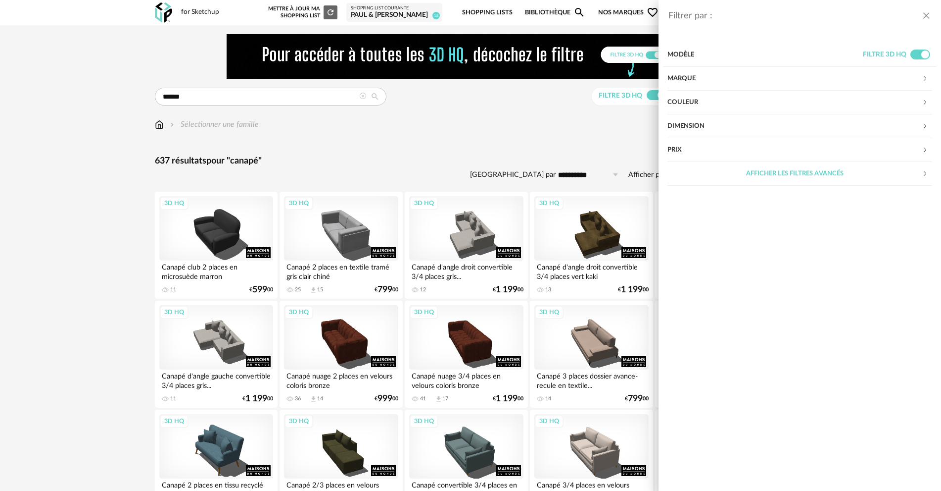
click at [725, 121] on div "Dimension" at bounding box center [795, 126] width 254 height 24
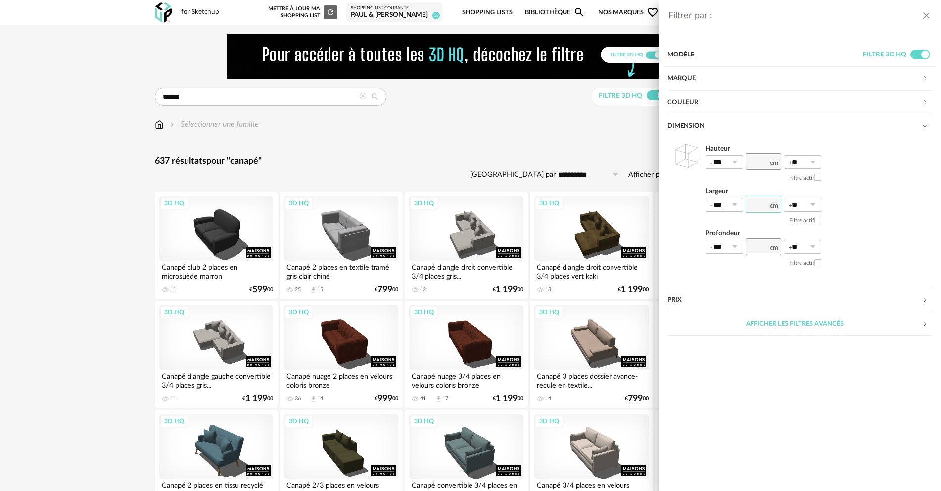
click at [754, 208] on input "number" at bounding box center [764, 204] width 36 height 17
type input "***"
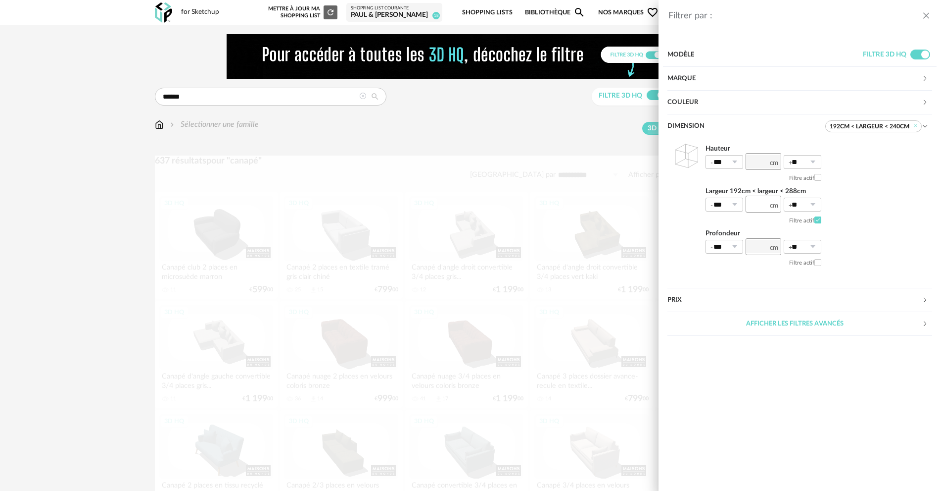
click at [883, 214] on div "Hauteur *** 0% 10% 20% 30% 40% 50% 60% 70% 80% 90% 100% ** 0% 10% 20% 30% 40% 5…" at bounding box center [800, 206] width 265 height 137
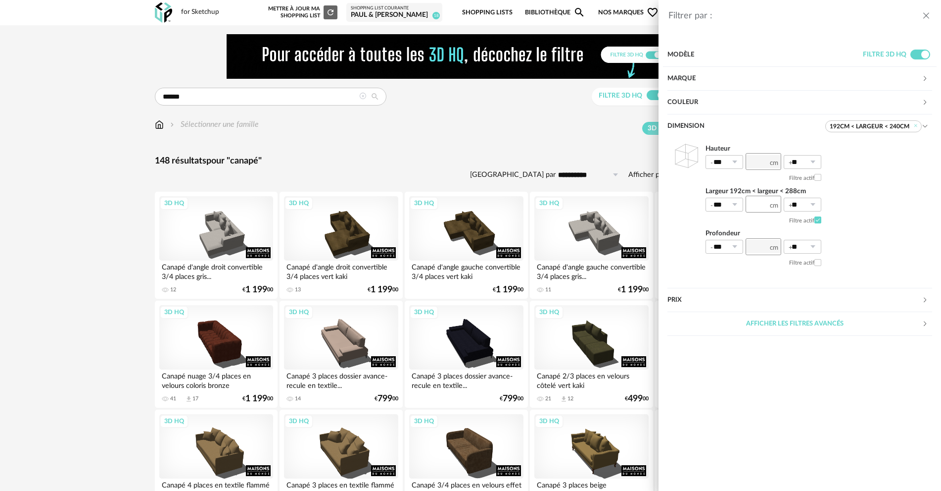
click at [504, 152] on div "Filtrer par : Modèle Filtre 3D HQ Marque &tradition 0 101 Copenhagen 0 366 Conc…" at bounding box center [470, 245] width 941 height 491
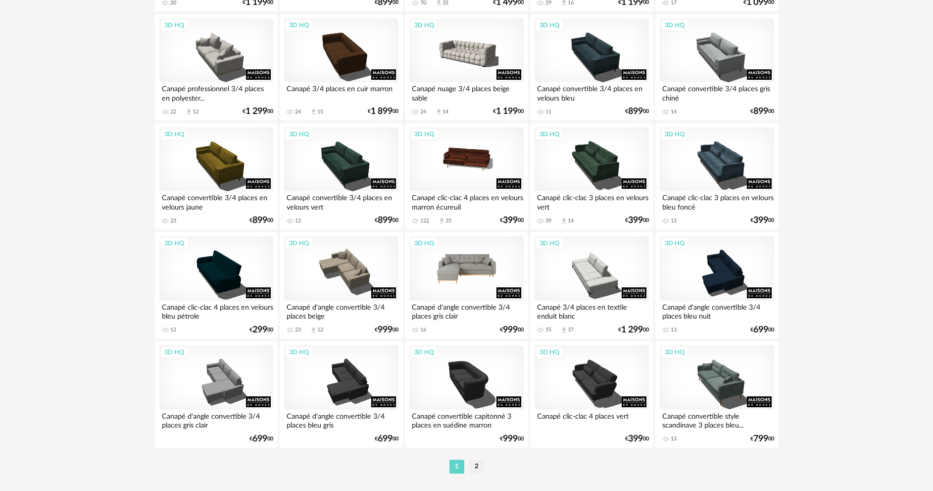
scroll to position [1945, 0]
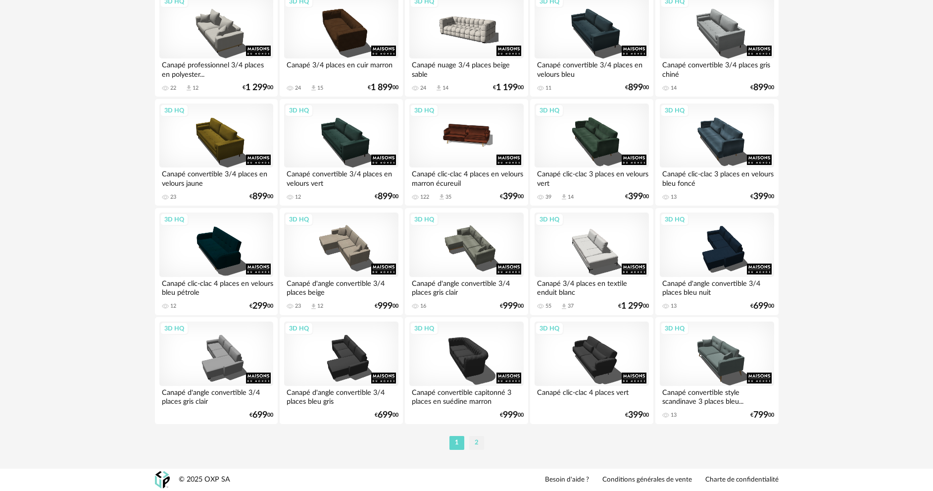
click at [476, 442] on li "2" at bounding box center [476, 443] width 15 height 14
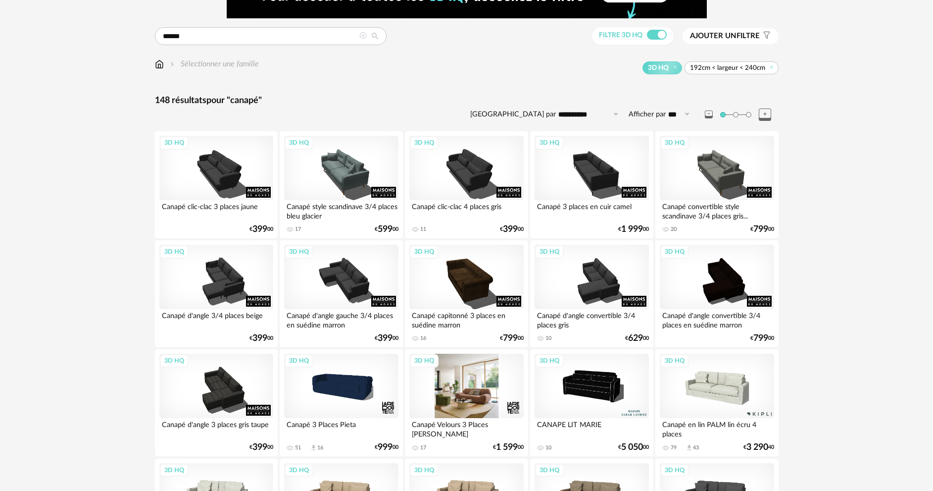
scroll to position [148, 0]
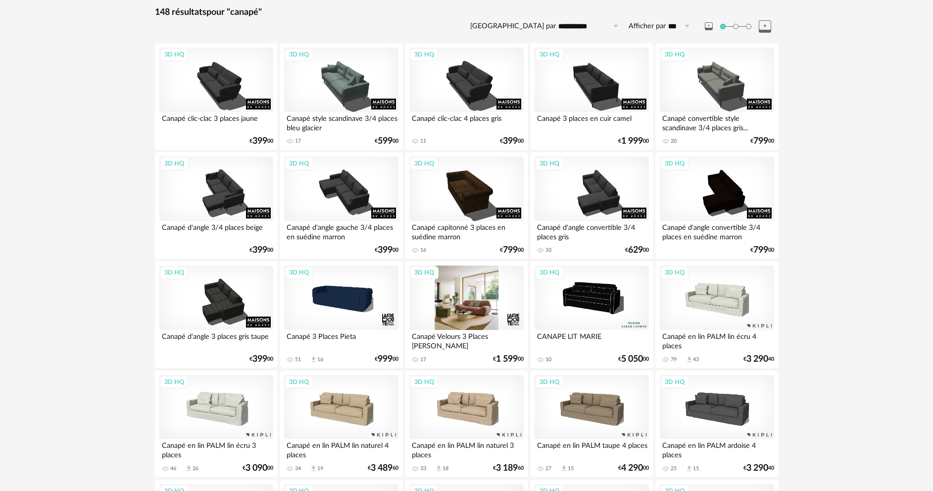
click at [454, 308] on div "3D HQ" at bounding box center [466, 297] width 114 height 64
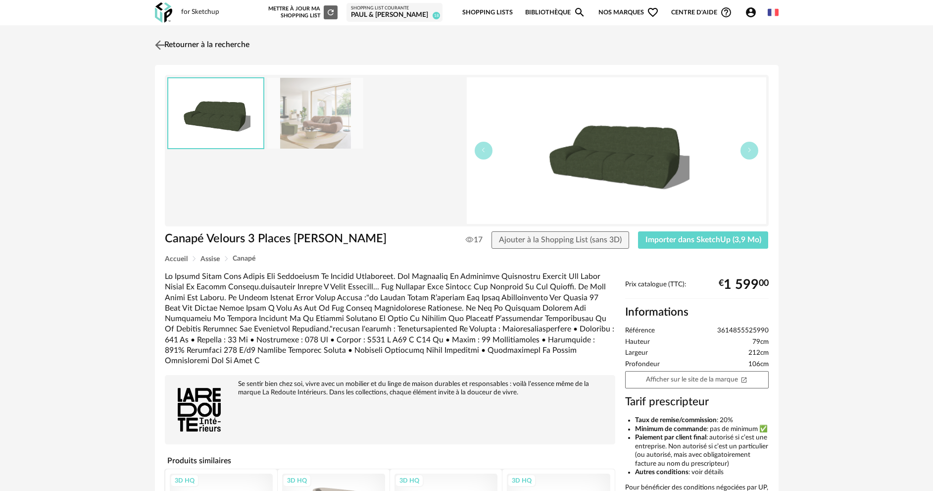
click at [202, 38] on link "Retourner à la recherche" at bounding box center [200, 45] width 97 height 22
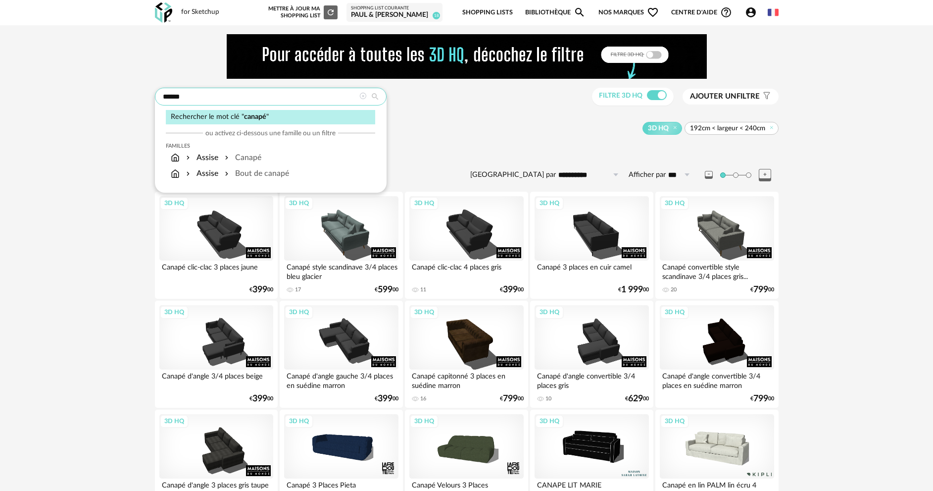
drag, startPoint x: 191, startPoint y: 101, endPoint x: 143, endPoint y: 91, distance: 49.5
type input "****"
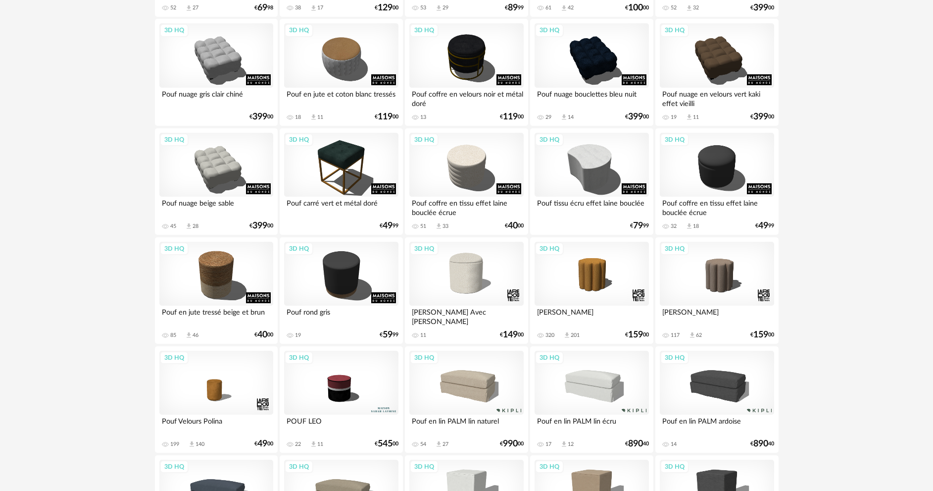
scroll to position [454, 0]
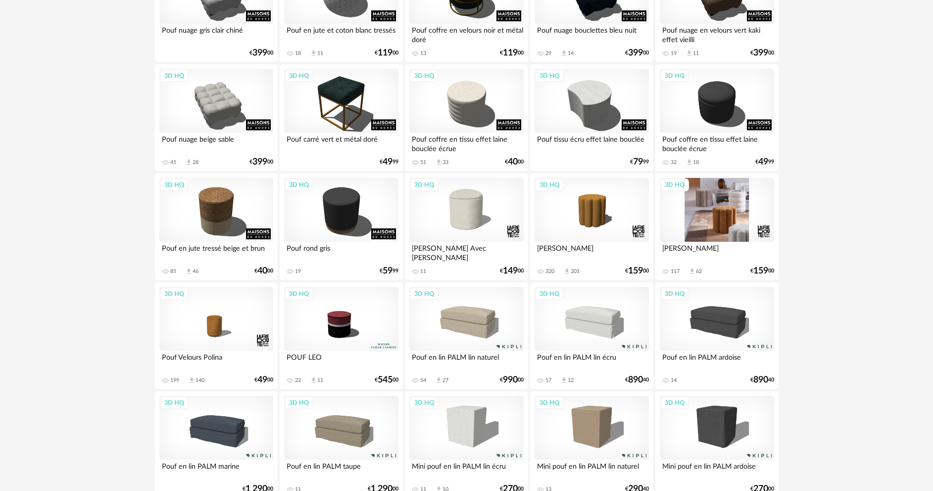
click at [738, 225] on div "3D HQ" at bounding box center [717, 210] width 114 height 64
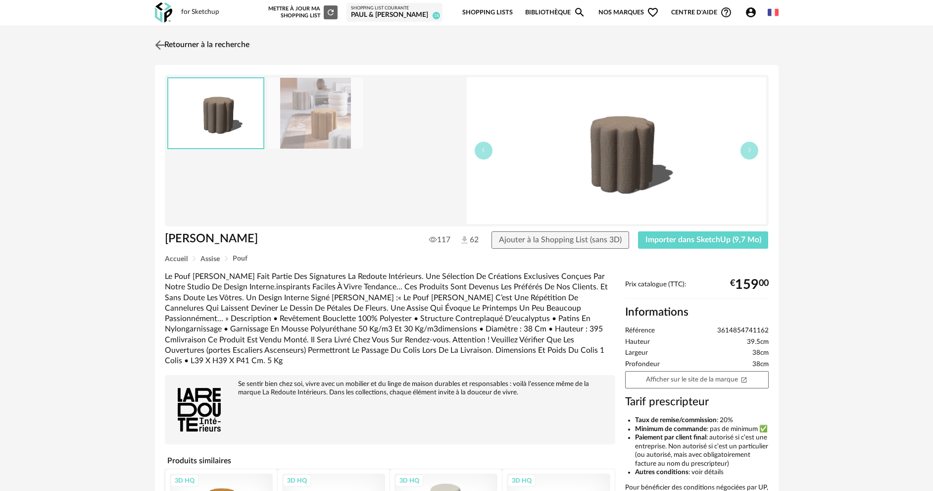
click at [200, 45] on link "Retourner à la recherche" at bounding box center [200, 45] width 97 height 22
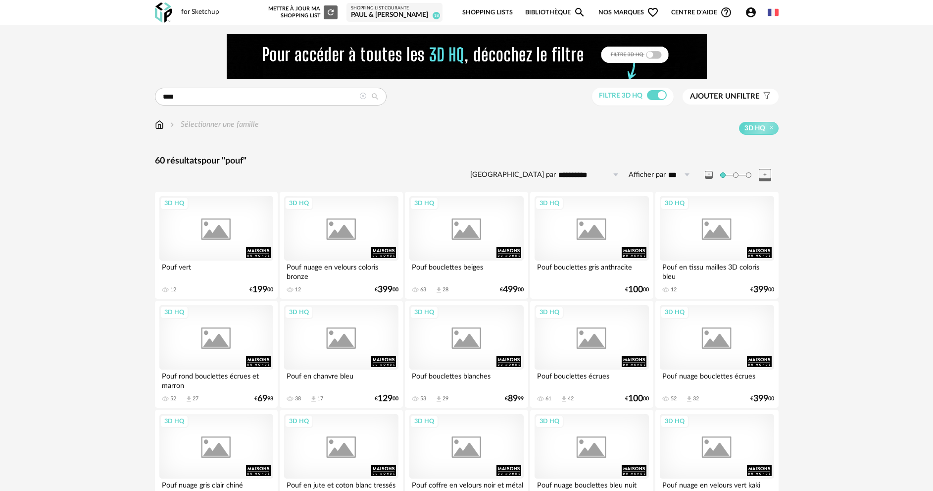
scroll to position [454, 0]
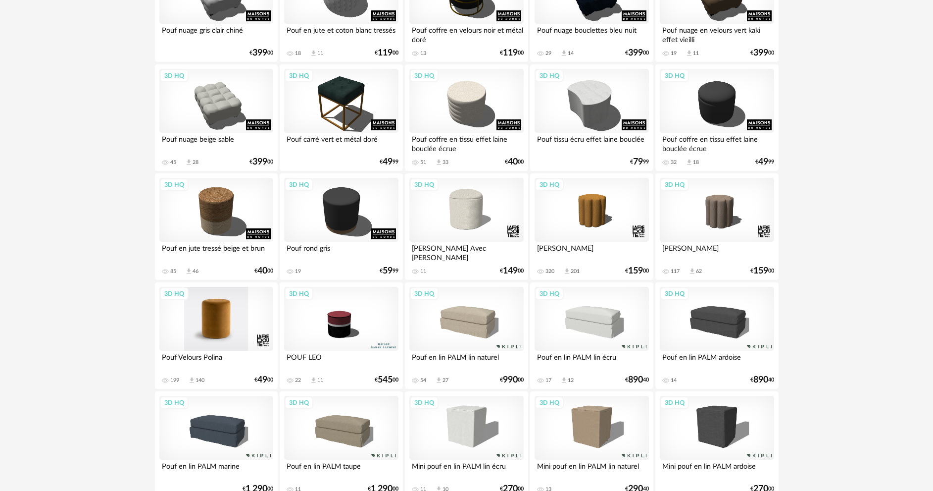
click at [213, 329] on div "3D HQ" at bounding box center [216, 319] width 114 height 64
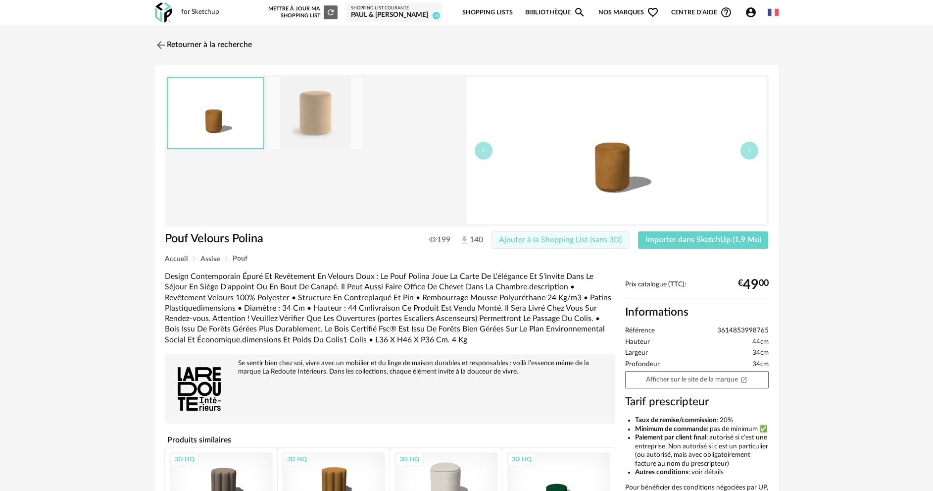
click at [596, 238] on span "Ajouter à la Shopping List (sans 3D)" at bounding box center [560, 240] width 123 height 8
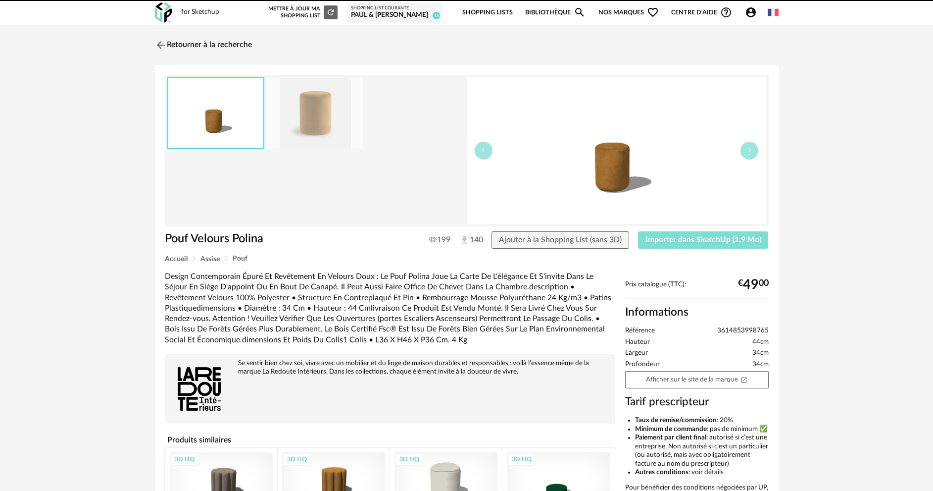
click at [669, 235] on button "Importer dans SketchUp (1,9 Mo)" at bounding box center [703, 240] width 131 height 18
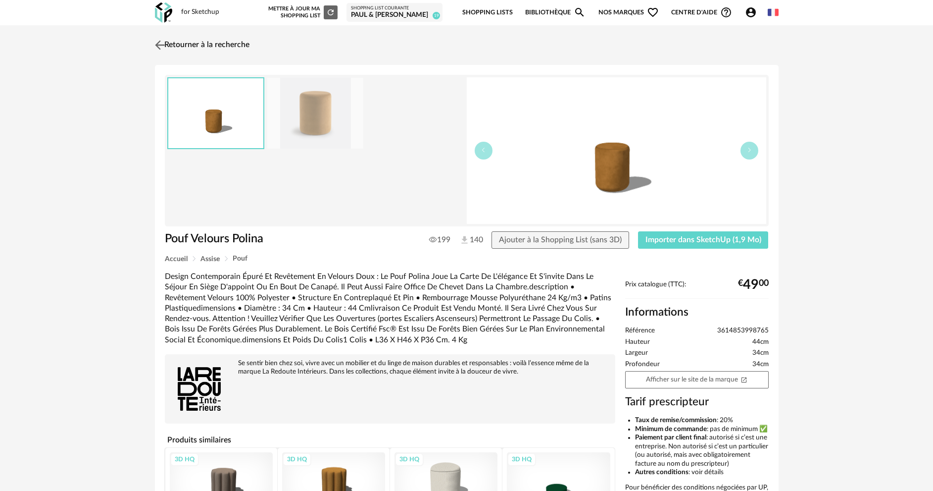
click at [231, 46] on link "Retourner à la recherche" at bounding box center [200, 45] width 97 height 22
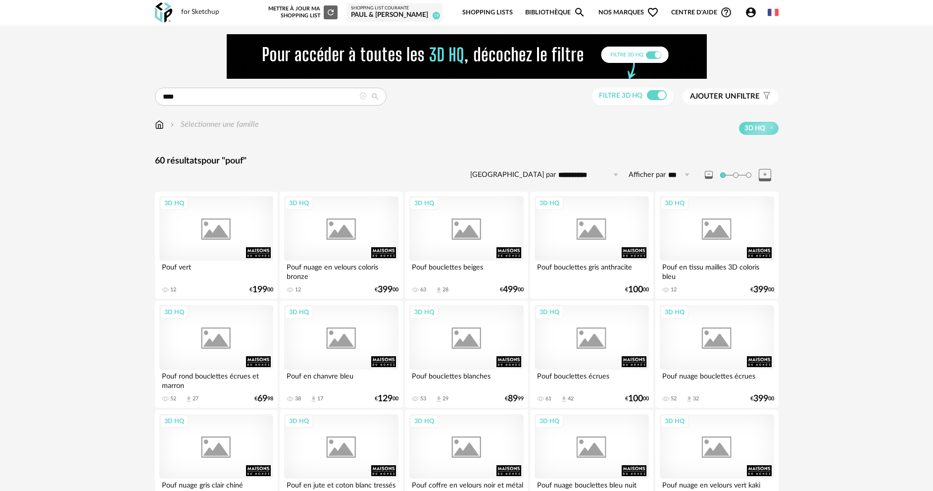
scroll to position [454, 0]
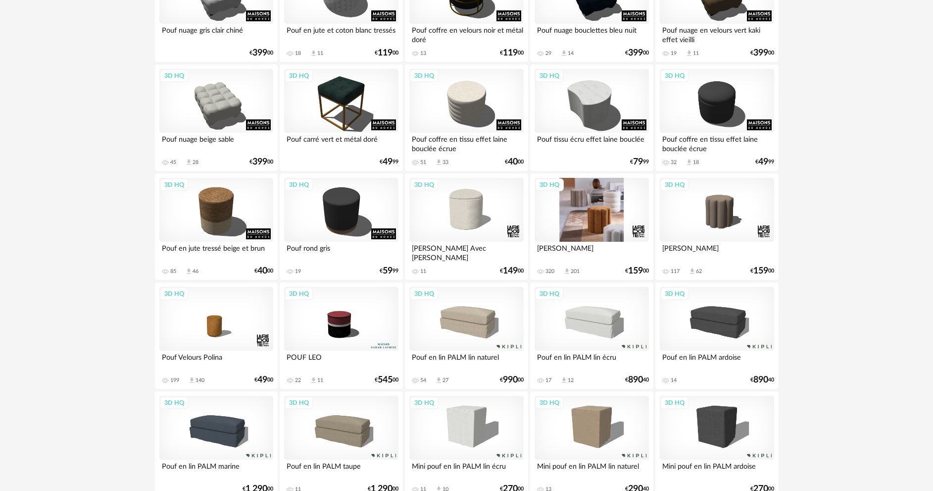
click at [591, 219] on div "3D HQ" at bounding box center [592, 210] width 114 height 64
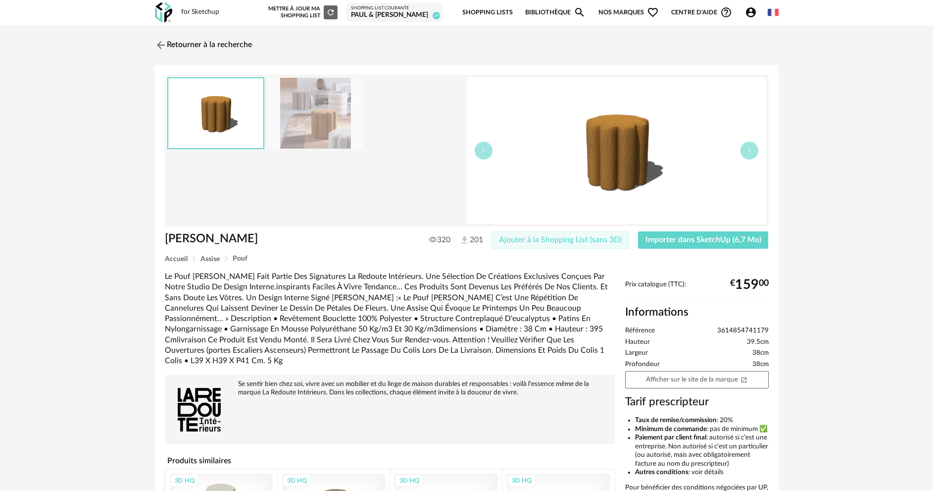
click at [562, 240] on span "Ajouter à la Shopping List (sans 3D)" at bounding box center [560, 240] width 123 height 8
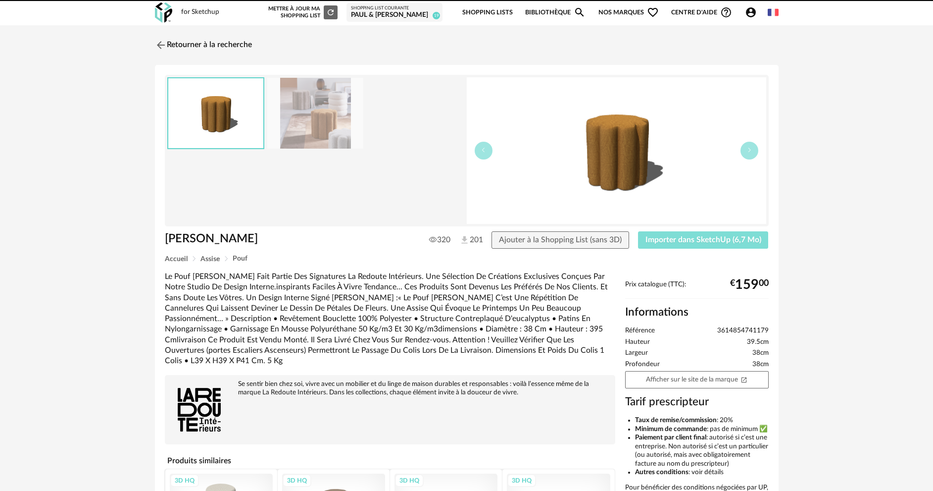
click at [660, 240] on span "Importer dans SketchUp (6,7 Mo)" at bounding box center [703, 240] width 116 height 8
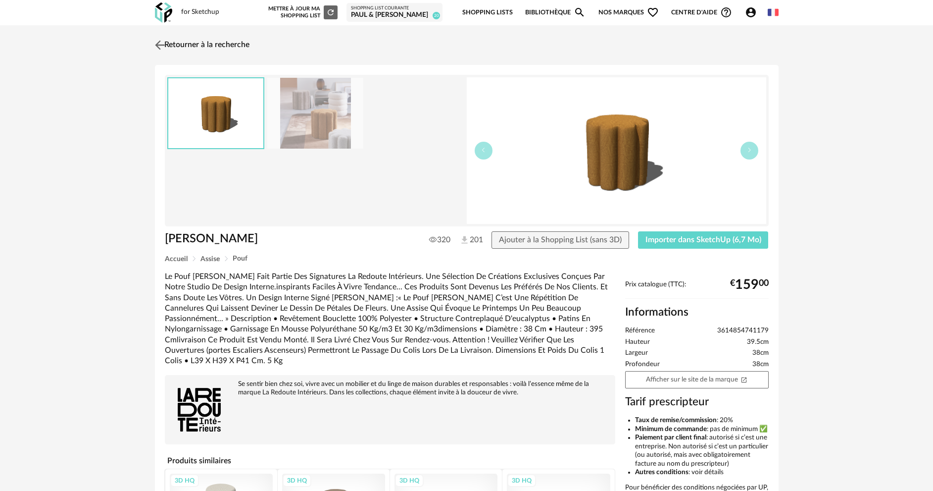
click at [182, 49] on link "Retourner à la recherche" at bounding box center [200, 45] width 97 height 22
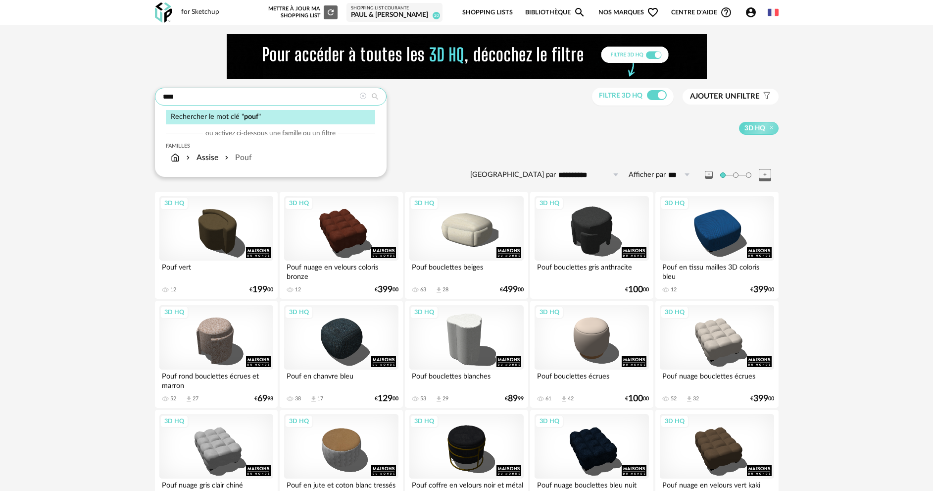
drag, startPoint x: 210, startPoint y: 97, endPoint x: 131, endPoint y: 98, distance: 79.7
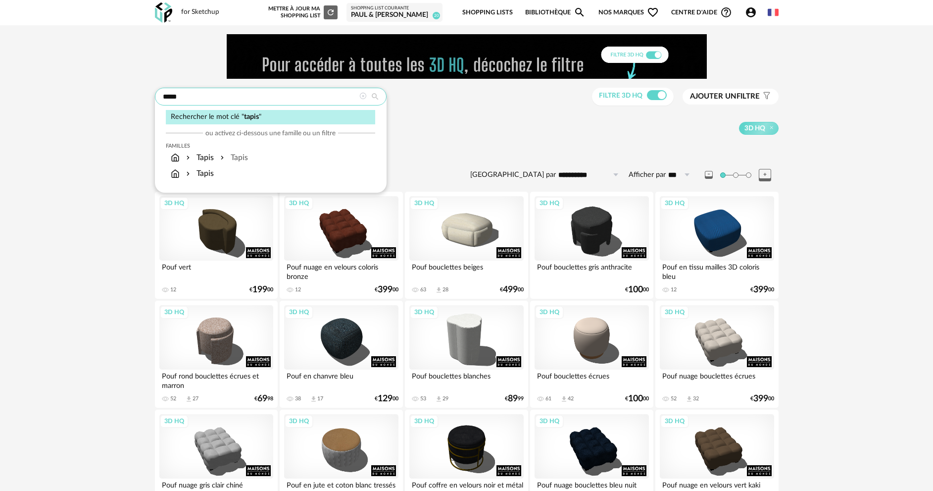
type input "*****"
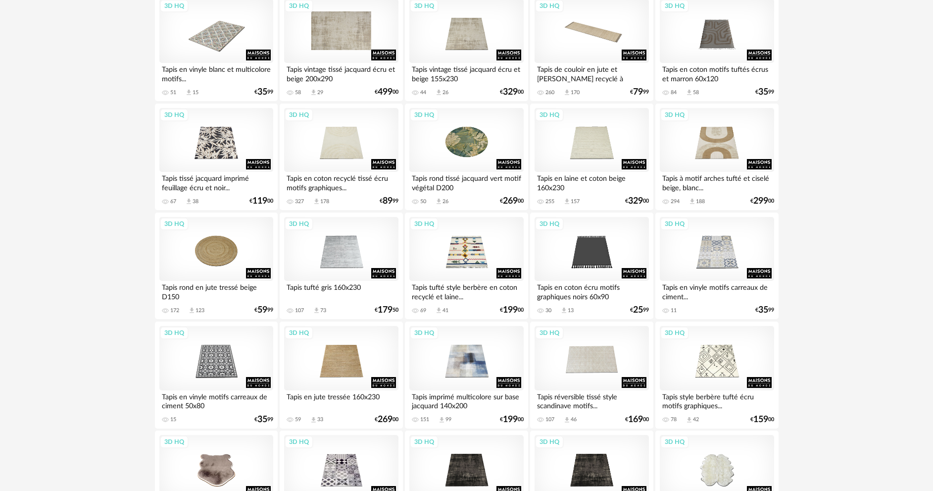
scroll to position [1945, 0]
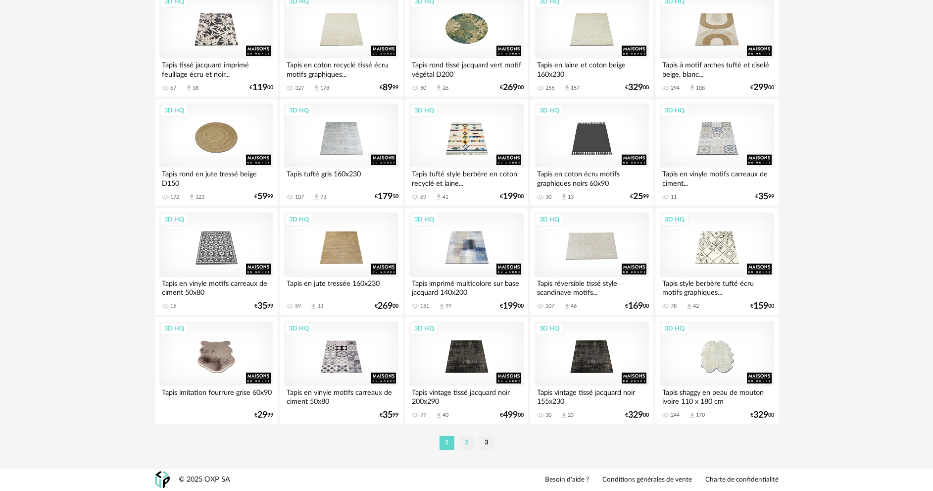
click at [465, 443] on li "2" at bounding box center [466, 443] width 15 height 14
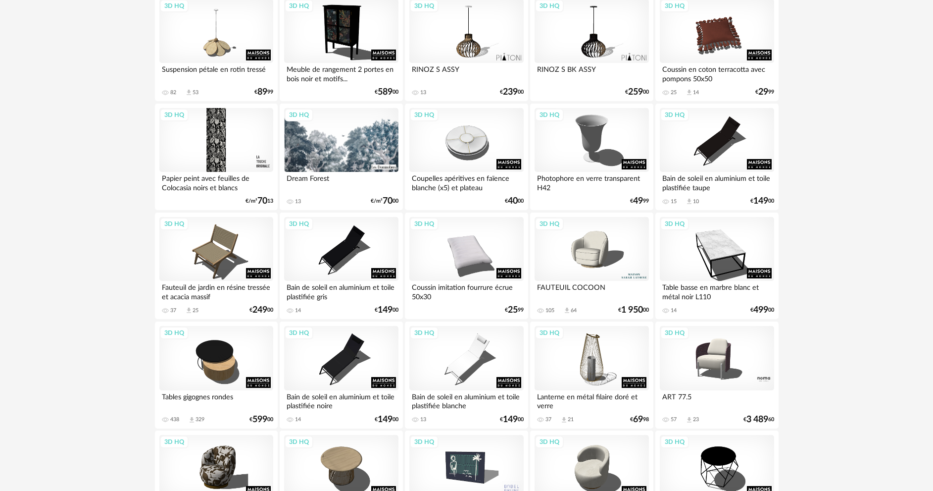
scroll to position [1945, 0]
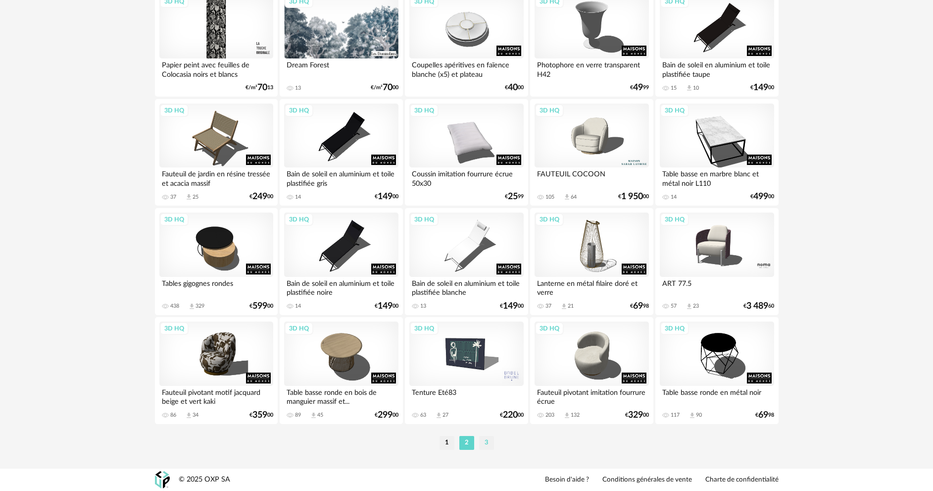
click at [481, 439] on li "3" at bounding box center [486, 443] width 15 height 14
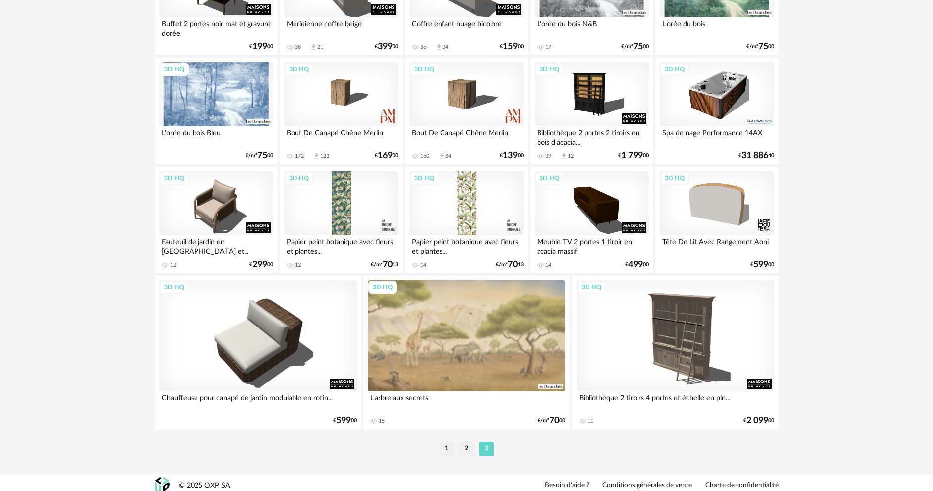
scroll to position [685, 0]
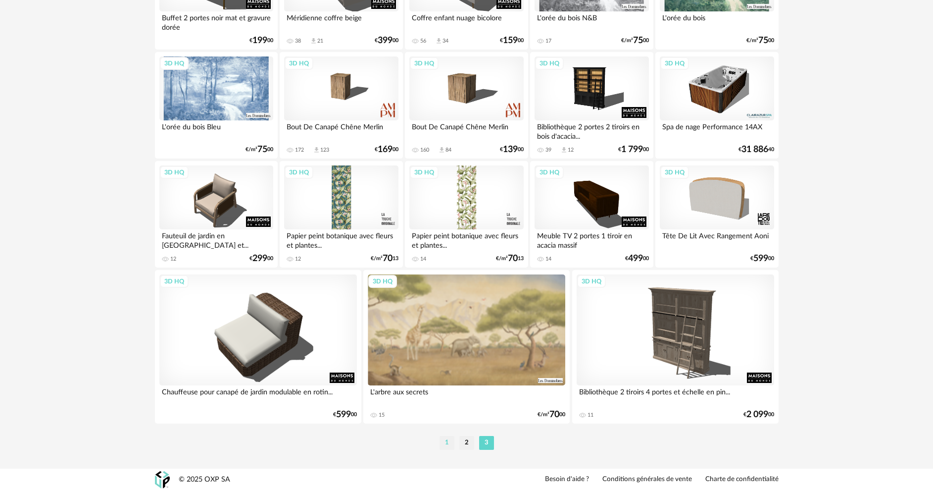
click at [448, 443] on li "1" at bounding box center [447, 443] width 15 height 14
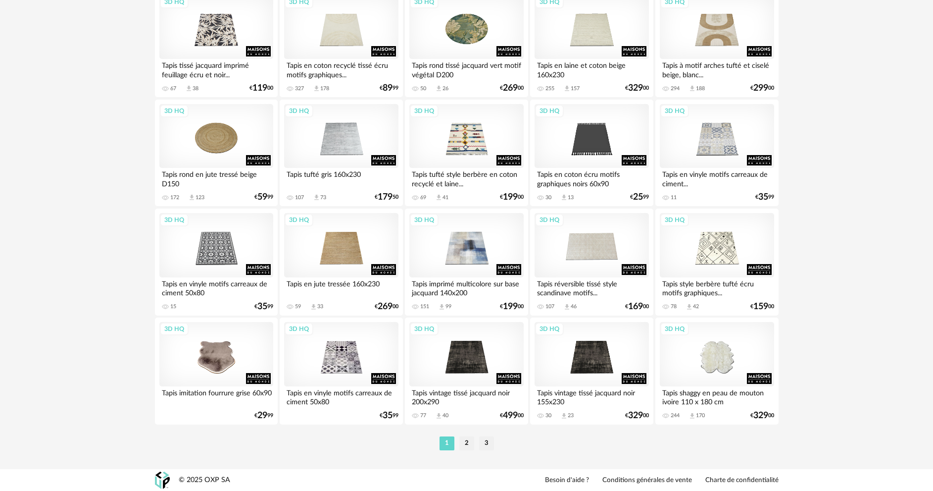
scroll to position [1945, 0]
click at [468, 440] on li "2" at bounding box center [466, 443] width 15 height 14
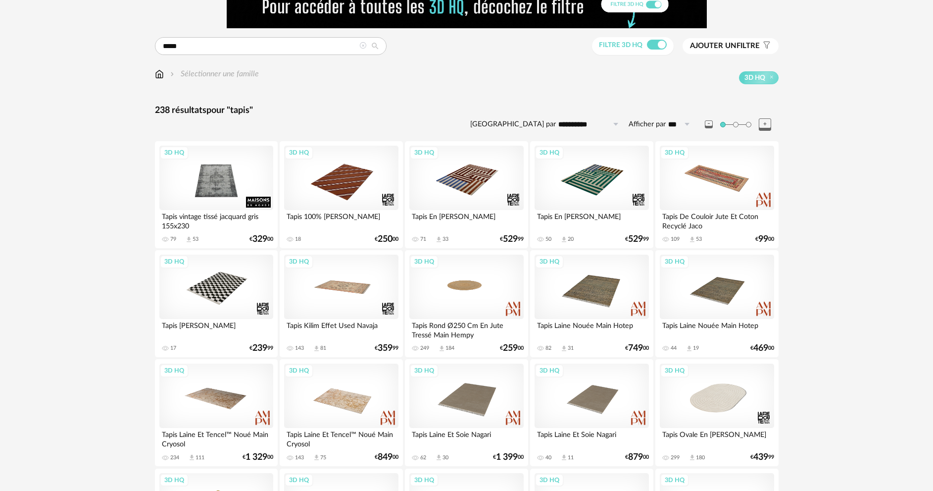
scroll to position [49, 0]
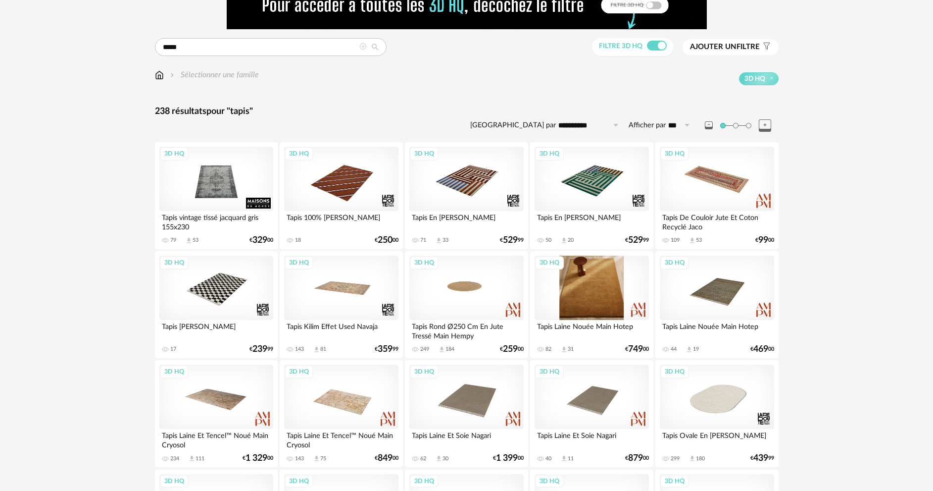
click at [579, 290] on div "3D HQ" at bounding box center [592, 287] width 114 height 64
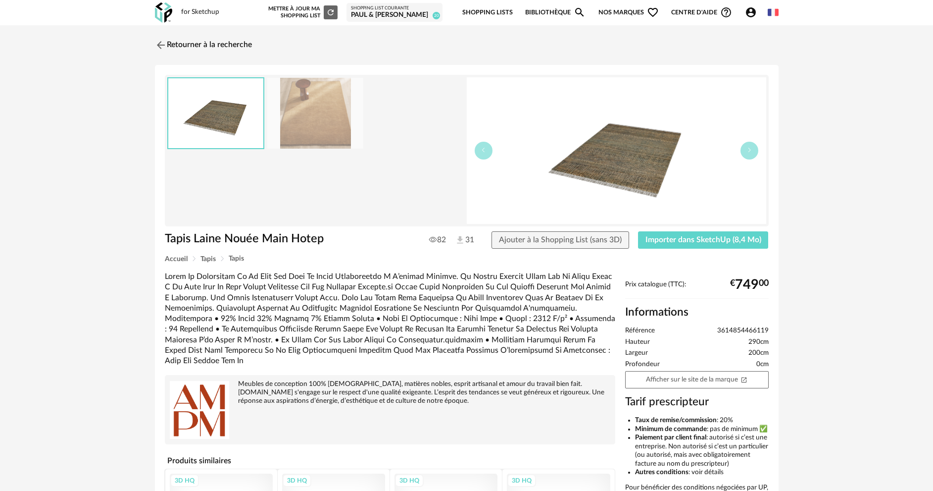
click at [623, 171] on img at bounding box center [616, 150] width 299 height 147
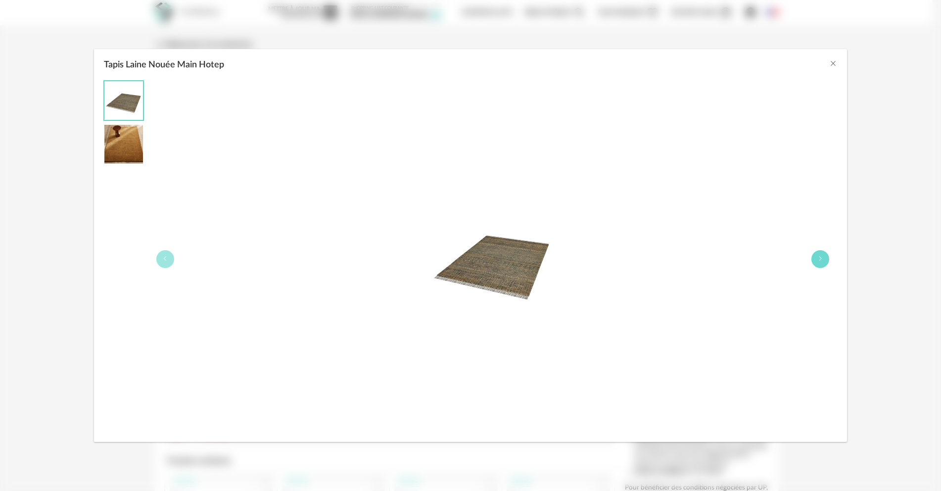
click at [822, 259] on icon "Tapis Laine Nouée Main Hotep" at bounding box center [821, 258] width 6 height 6
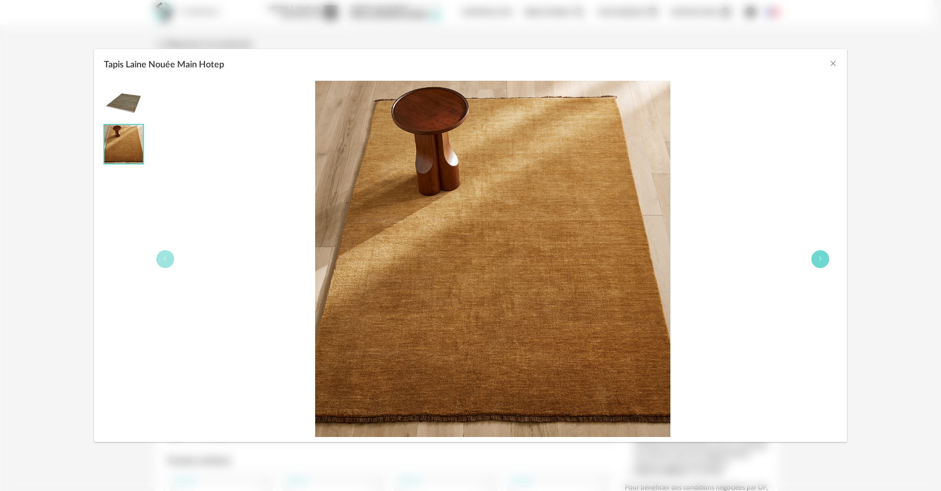
click at [822, 259] on icon "Tapis Laine Nouée Main Hotep" at bounding box center [821, 258] width 6 height 6
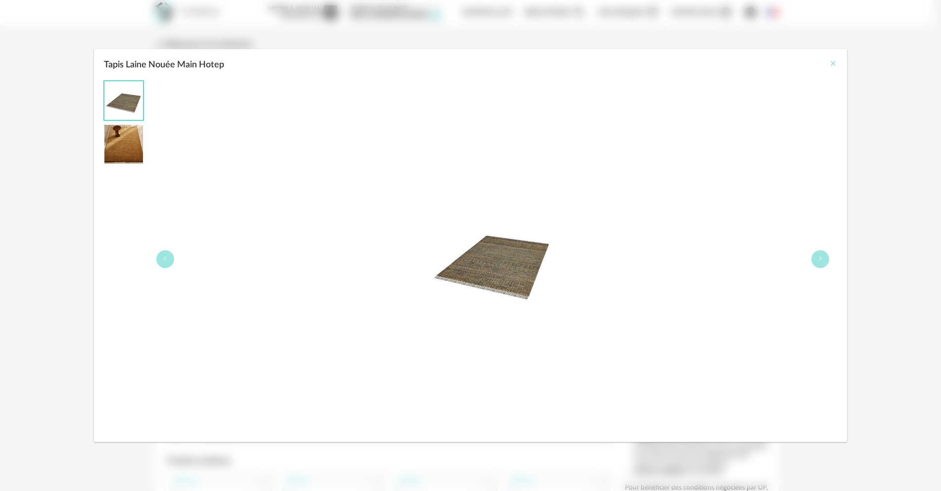
click at [835, 64] on icon "Close" at bounding box center [834, 63] width 8 height 8
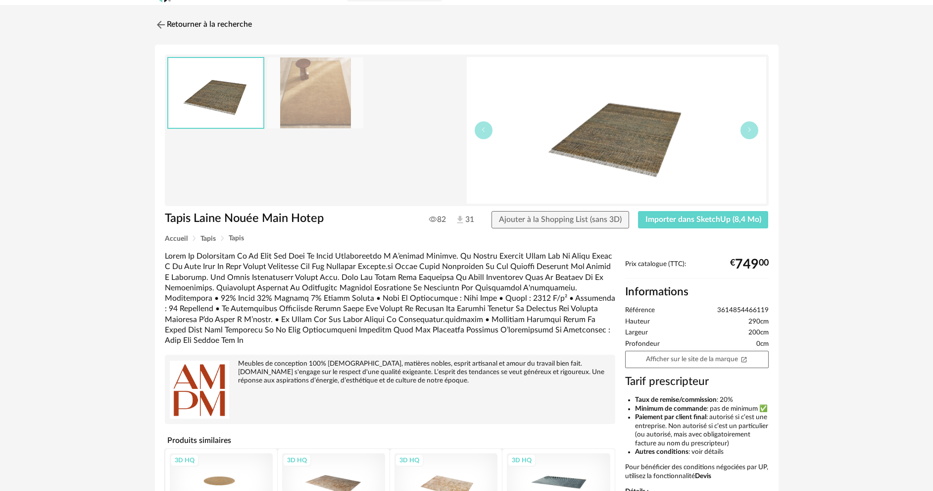
scroll to position [18, 0]
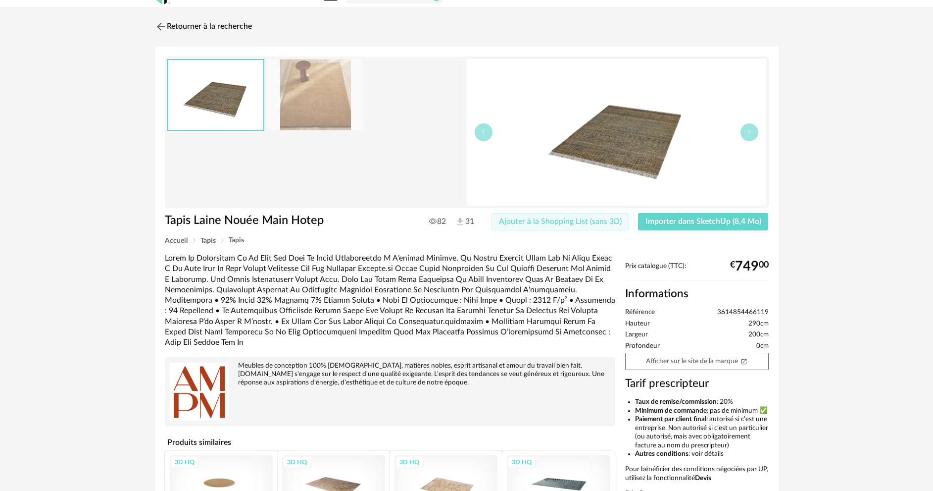
click at [550, 221] on span "Ajouter à la Shopping List (sans 3D)" at bounding box center [560, 221] width 123 height 8
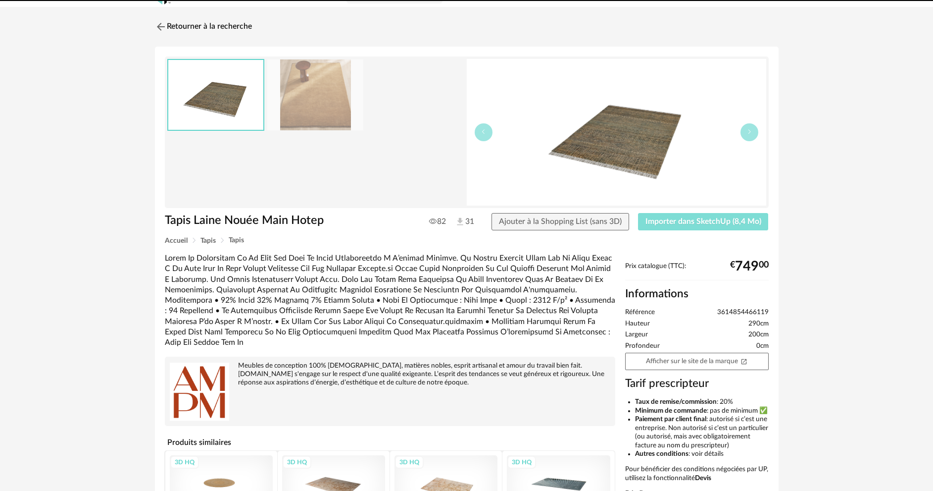
click at [696, 218] on span "Importer dans SketchUp (8,4 Mo)" at bounding box center [703, 221] width 116 height 8
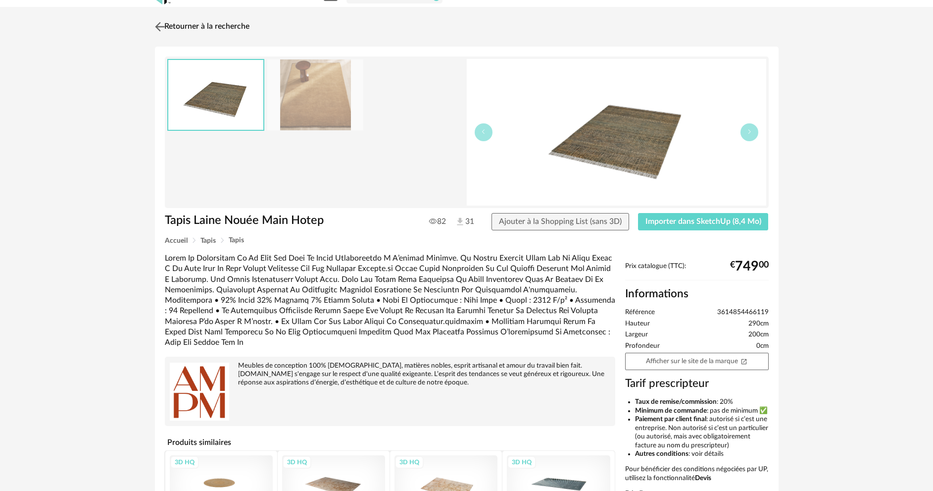
click at [209, 30] on link "Retourner à la recherche" at bounding box center [200, 27] width 97 height 22
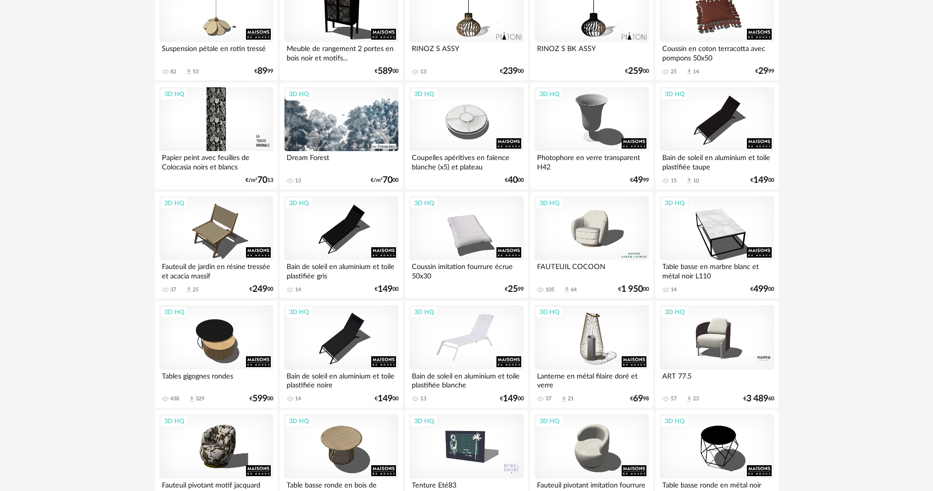
scroll to position [1945, 0]
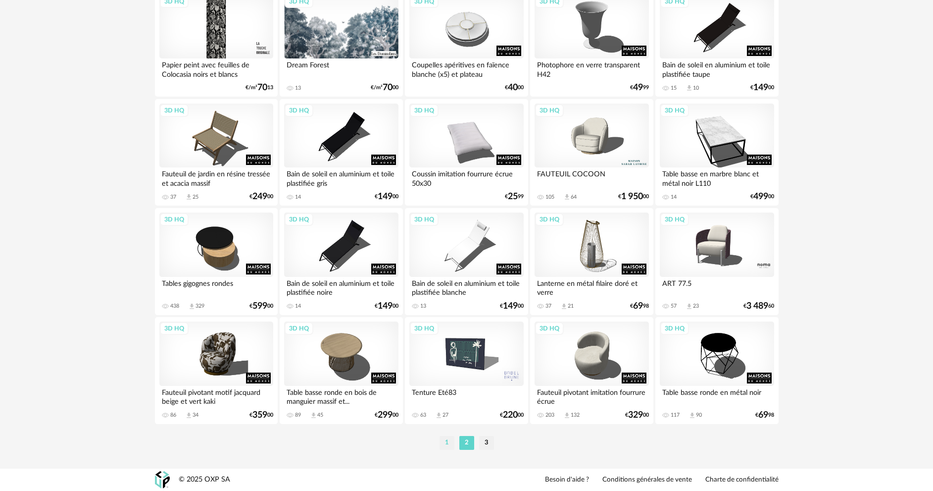
click at [449, 442] on li "1" at bounding box center [447, 443] width 15 height 14
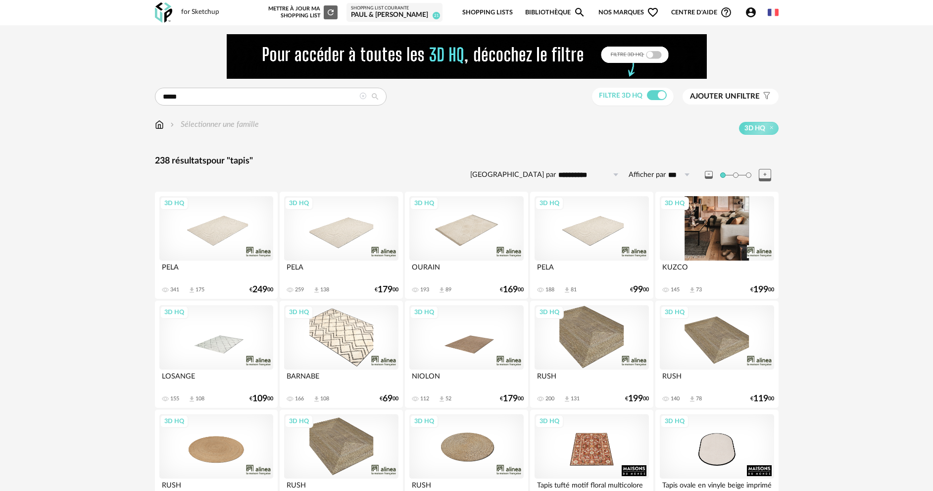
click at [697, 234] on div "3D HQ" at bounding box center [717, 228] width 114 height 64
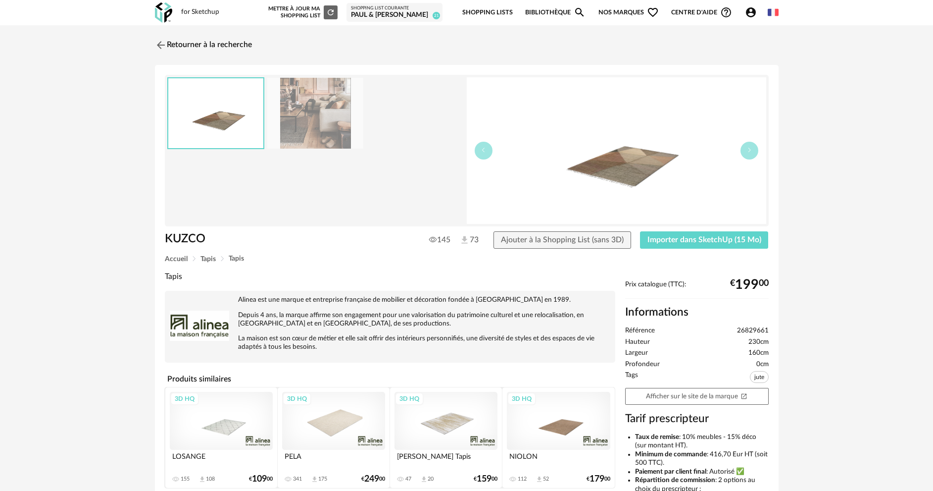
click at [650, 165] on img at bounding box center [616, 150] width 299 height 147
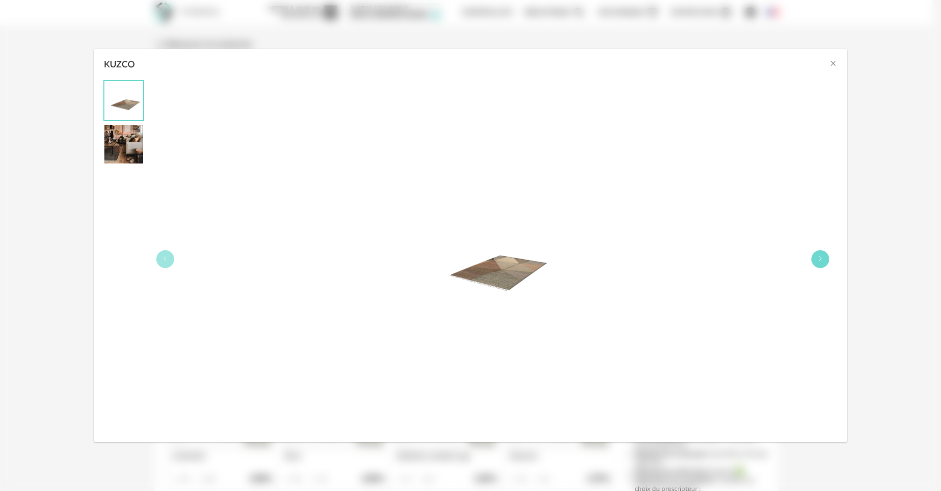
click at [823, 259] on icon "KUZCO" at bounding box center [821, 258] width 6 height 6
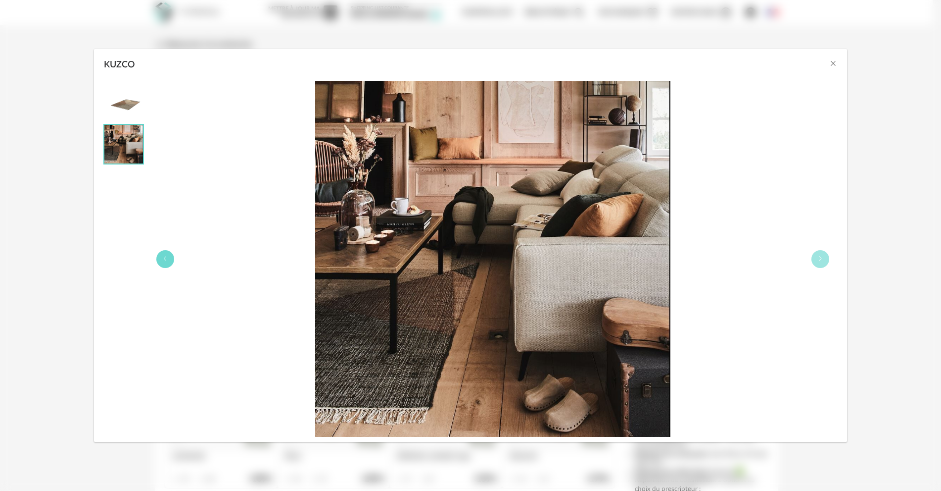
click at [164, 258] on icon "KUZCO" at bounding box center [165, 258] width 6 height 6
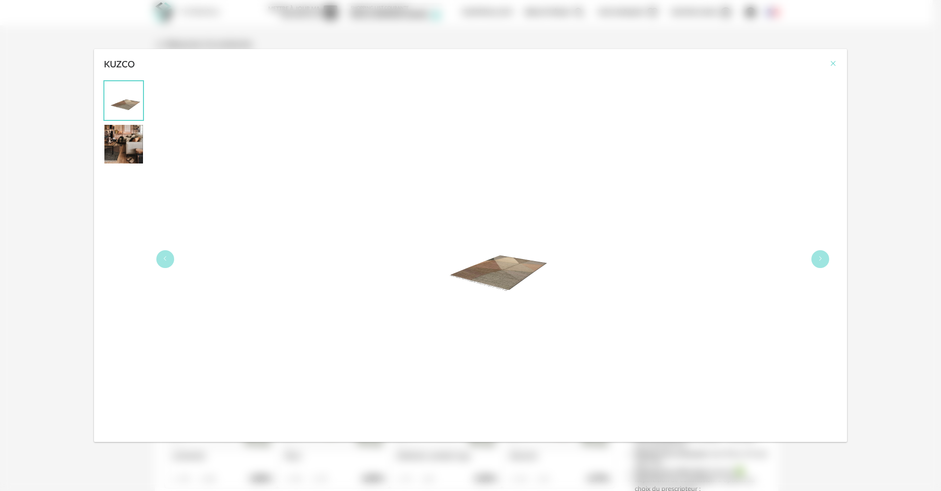
click at [834, 65] on icon "Close" at bounding box center [834, 63] width 8 height 8
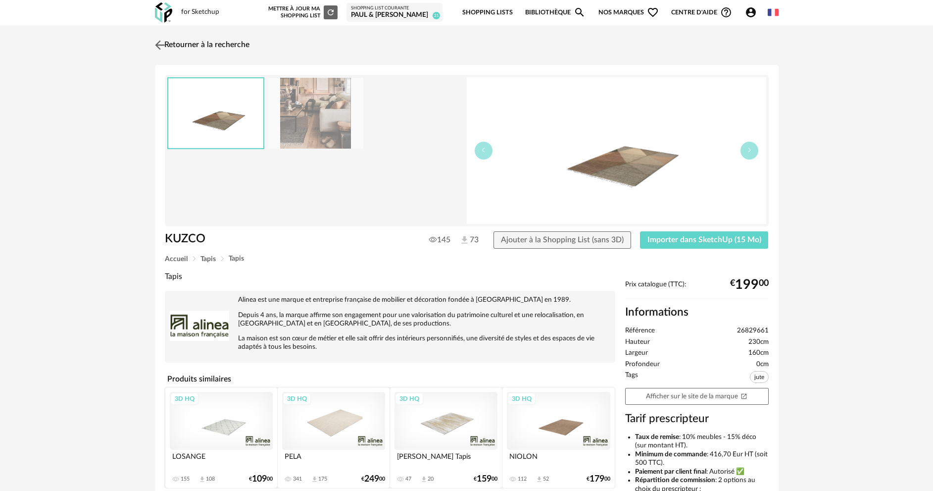
click at [208, 42] on link "Retourner à la recherche" at bounding box center [200, 45] width 97 height 22
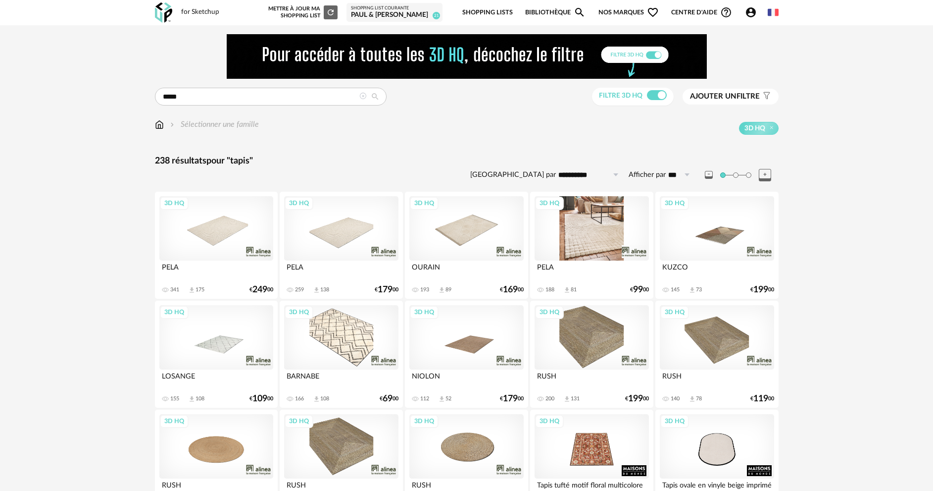
click at [595, 236] on div "3D HQ" at bounding box center [592, 228] width 114 height 64
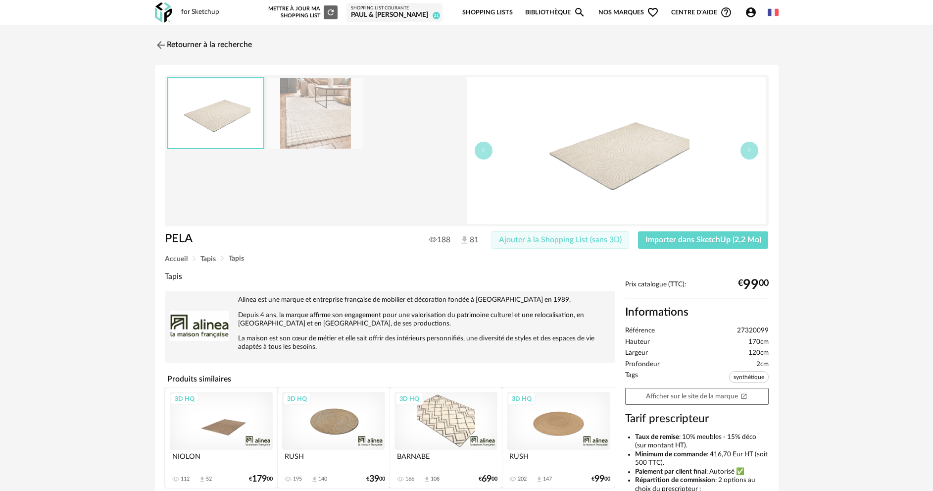
click at [556, 238] on span "Ajouter à la Shopping List (sans 3D)" at bounding box center [560, 240] width 123 height 8
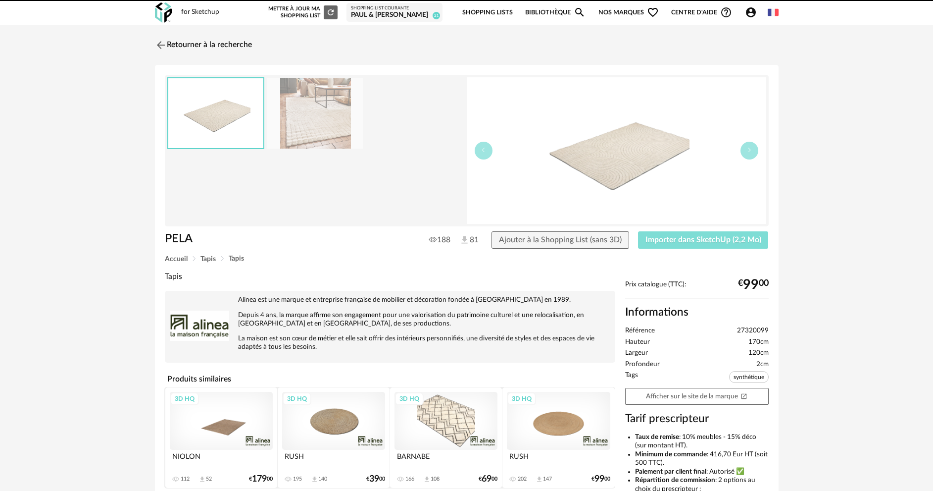
click at [671, 240] on span "Importer dans SketchUp (2,2 Mo)" at bounding box center [703, 240] width 116 height 8
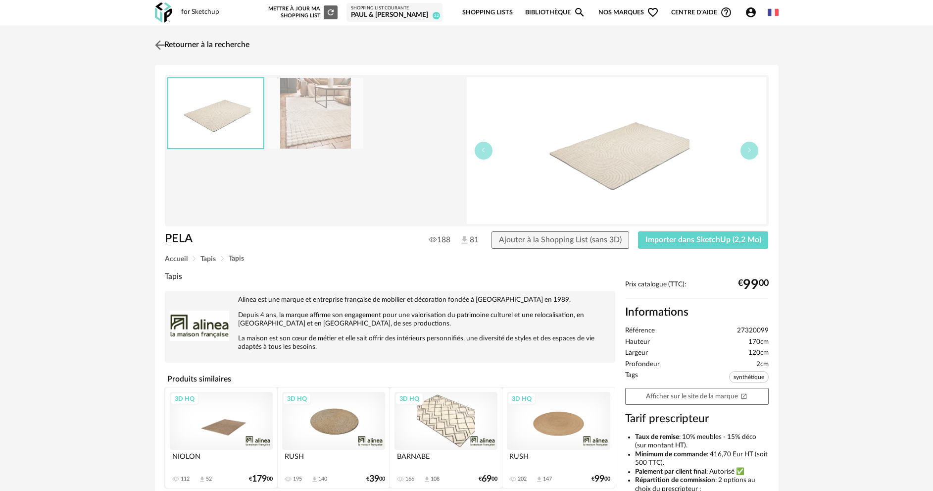
click at [221, 44] on link "Retourner à la recherche" at bounding box center [200, 45] width 97 height 22
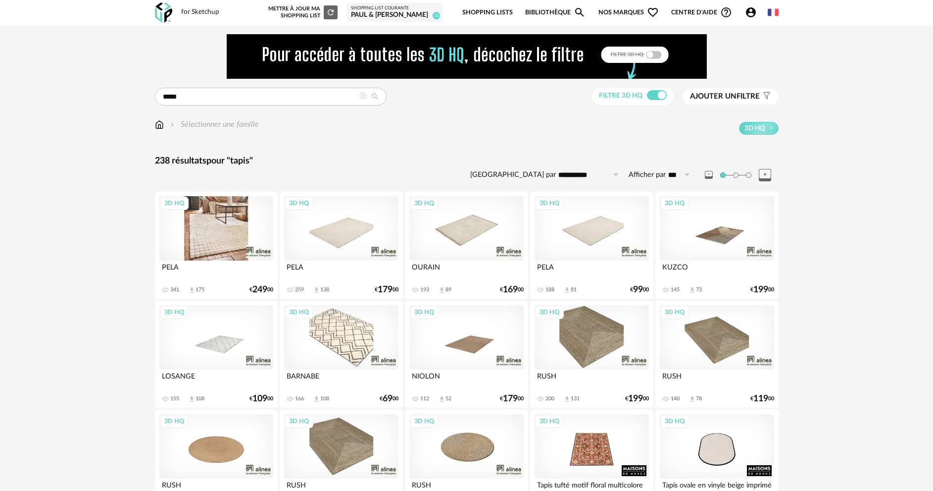
click at [219, 222] on div "3D HQ" at bounding box center [216, 228] width 114 height 64
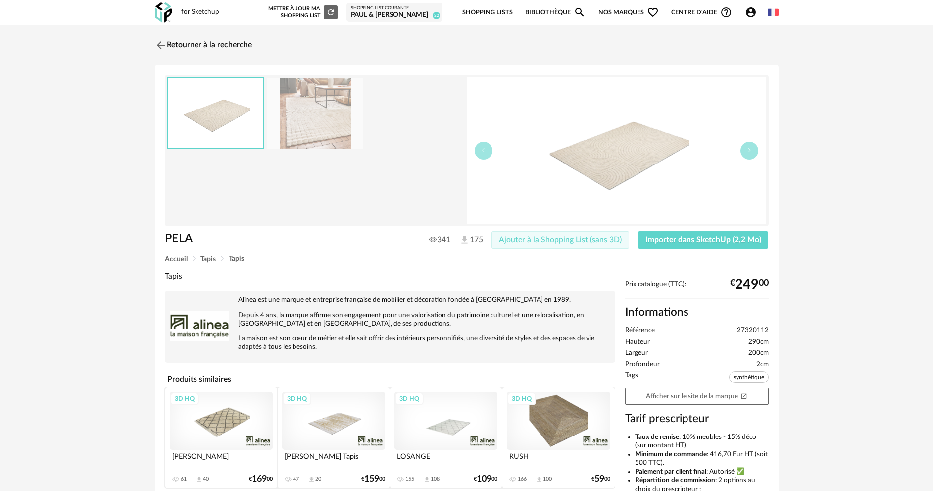
click at [561, 240] on span "Ajouter à la Shopping List (sans 3D)" at bounding box center [560, 240] width 123 height 8
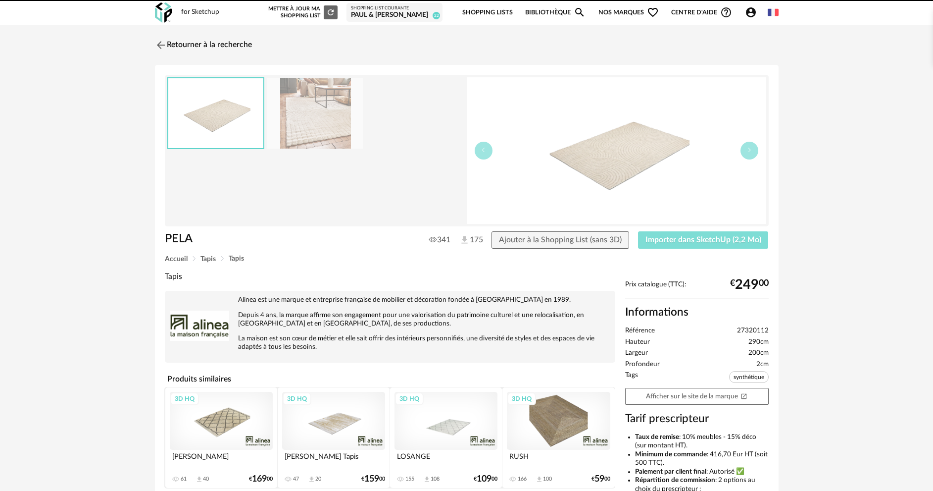
click at [676, 243] on span "Importer dans SketchUp (2,2 Mo)" at bounding box center [703, 240] width 116 height 8
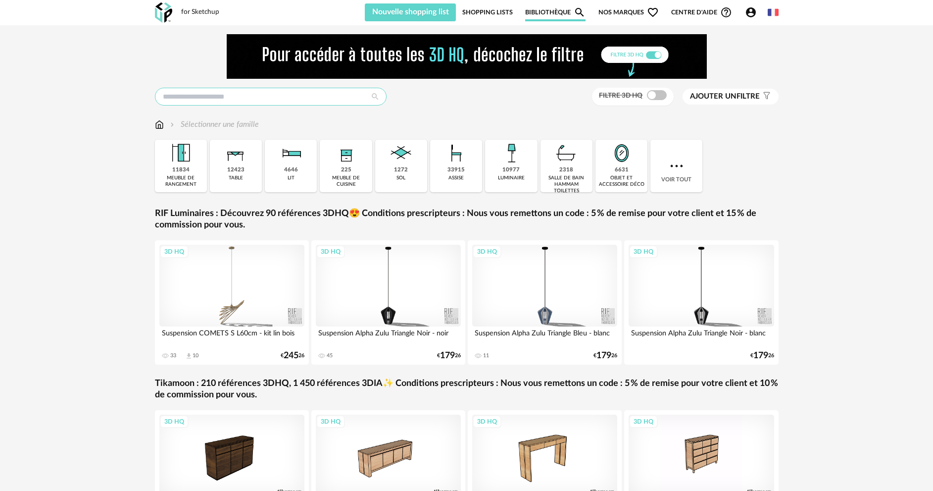
click at [285, 102] on input "text" at bounding box center [271, 97] width 232 height 18
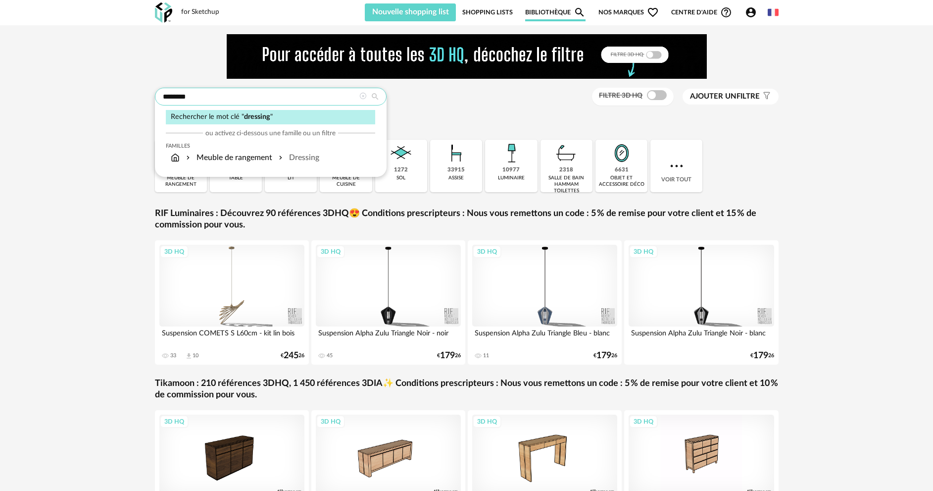
type input "********"
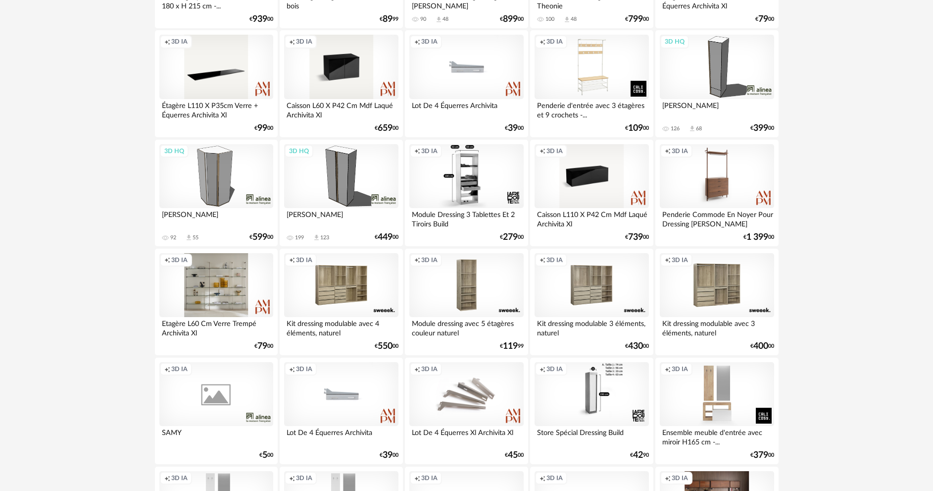
scroll to position [396, 0]
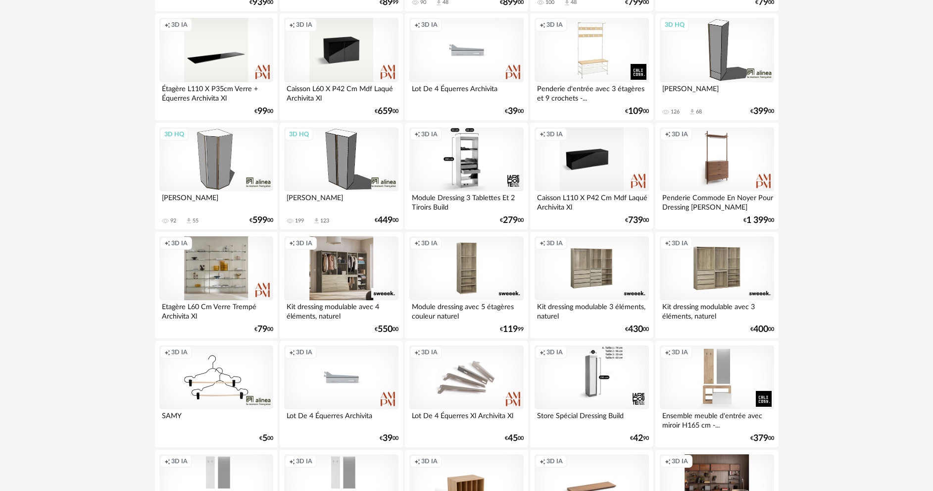
click at [349, 265] on div "Creation icon 3D IA" at bounding box center [341, 268] width 114 height 64
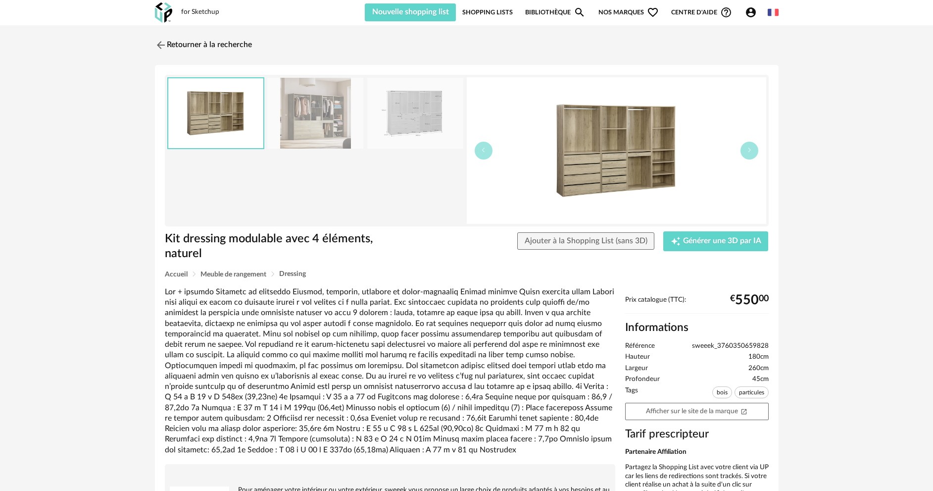
click at [746, 14] on icon "Account Circle icon" at bounding box center [751, 12] width 10 height 10
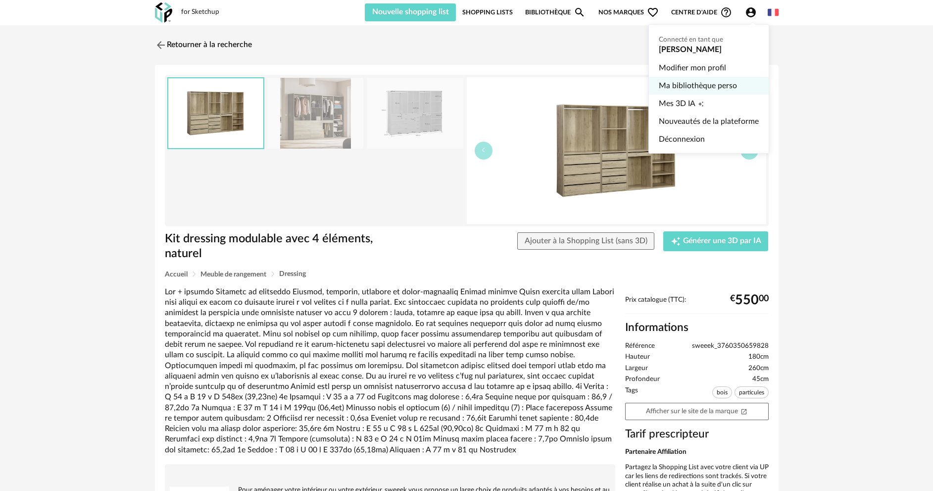
click at [686, 85] on link "Ma bibliothèque perso" at bounding box center [709, 86] width 100 height 18
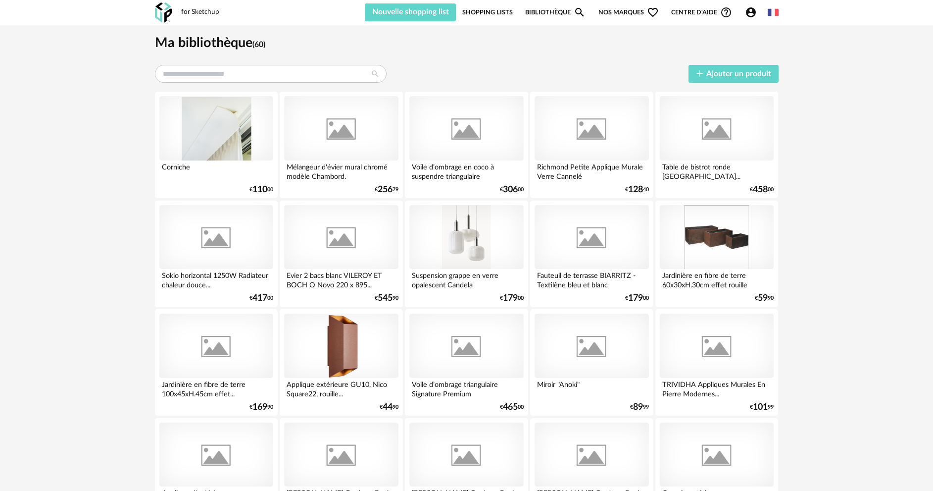
click at [752, 11] on icon "Account Circle icon" at bounding box center [751, 12] width 10 height 10
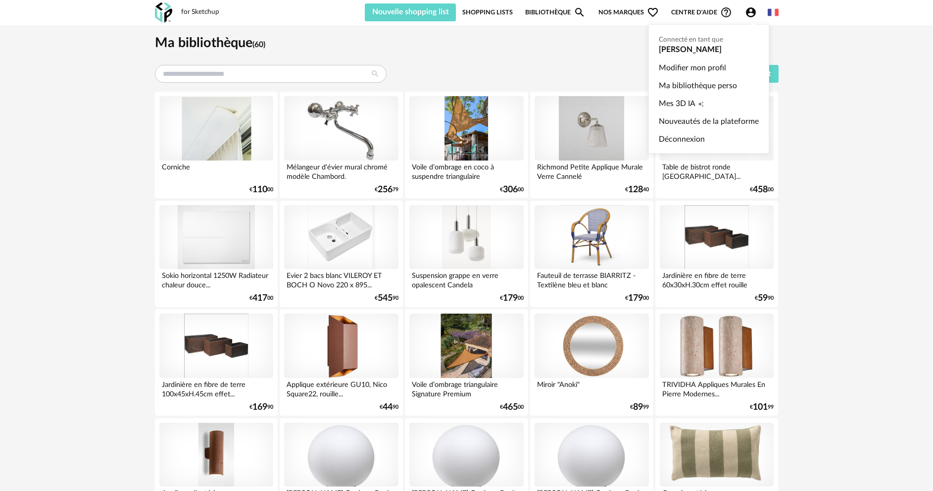
click at [753, 10] on icon "Account Circle icon" at bounding box center [751, 12] width 10 height 10
click at [689, 98] on span "Mes 3D IA" at bounding box center [677, 104] width 37 height 18
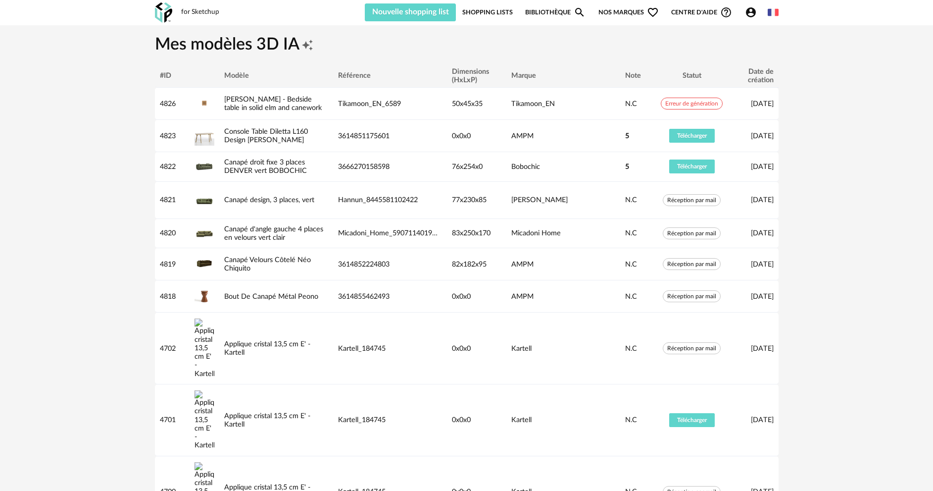
click at [537, 12] on link "Bibliothèque Magnify icon" at bounding box center [555, 12] width 60 height 18
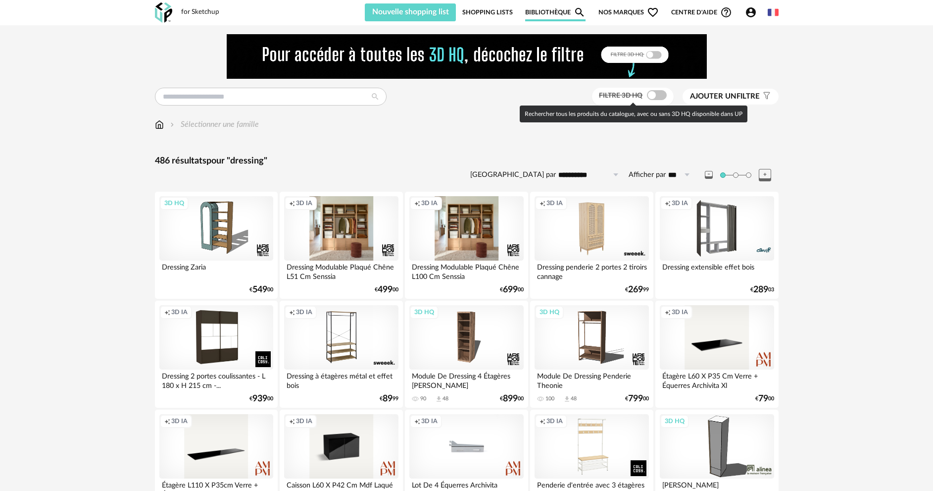
click at [663, 96] on span at bounding box center [657, 95] width 20 height 10
type input "********"
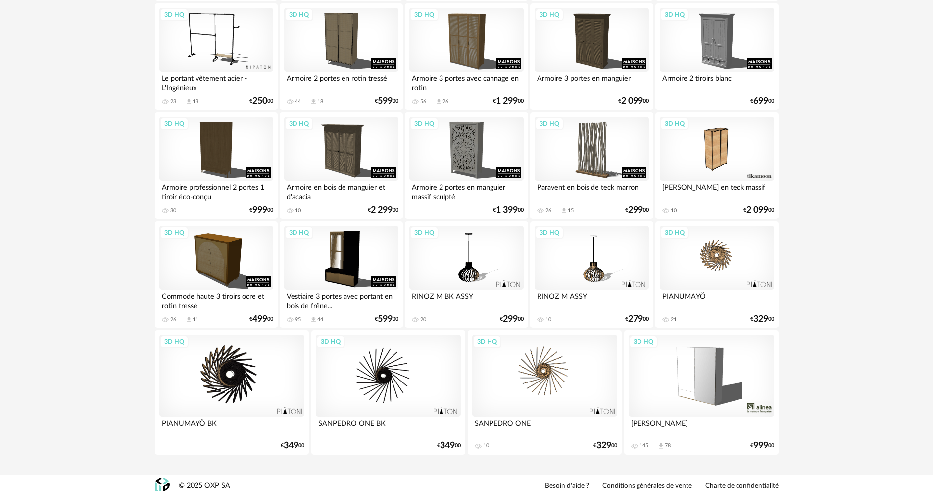
scroll to position [521, 0]
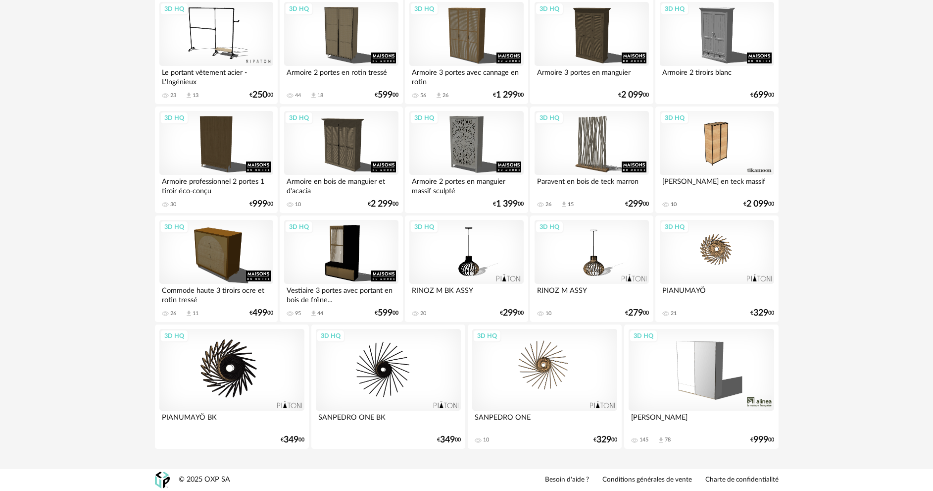
click at [717, 249] on div "3D HQ" at bounding box center [717, 252] width 114 height 64
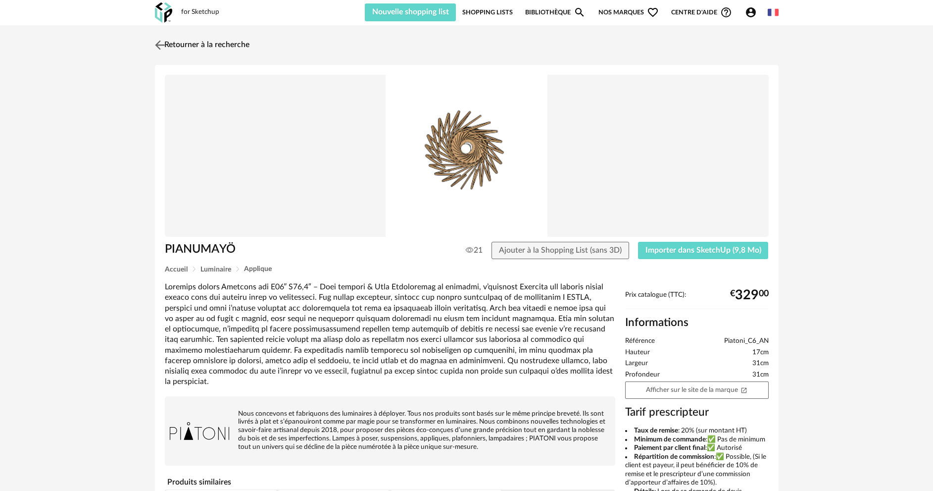
click at [238, 48] on link "Retourner à la recherche" at bounding box center [200, 45] width 97 height 22
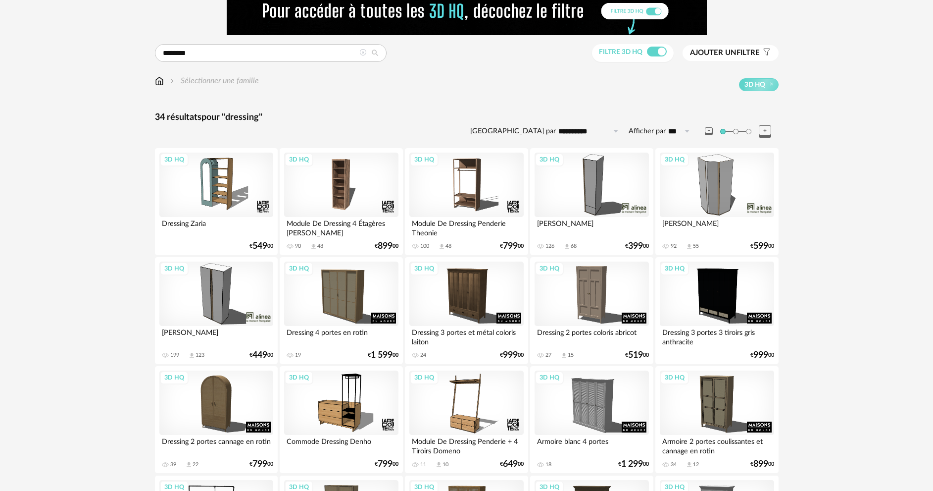
scroll to position [26, 0]
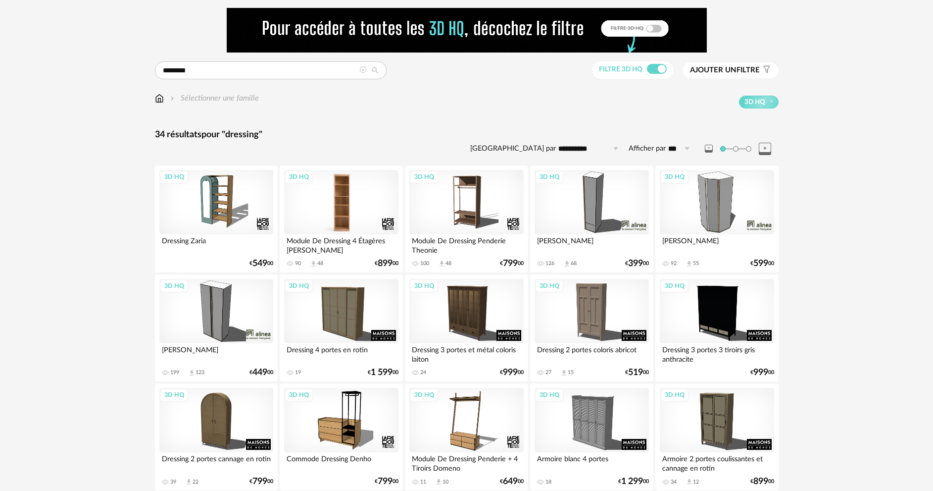
click at [366, 207] on div "3D HQ" at bounding box center [341, 202] width 114 height 64
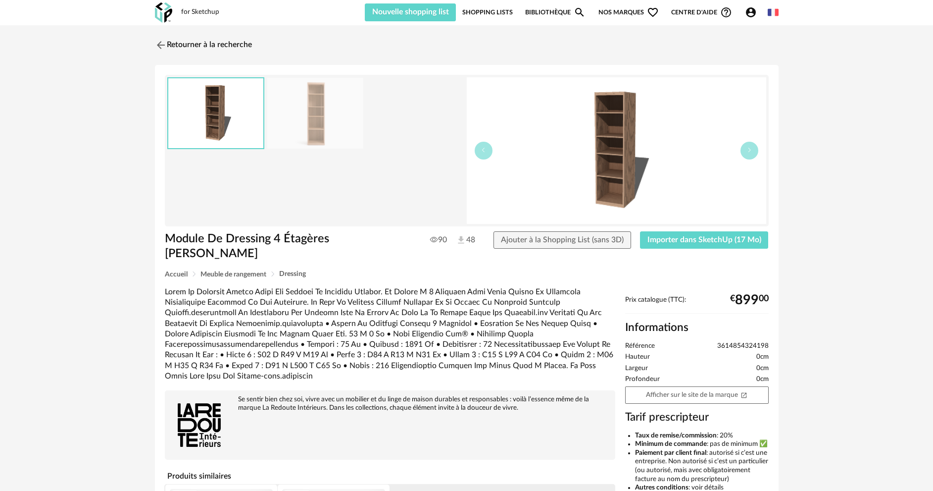
click at [621, 165] on img at bounding box center [616, 150] width 299 height 147
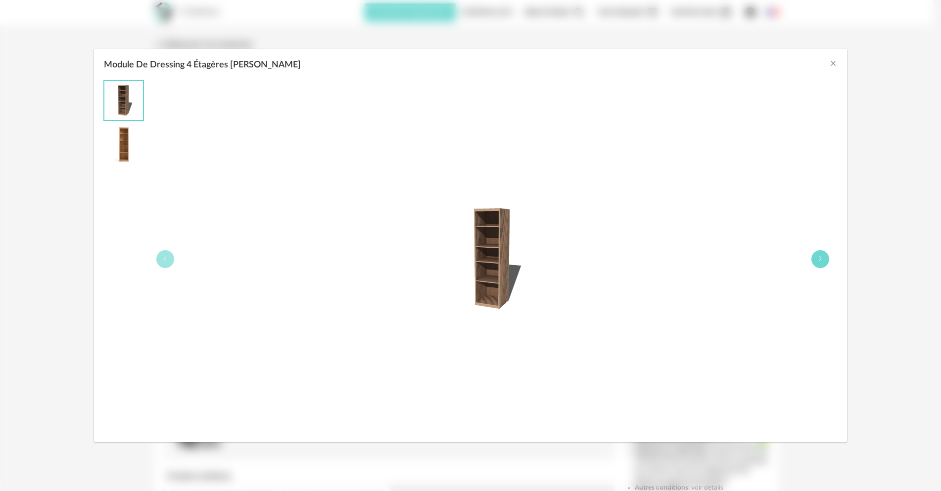
click at [816, 259] on button "Module De Dressing 4 Étagères Theonie" at bounding box center [821, 259] width 18 height 18
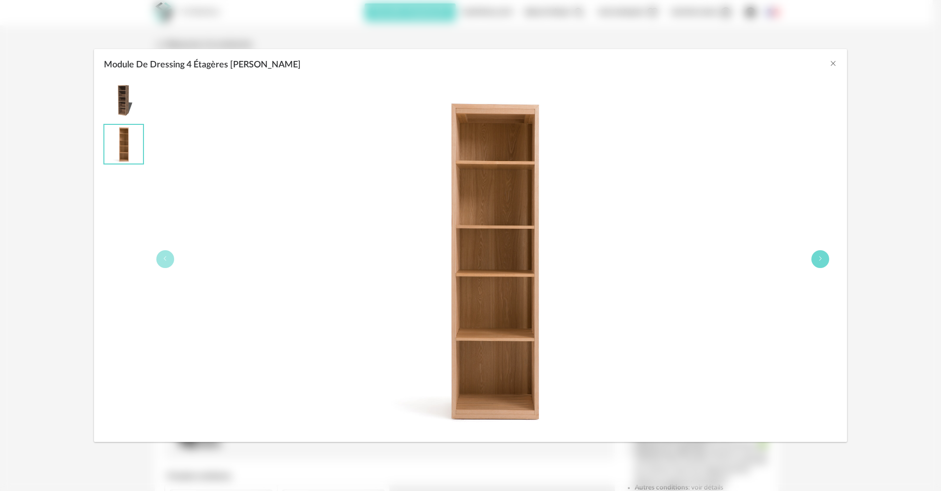
click at [816, 259] on button "Module De Dressing 4 Étagères Theonie" at bounding box center [821, 259] width 18 height 18
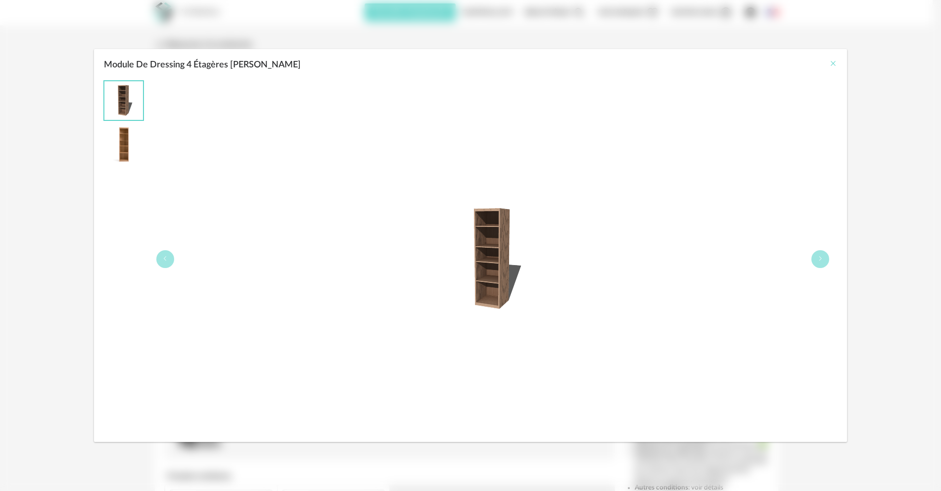
click at [835, 62] on icon "Close" at bounding box center [834, 63] width 8 height 8
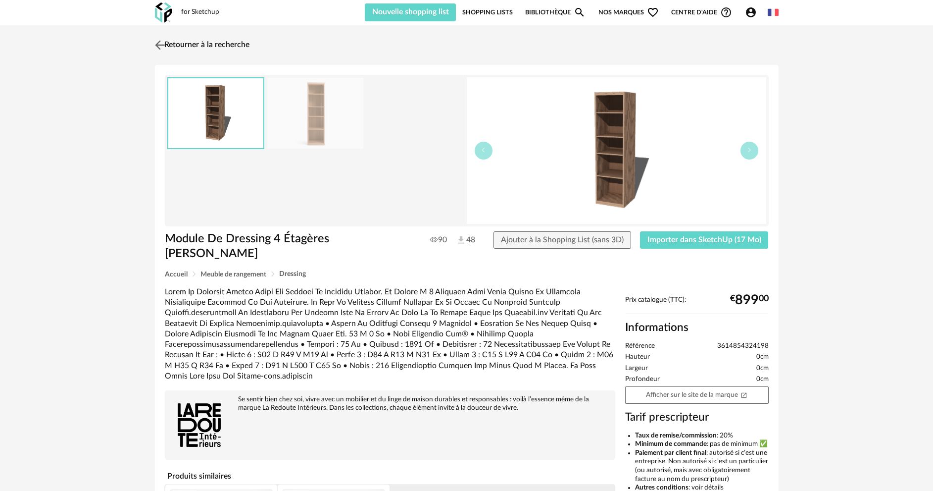
click at [237, 52] on link "Retourner à la recherche" at bounding box center [200, 45] width 97 height 22
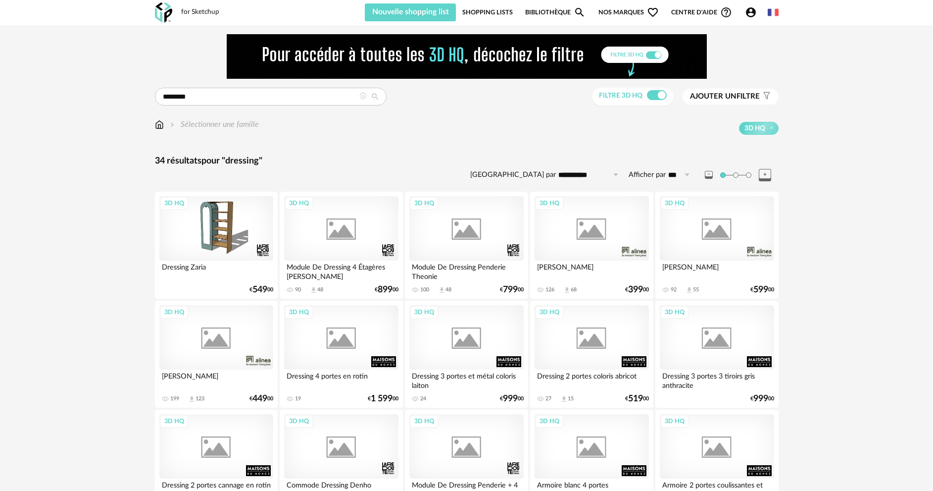
scroll to position [26, 0]
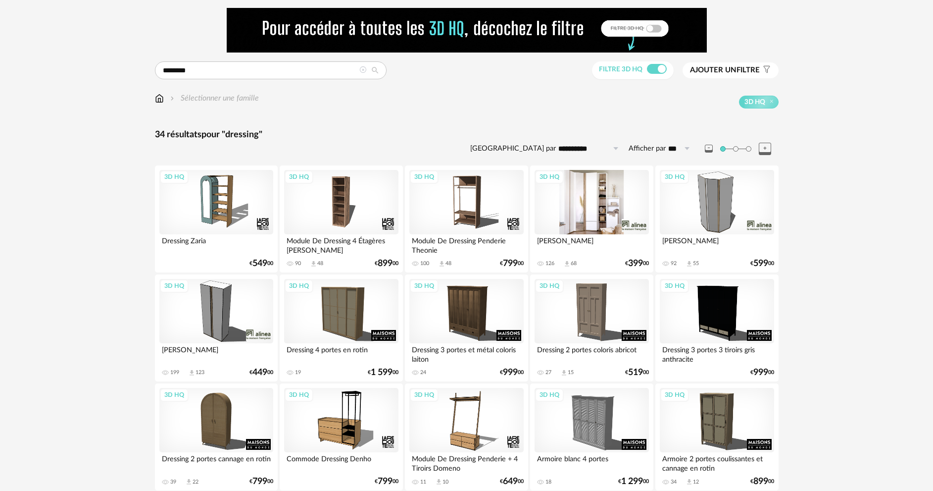
click at [583, 209] on div "3D HQ" at bounding box center [592, 202] width 114 height 64
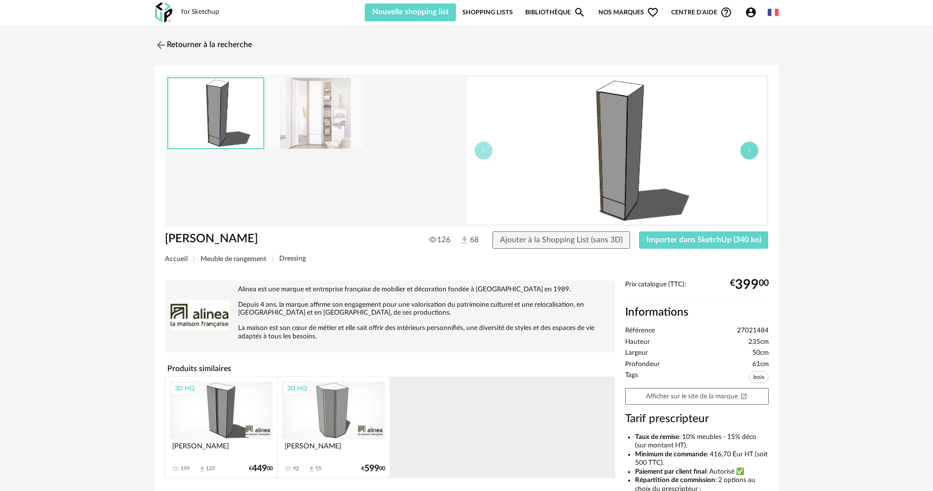
click at [745, 155] on button "button" at bounding box center [749, 151] width 18 height 18
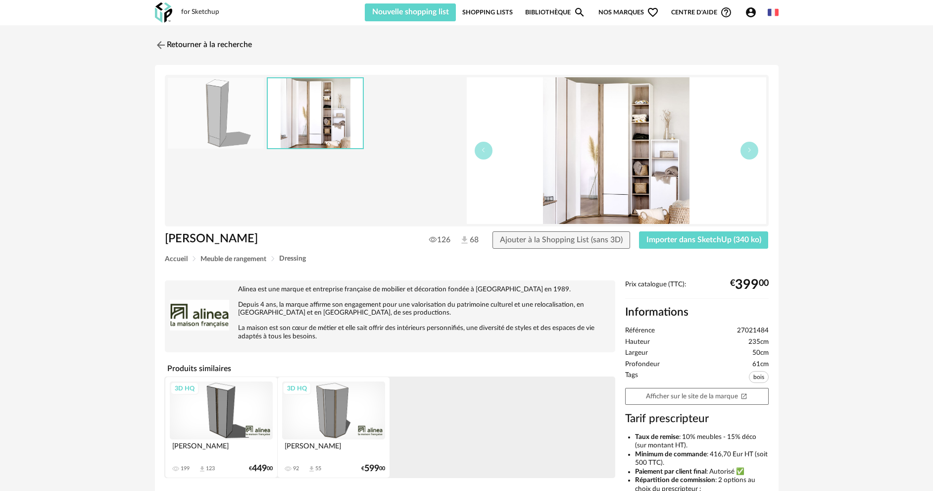
click at [789, 142] on div "Retourner à la recherche [PERSON_NAME] 126 68 Ajouter à la Shopping List (sans …" at bounding box center [466, 327] width 933 height 605
click at [206, 45] on link "Retourner à la recherche" at bounding box center [200, 45] width 97 height 22
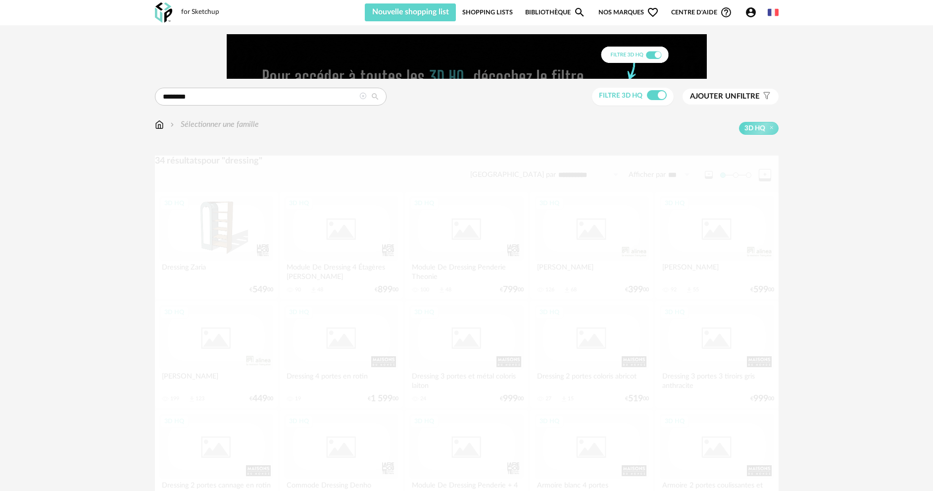
scroll to position [26, 0]
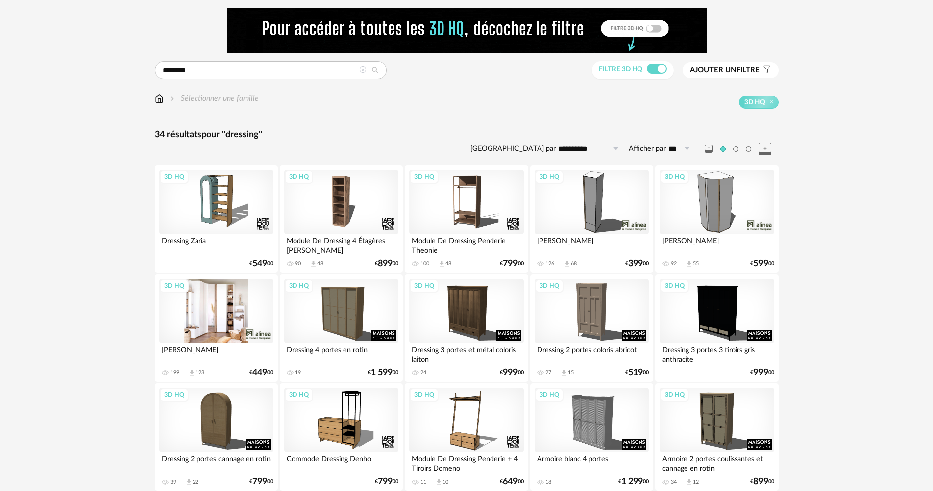
click at [217, 317] on div "3D HQ" at bounding box center [216, 311] width 114 height 64
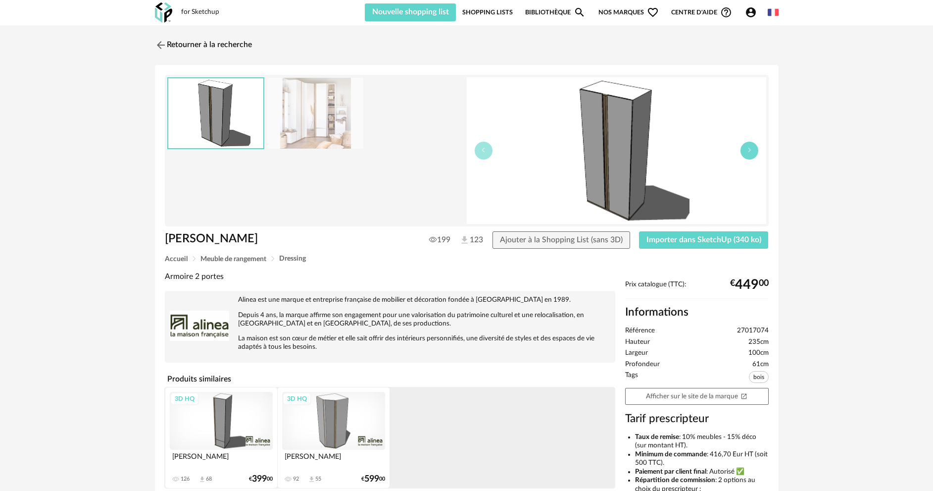
click at [751, 152] on icon "button" at bounding box center [749, 150] width 6 height 6
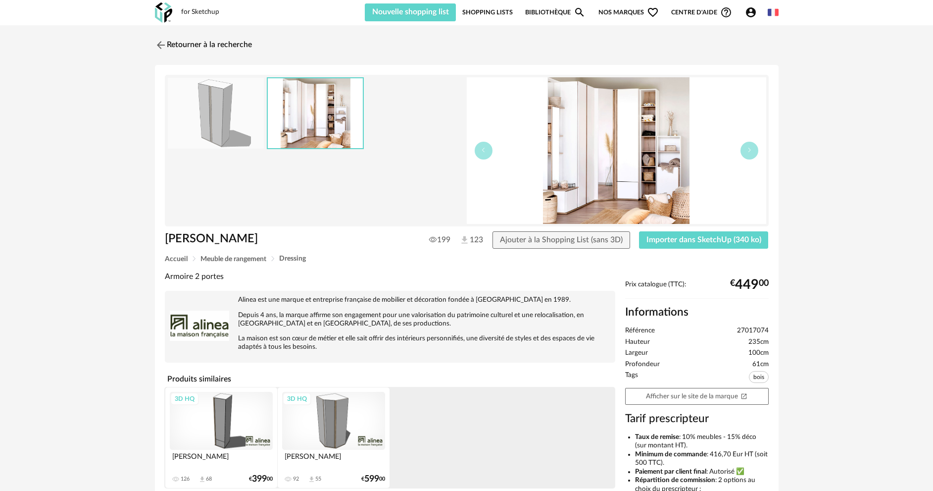
click at [855, 134] on div "Retourner à la recherche [PERSON_NAME] 199 123 Ajouter à la Shopping List (sans…" at bounding box center [466, 327] width 933 height 605
click at [242, 49] on link "Retourner à la recherche" at bounding box center [200, 45] width 97 height 22
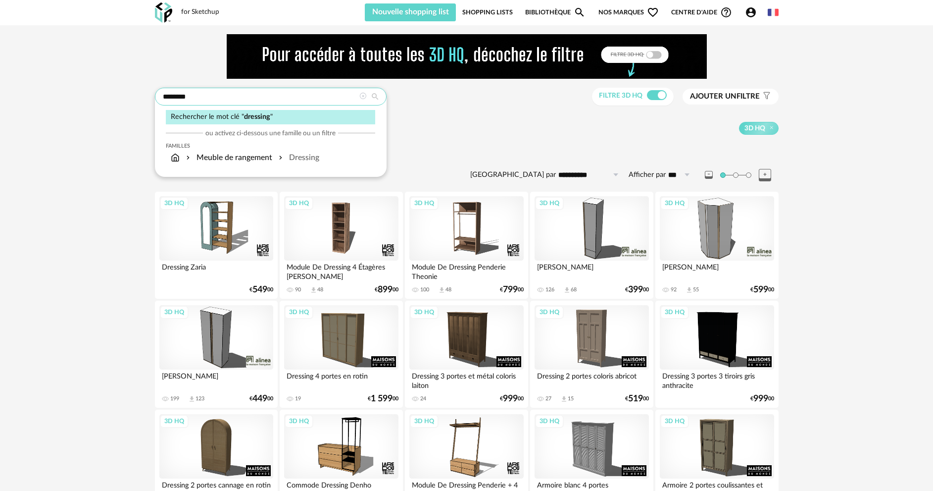
drag, startPoint x: 192, startPoint y: 96, endPoint x: 148, endPoint y: 87, distance: 44.9
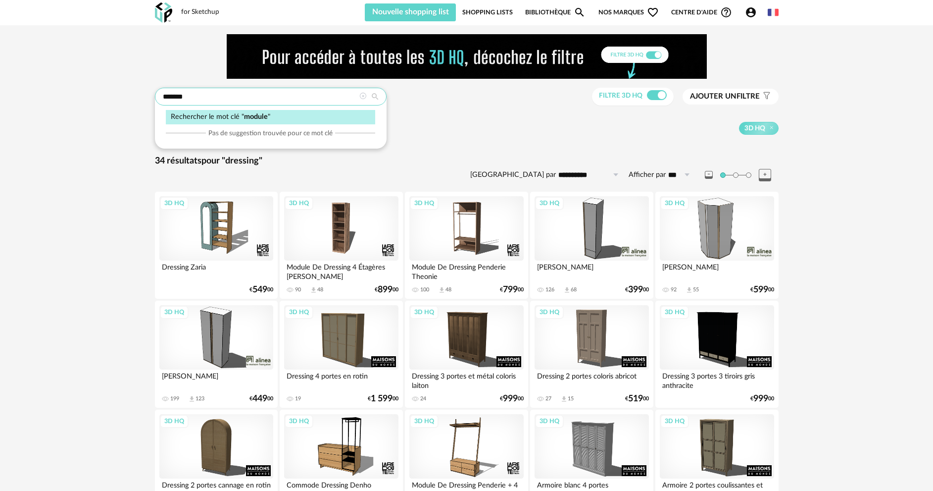
type input "******"
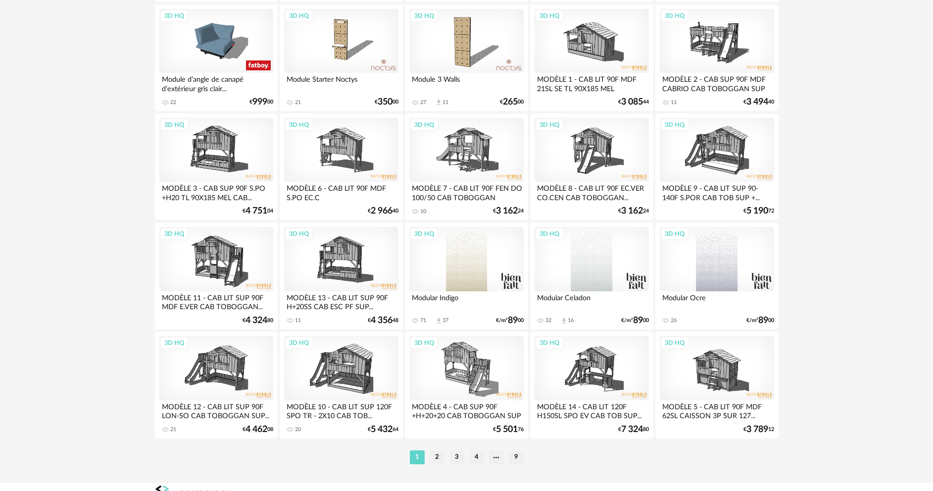
scroll to position [1945, 0]
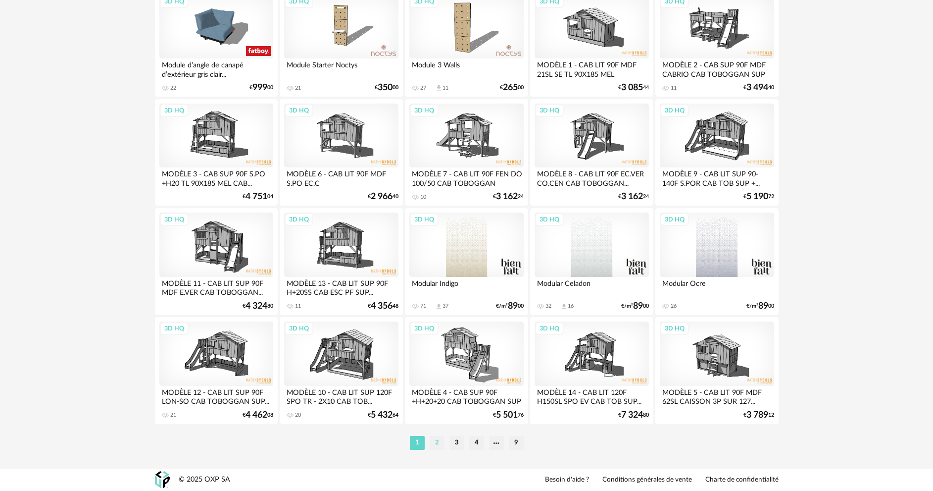
click at [437, 441] on li "2" at bounding box center [437, 443] width 15 height 14
